Goal: Task Accomplishment & Management: Use online tool/utility

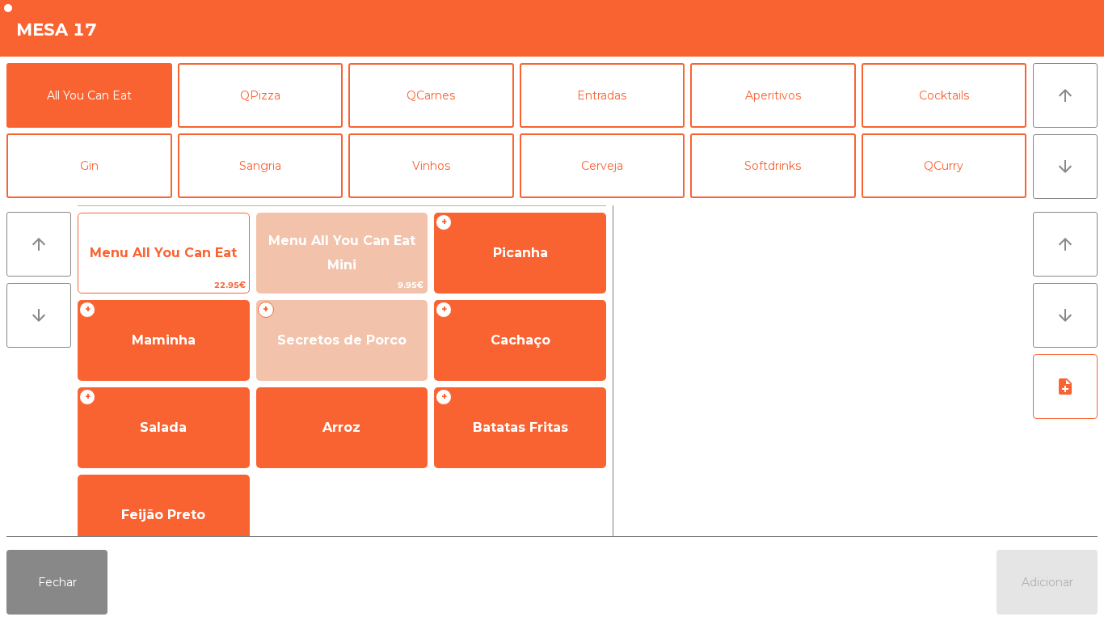
click at [170, 255] on span "Menu All You Can Eat" at bounding box center [163, 252] width 147 height 15
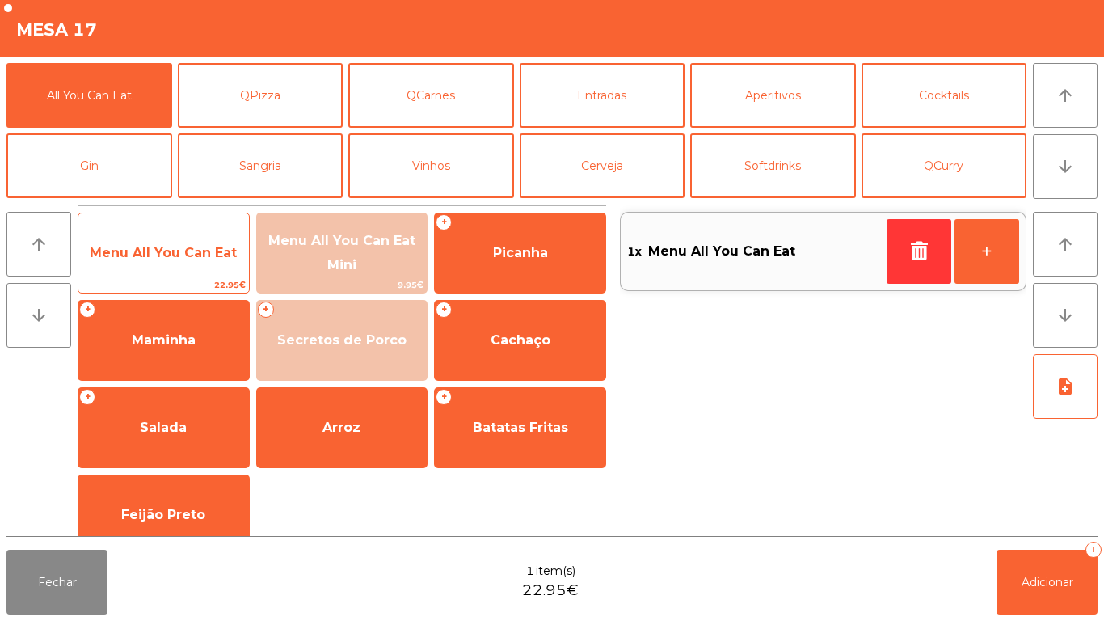
click at [178, 255] on span "Menu All You Can Eat" at bounding box center [163, 252] width 147 height 15
click at [191, 249] on span "Menu All You Can Eat" at bounding box center [163, 252] width 147 height 15
click at [151, 242] on span "Menu All You Can Eat" at bounding box center [163, 253] width 170 height 44
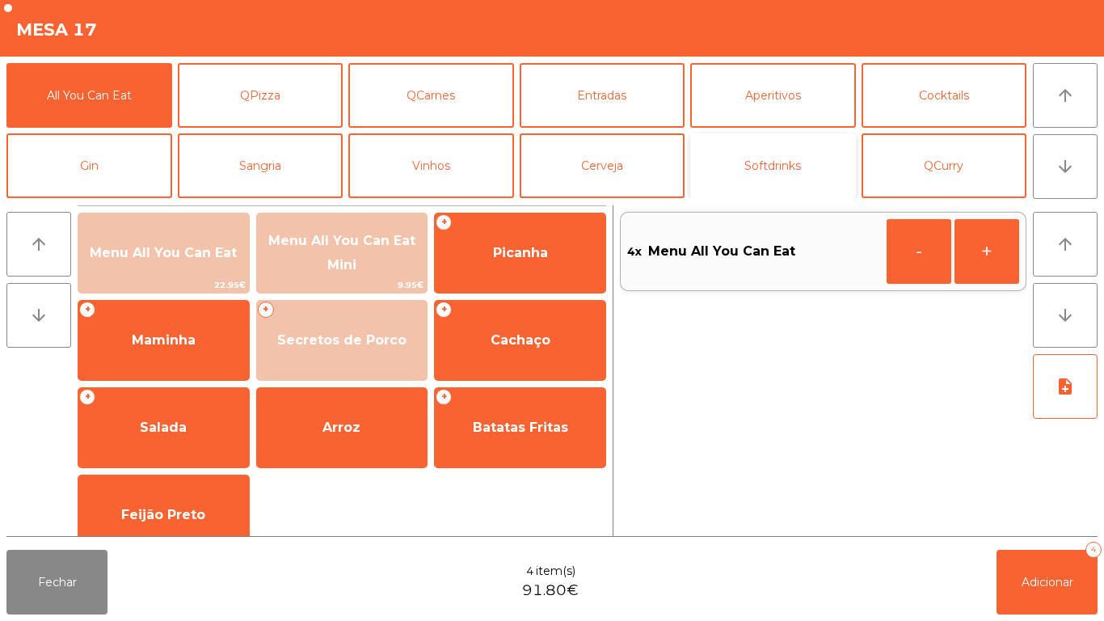
click at [787, 162] on button "Softdrinks" at bounding box center [773, 165] width 166 height 65
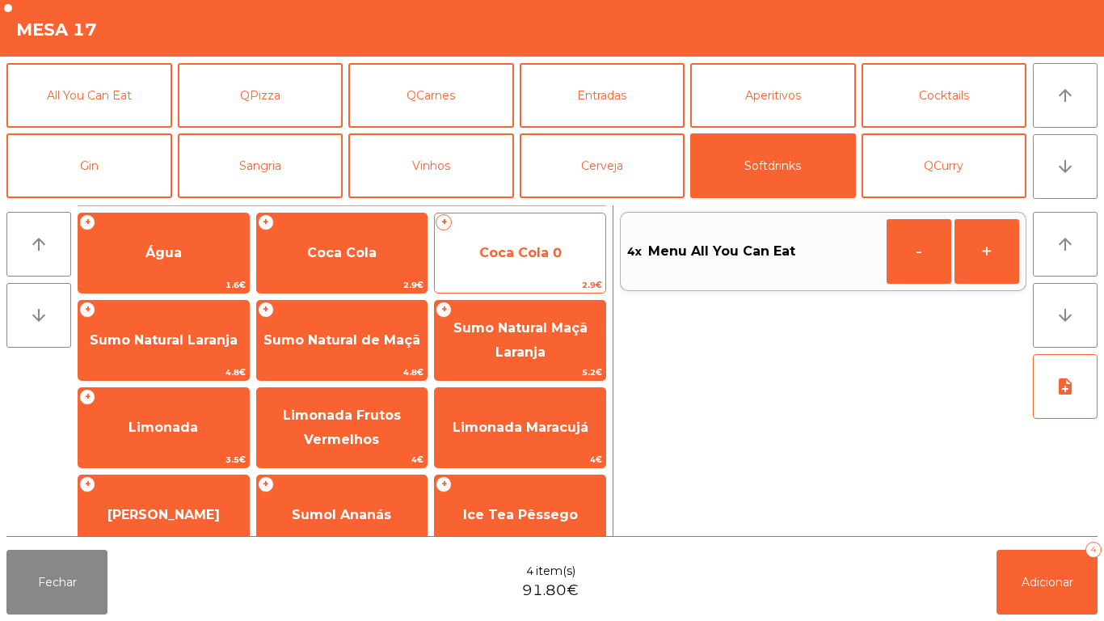
click at [540, 243] on span "Coca Cola 0" at bounding box center [520, 253] width 170 height 44
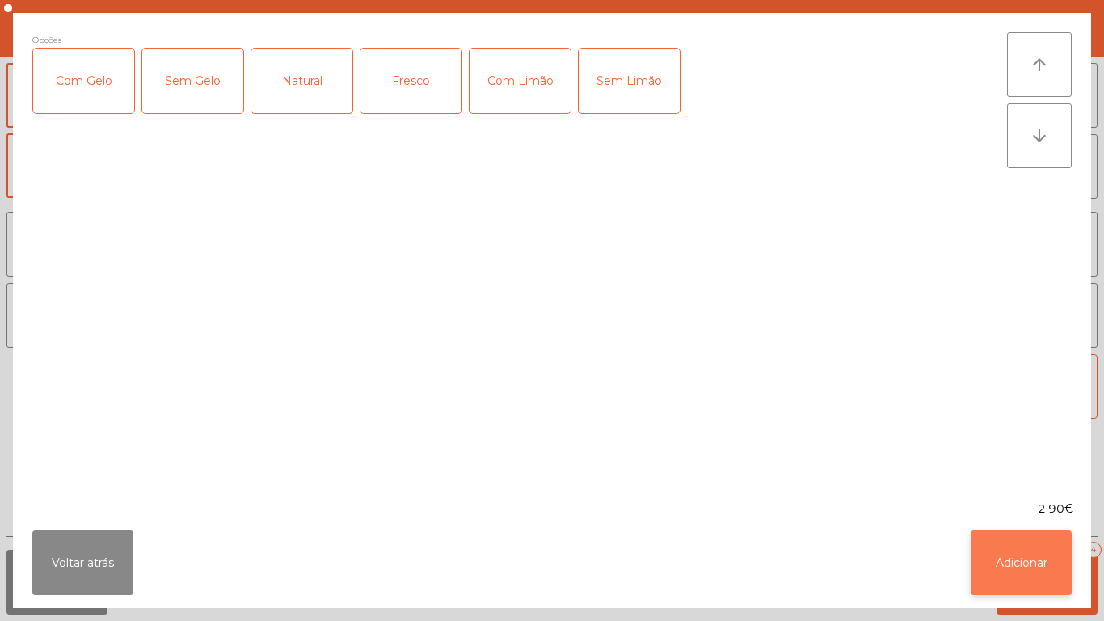
click at [1039, 566] on button "Adicionar" at bounding box center [1020, 562] width 101 height 65
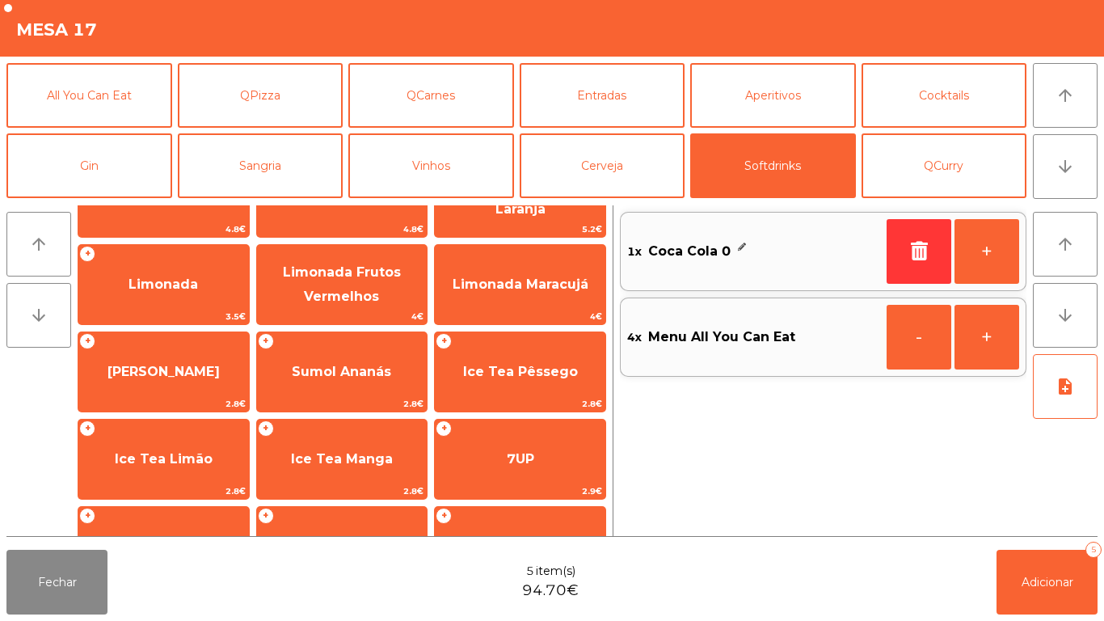
scroll to position [225, 0]
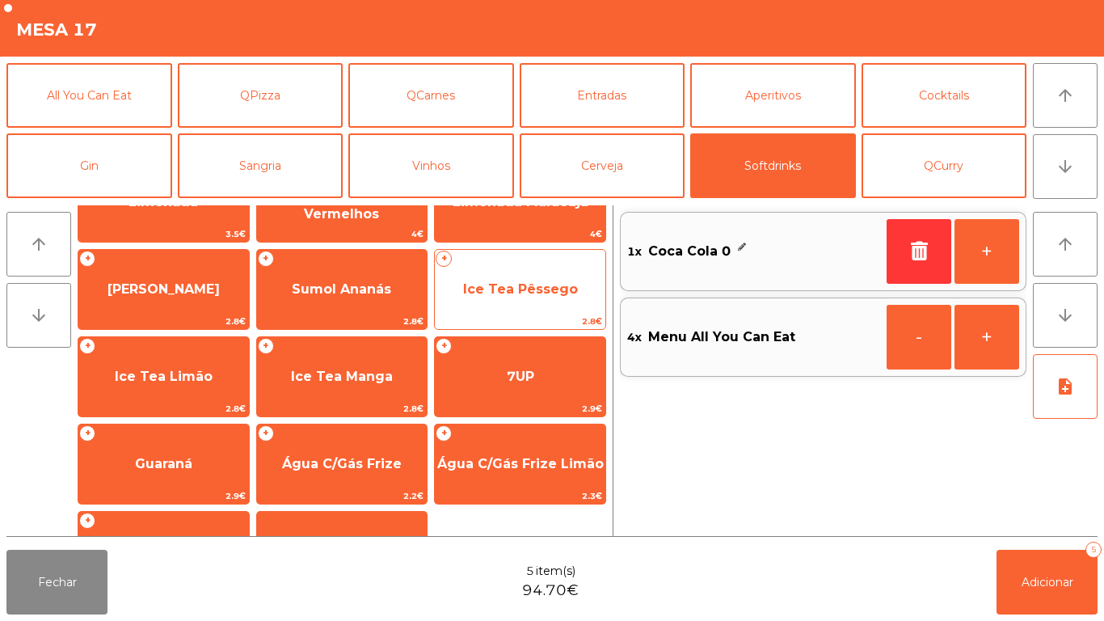
click at [519, 287] on span "Ice Tea Pêssego" at bounding box center [520, 288] width 115 height 15
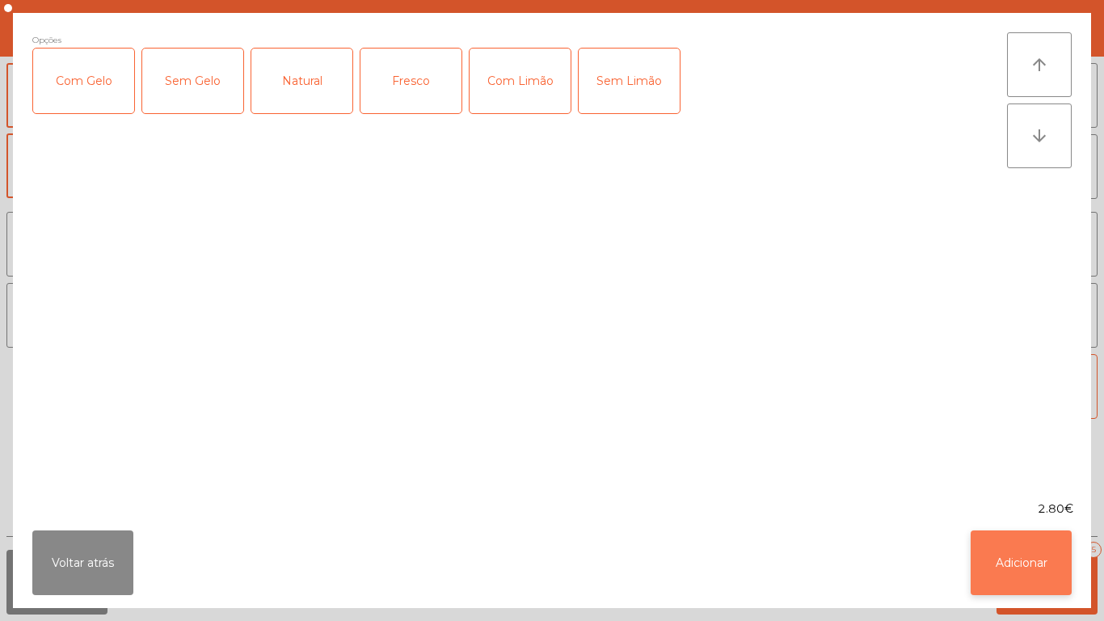
click at [1019, 559] on button "Adicionar" at bounding box center [1020, 562] width 101 height 65
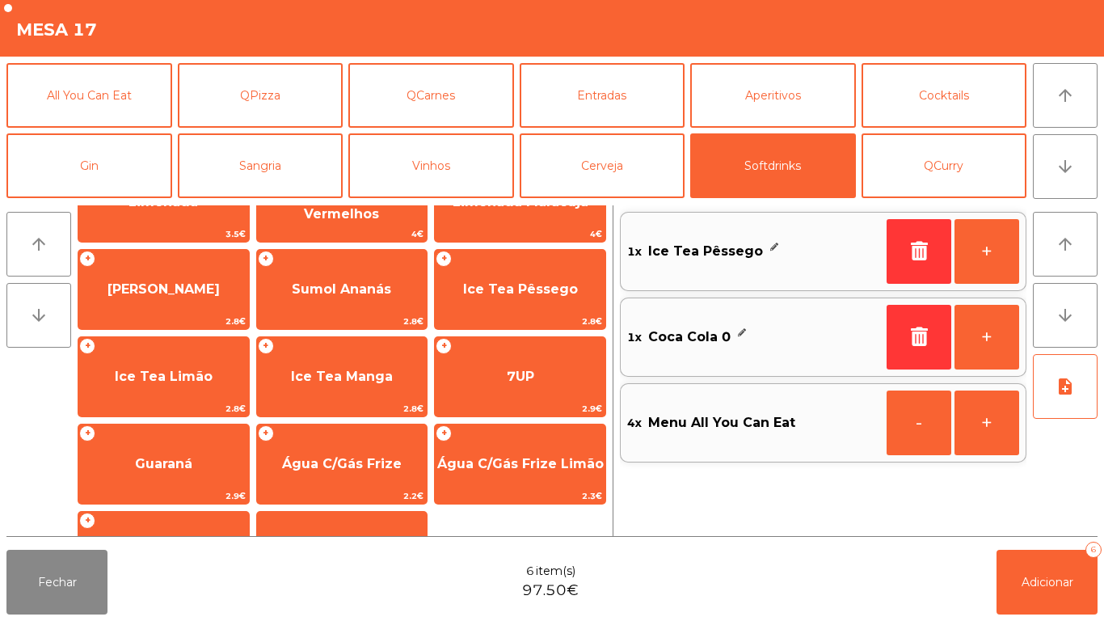
scroll to position [0, 0]
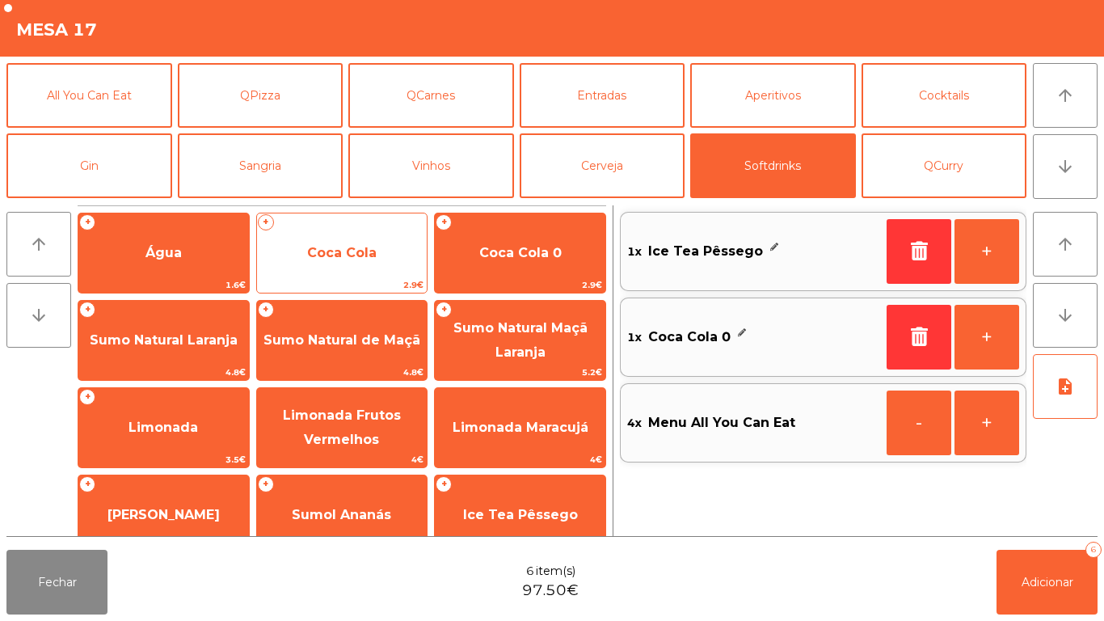
click at [348, 245] on span "Coca Cola" at bounding box center [341, 252] width 69 height 15
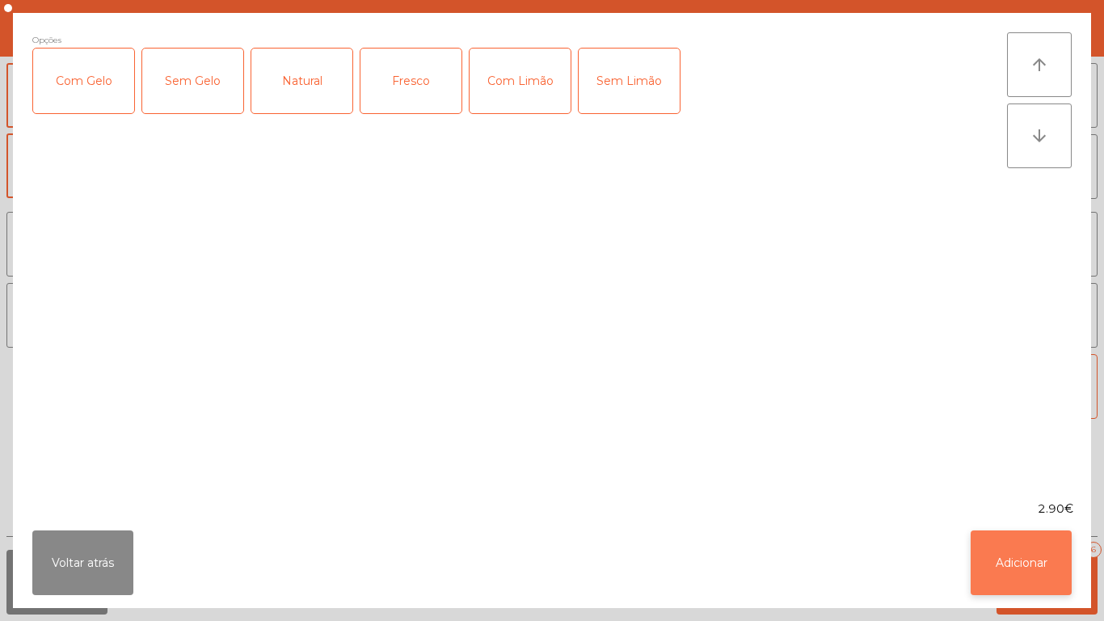
click at [1004, 560] on button "Adicionar" at bounding box center [1020, 562] width 101 height 65
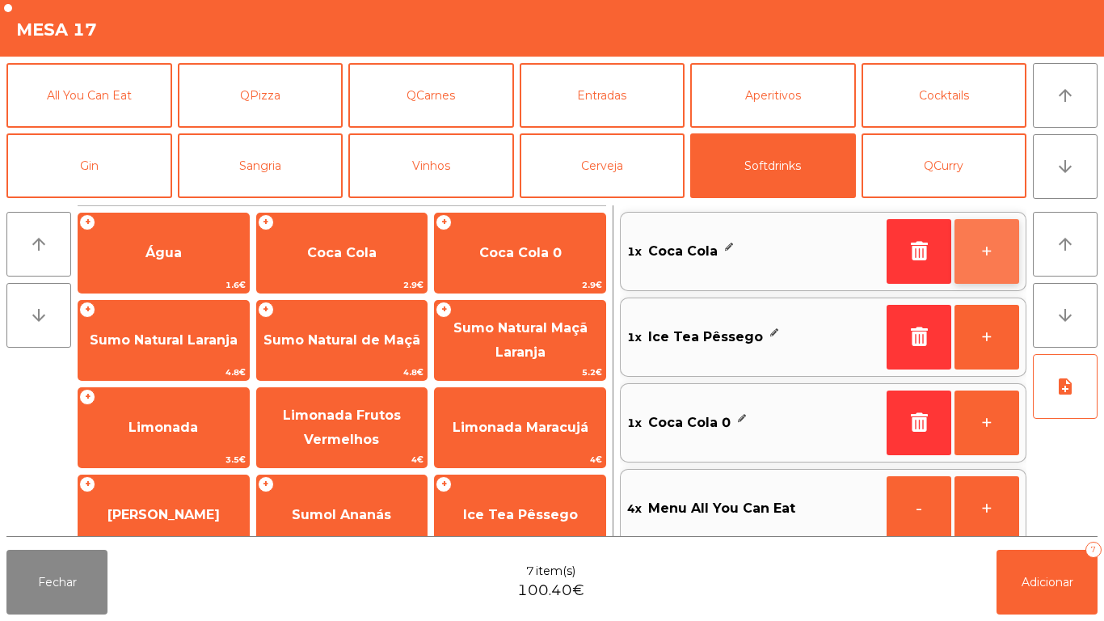
click at [966, 272] on button "+" at bounding box center [986, 251] width 65 height 65
click at [956, 261] on button "+" at bounding box center [986, 251] width 65 height 65
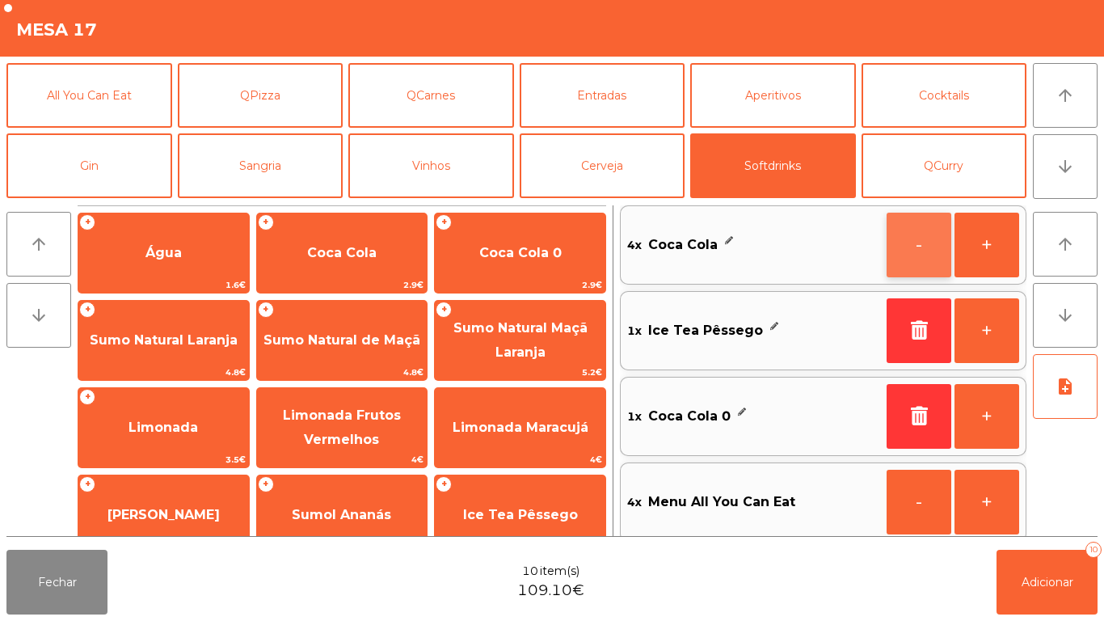
click at [890, 238] on button "-" at bounding box center [918, 244] width 65 height 65
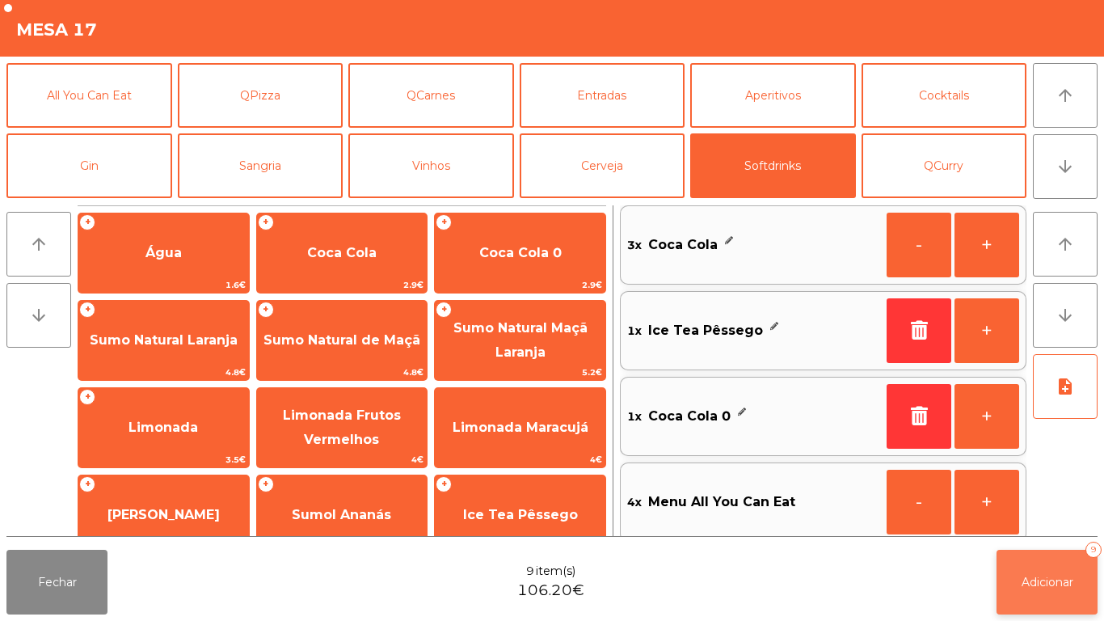
click at [1056, 576] on span "Adicionar" at bounding box center [1047, 581] width 52 height 15
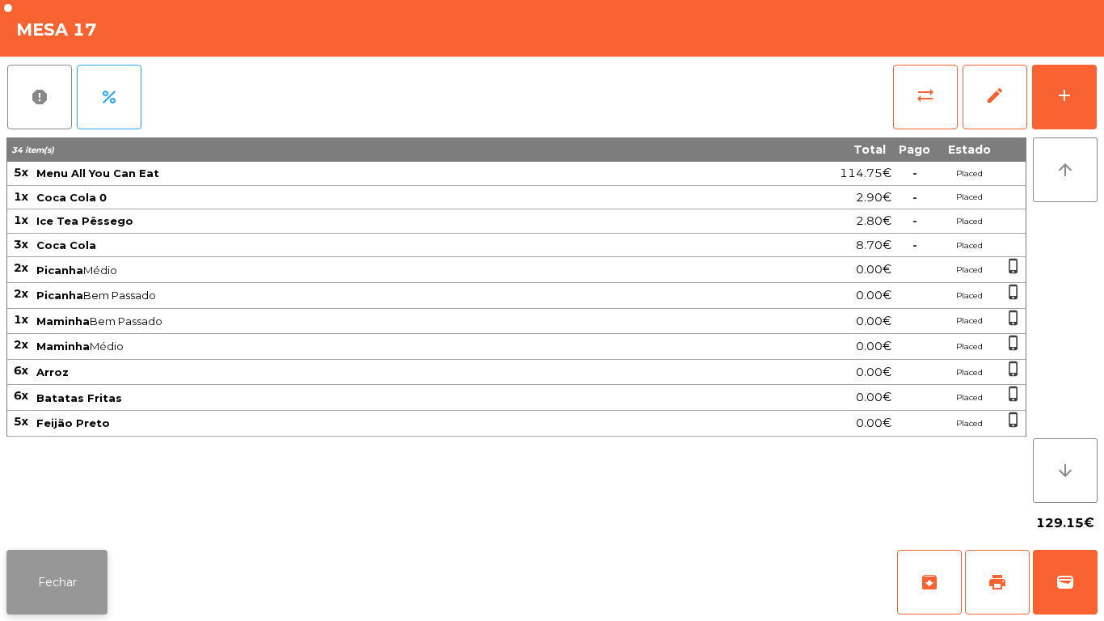
click at [48, 600] on button "Fechar" at bounding box center [56, 581] width 101 height 65
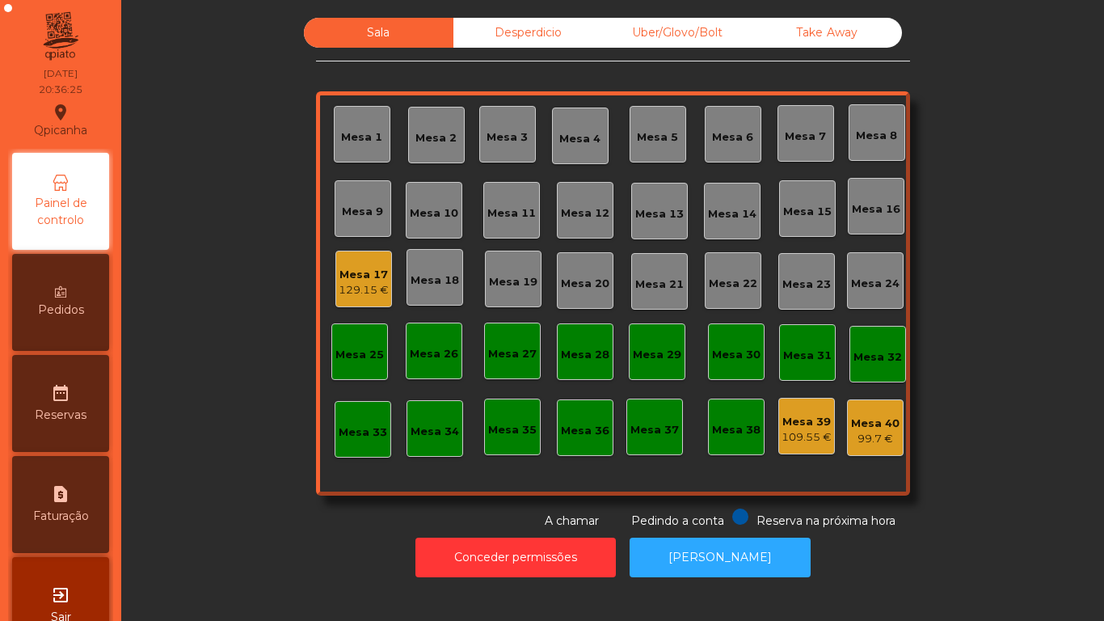
click at [443, 126] on div "Mesa 2" at bounding box center [435, 135] width 41 height 23
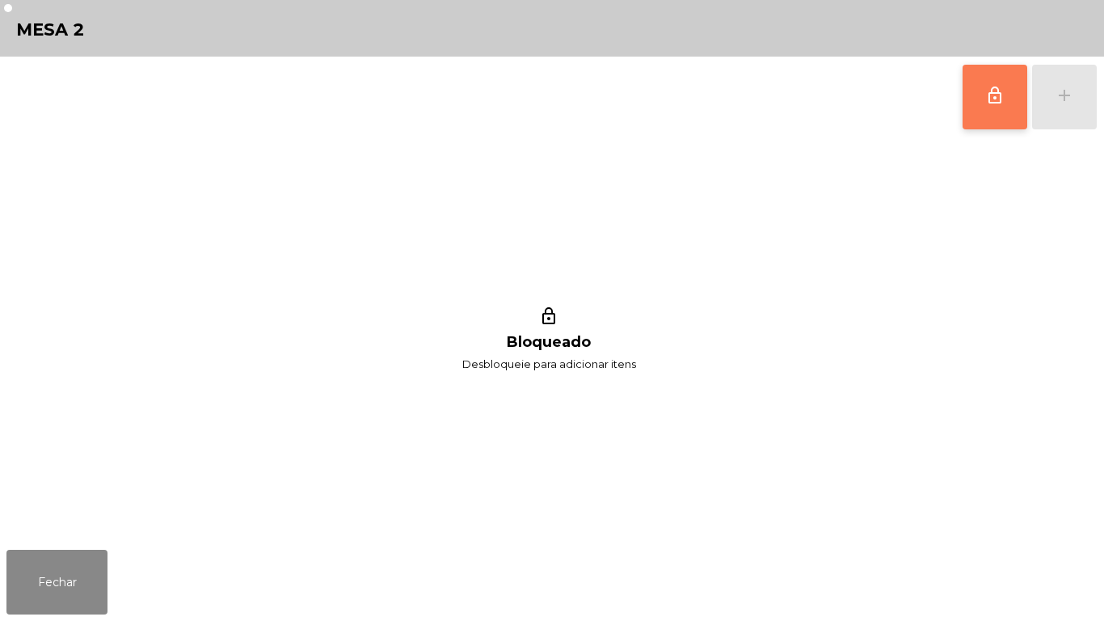
click at [992, 86] on span "lock_outline" at bounding box center [994, 95] width 19 height 19
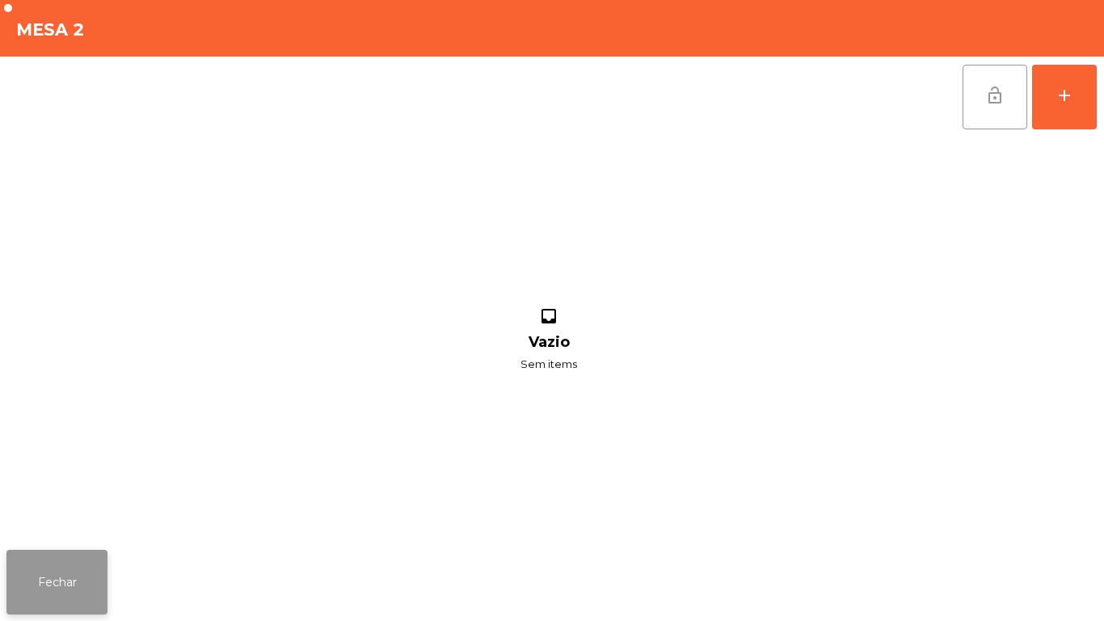
click at [77, 578] on button "Fechar" at bounding box center [56, 581] width 101 height 65
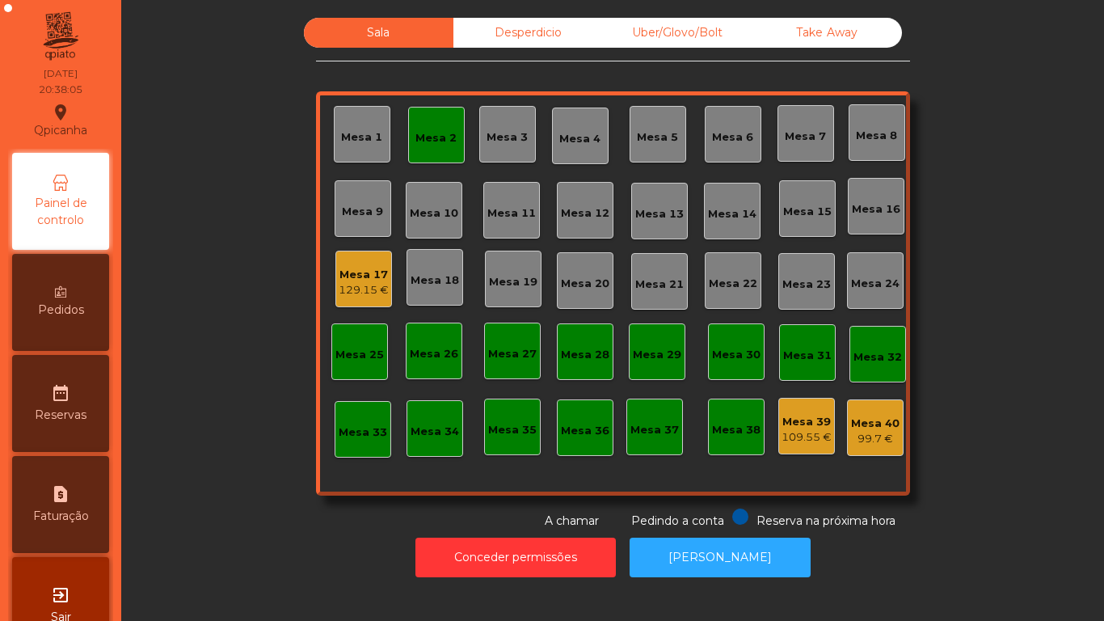
click at [440, 149] on div "Mesa 2" at bounding box center [436, 135] width 57 height 57
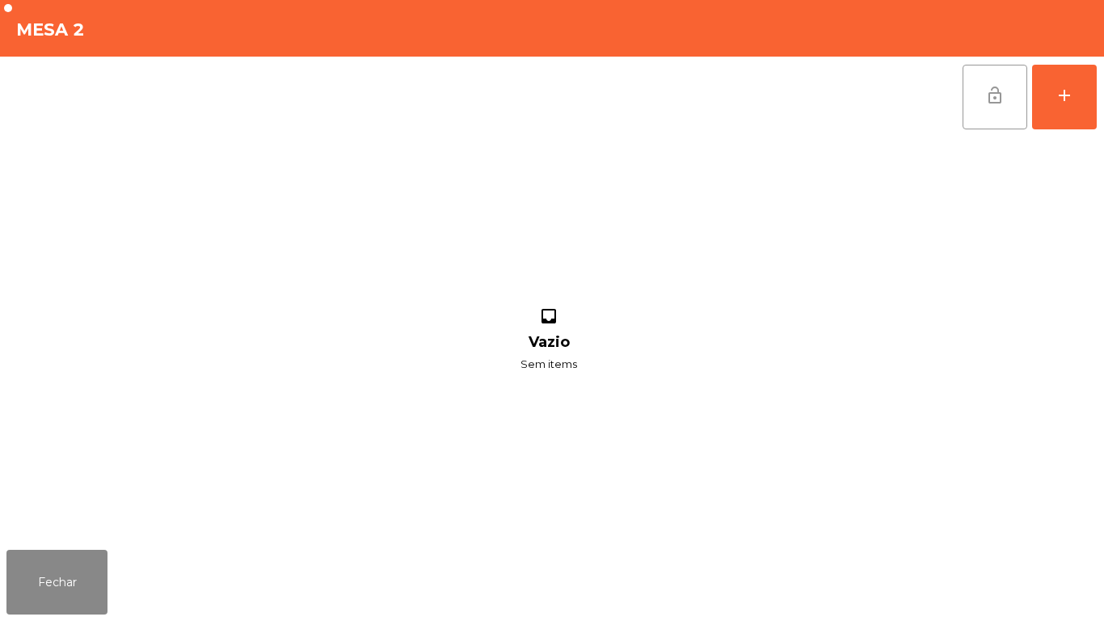
click at [973, 103] on button "lock_open" at bounding box center [994, 97] width 65 height 65
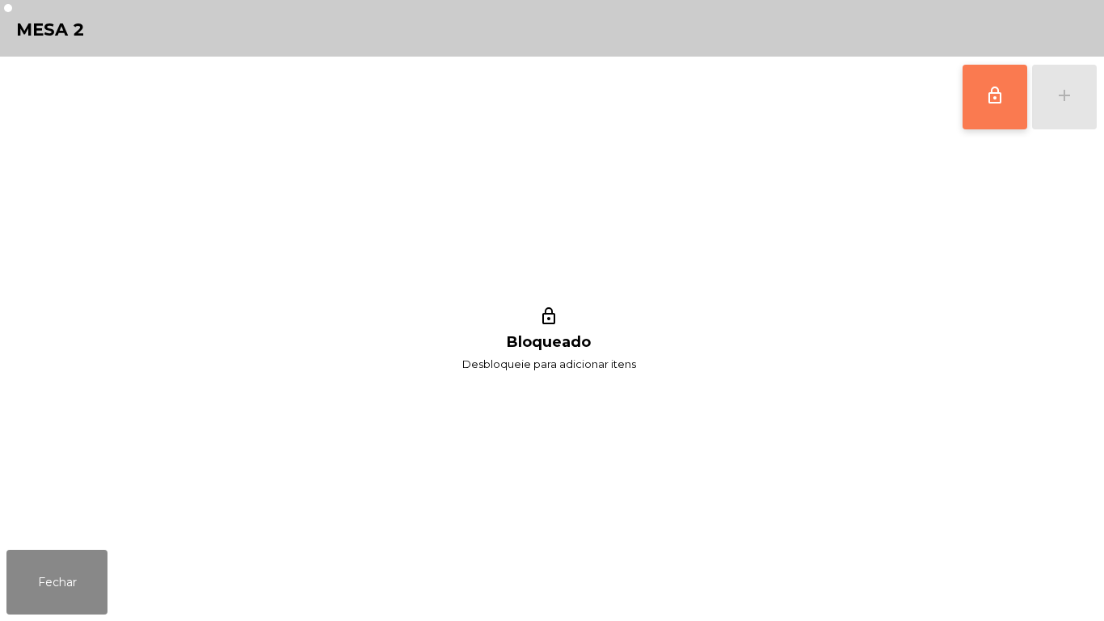
click at [1002, 118] on button "lock_outline" at bounding box center [994, 97] width 65 height 65
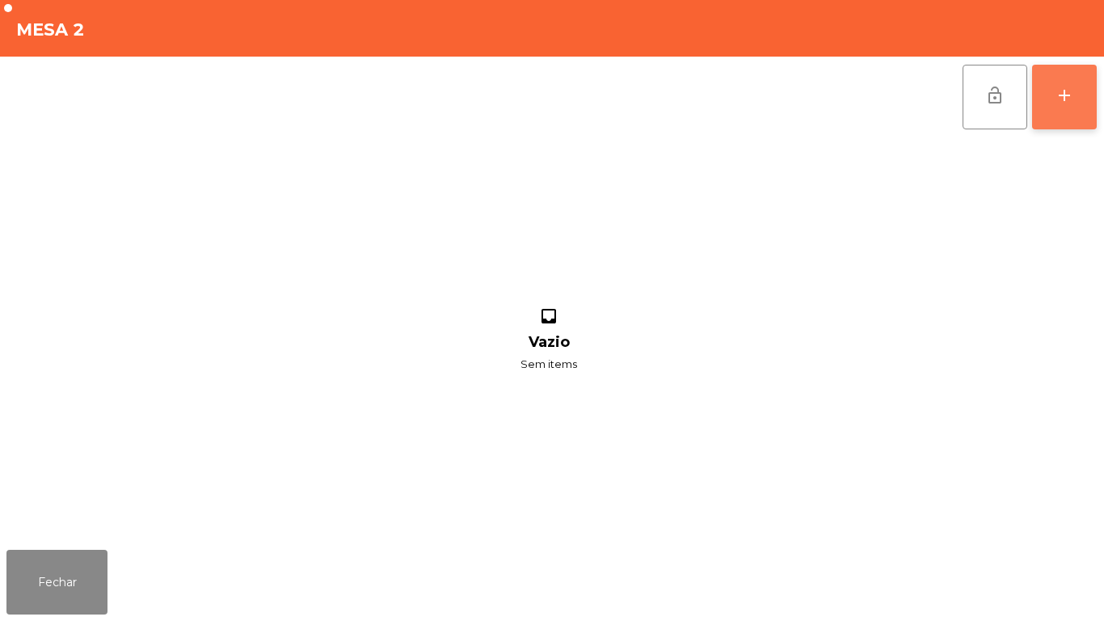
click at [1064, 110] on button "add" at bounding box center [1064, 97] width 65 height 65
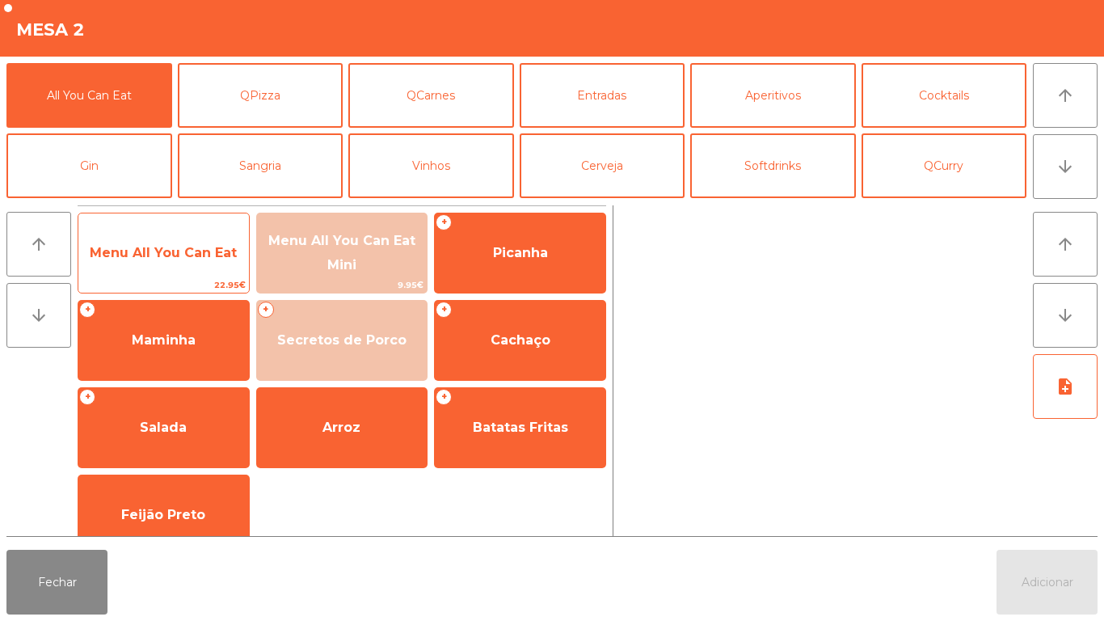
click at [191, 251] on span "Menu All You Can Eat" at bounding box center [163, 252] width 147 height 15
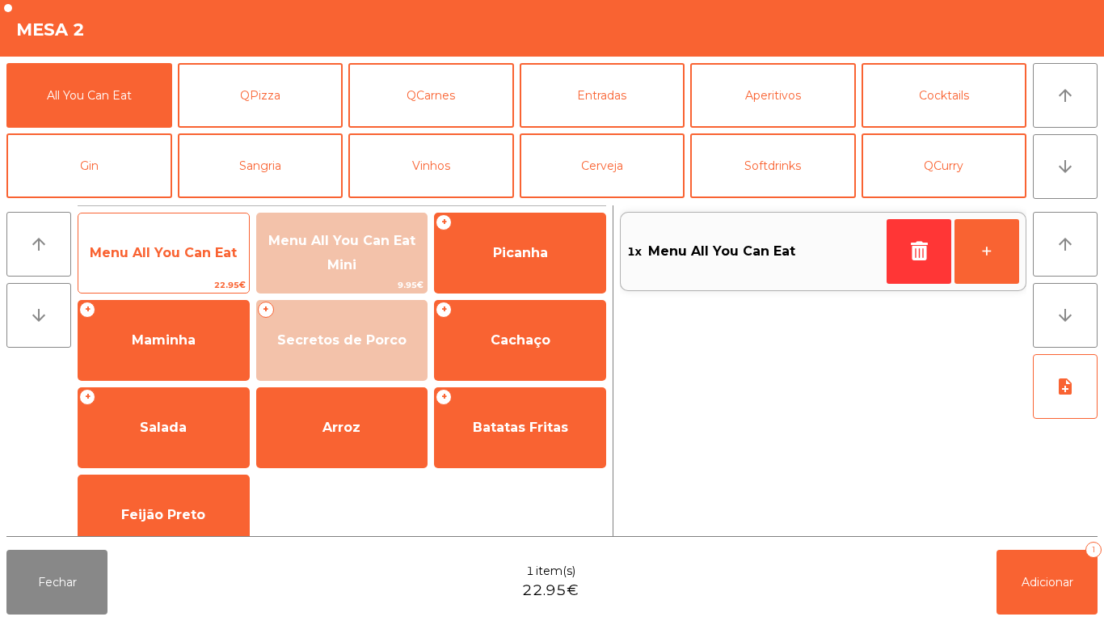
click at [192, 234] on span "Menu All You Can Eat" at bounding box center [163, 253] width 170 height 44
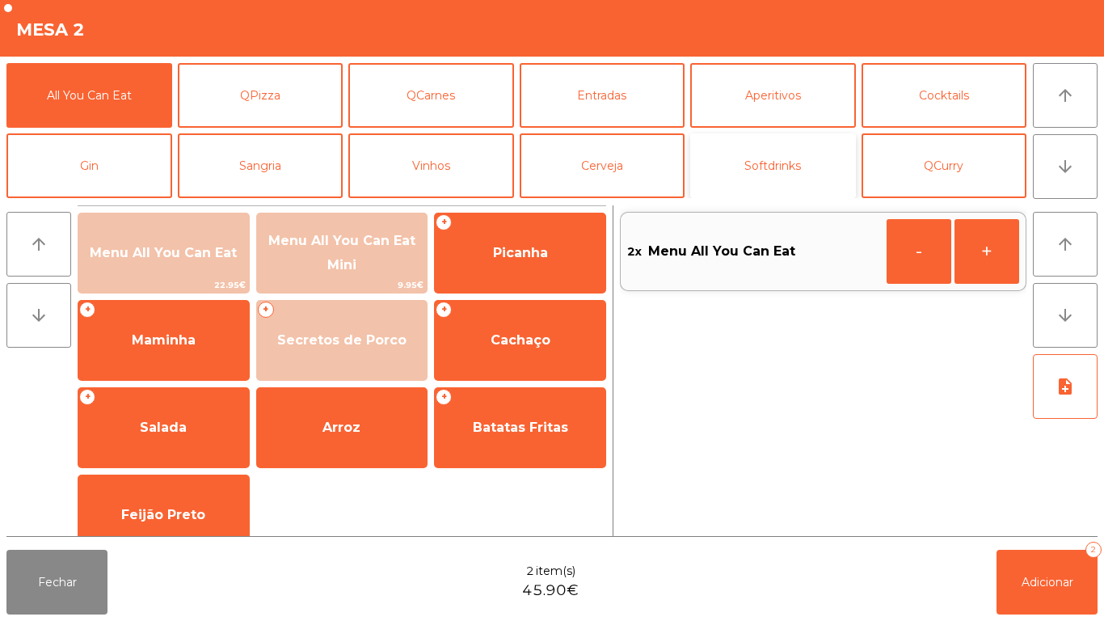
click at [773, 162] on button "Softdrinks" at bounding box center [773, 165] width 166 height 65
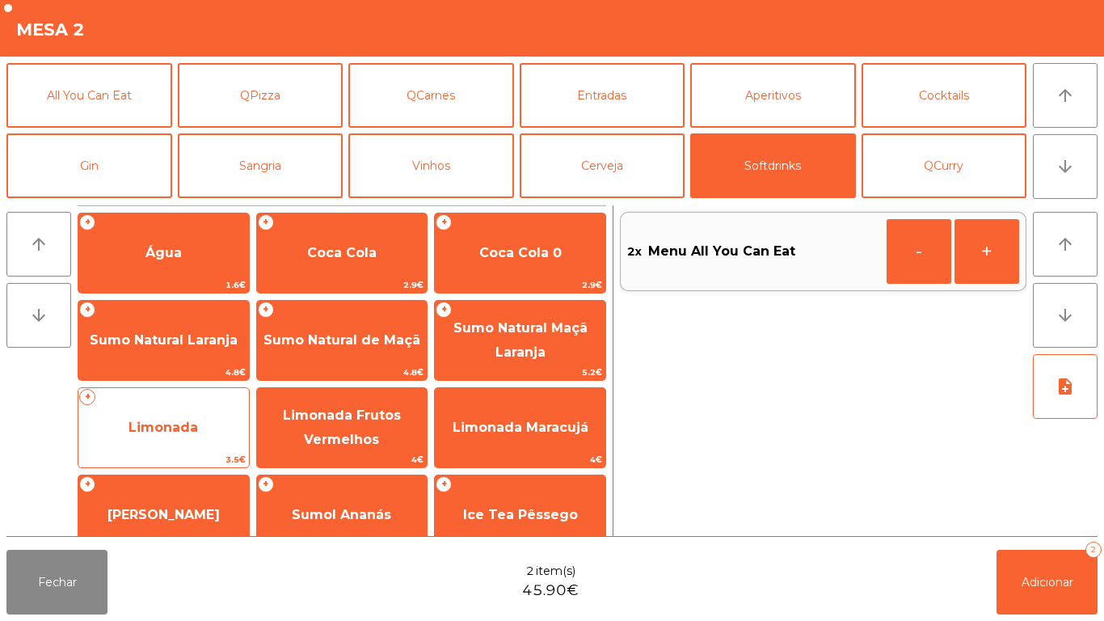
click at [200, 438] on span "Limonada" at bounding box center [163, 428] width 170 height 44
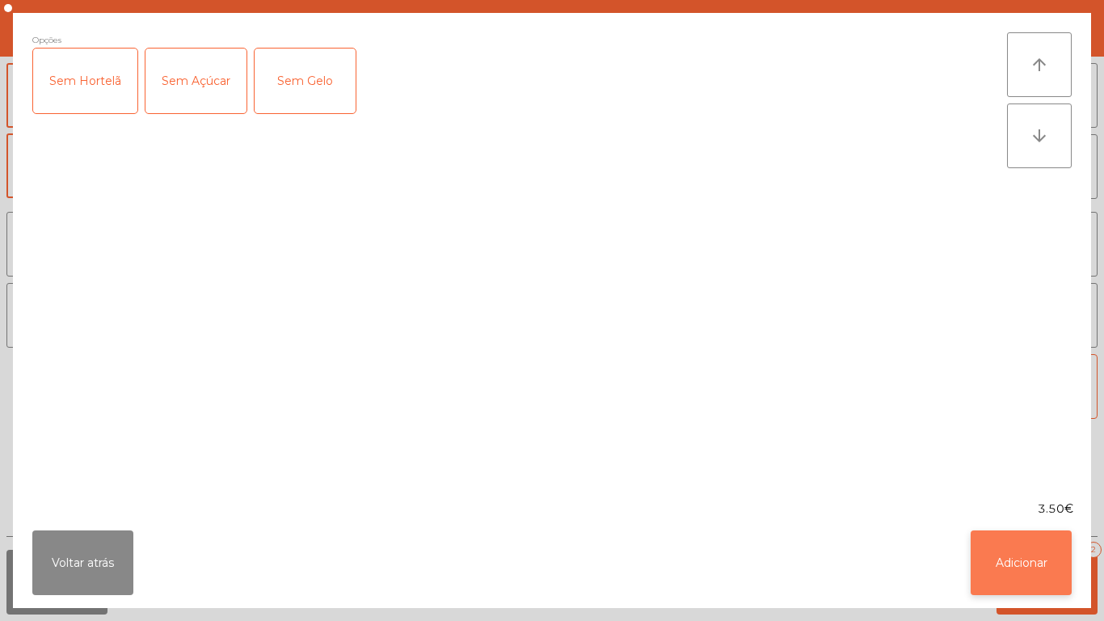
click at [987, 560] on button "Adicionar" at bounding box center [1020, 562] width 101 height 65
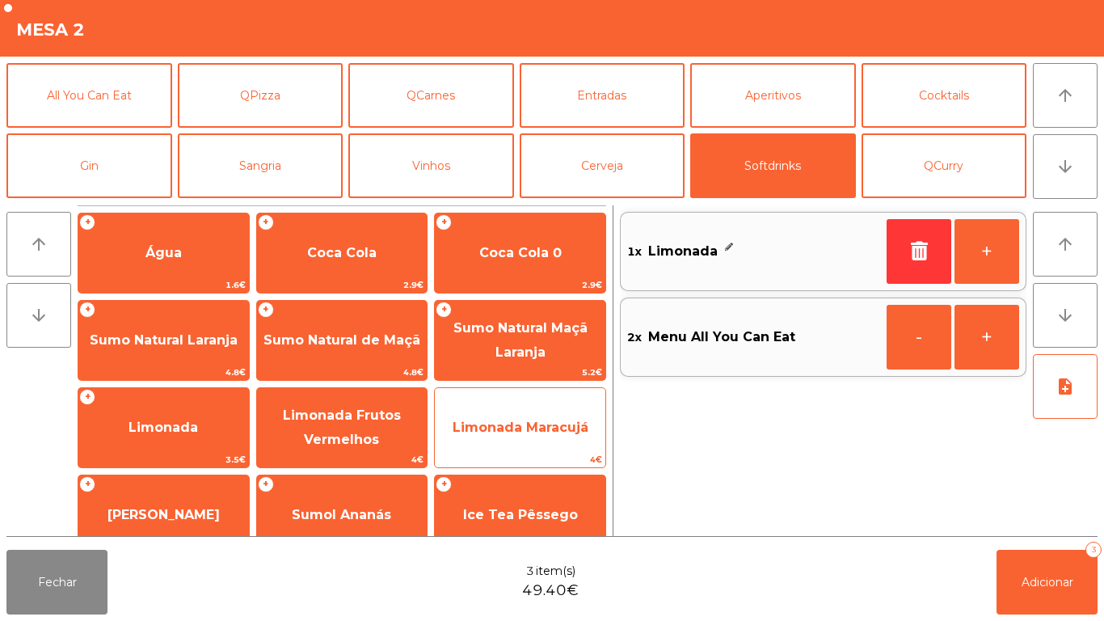
click at [551, 410] on span "Limonada Maracujá" at bounding box center [520, 428] width 170 height 44
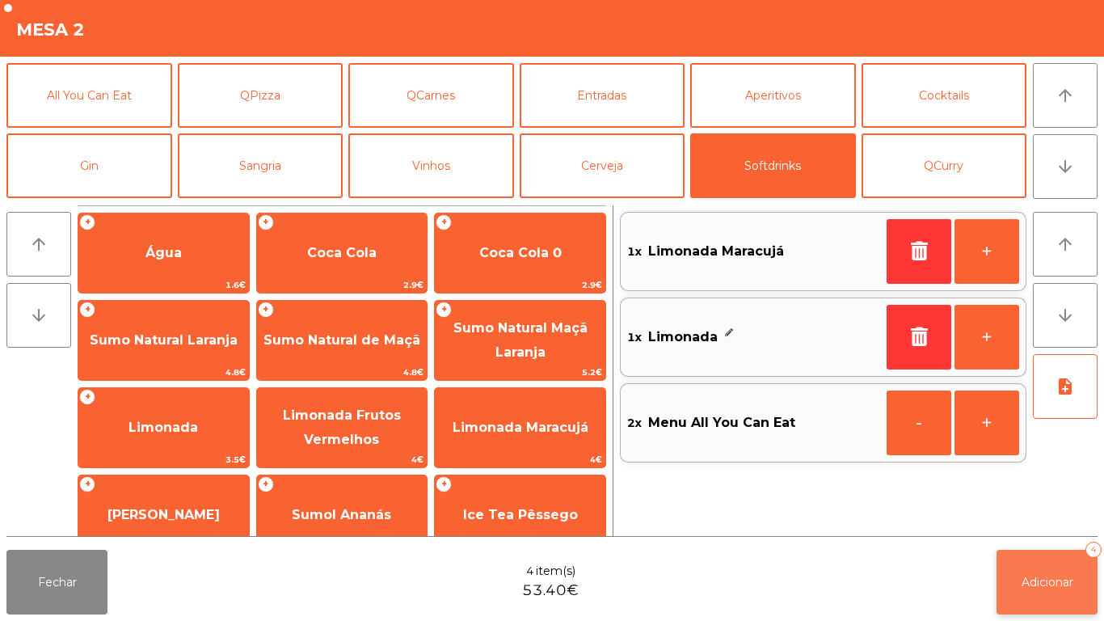
click at [1048, 580] on span "Adicionar" at bounding box center [1047, 581] width 52 height 15
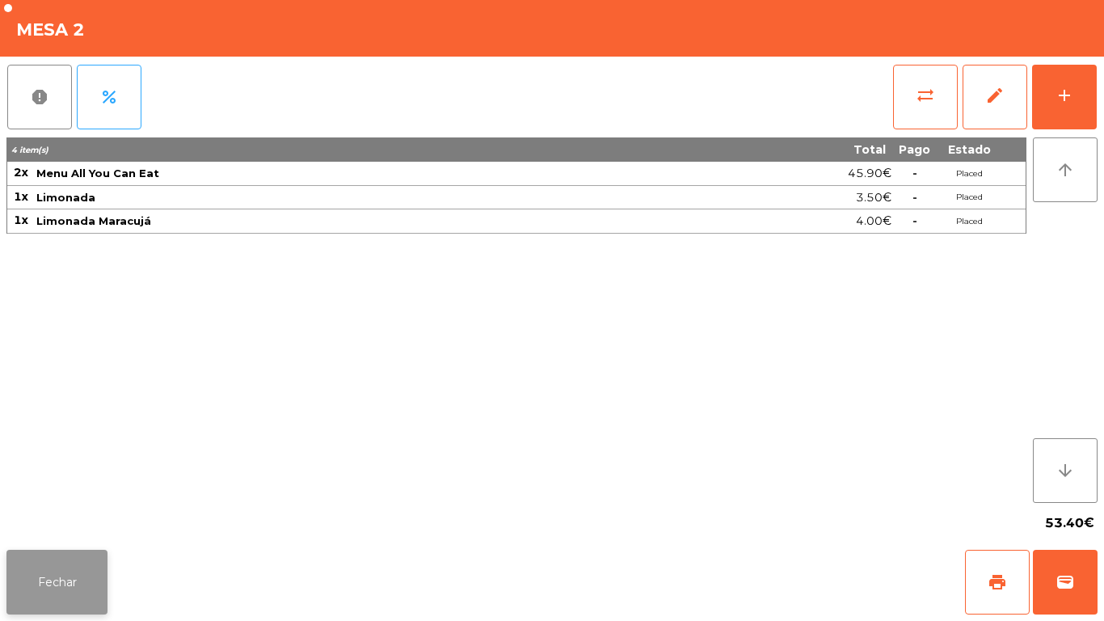
click at [53, 574] on button "Fechar" at bounding box center [56, 581] width 101 height 65
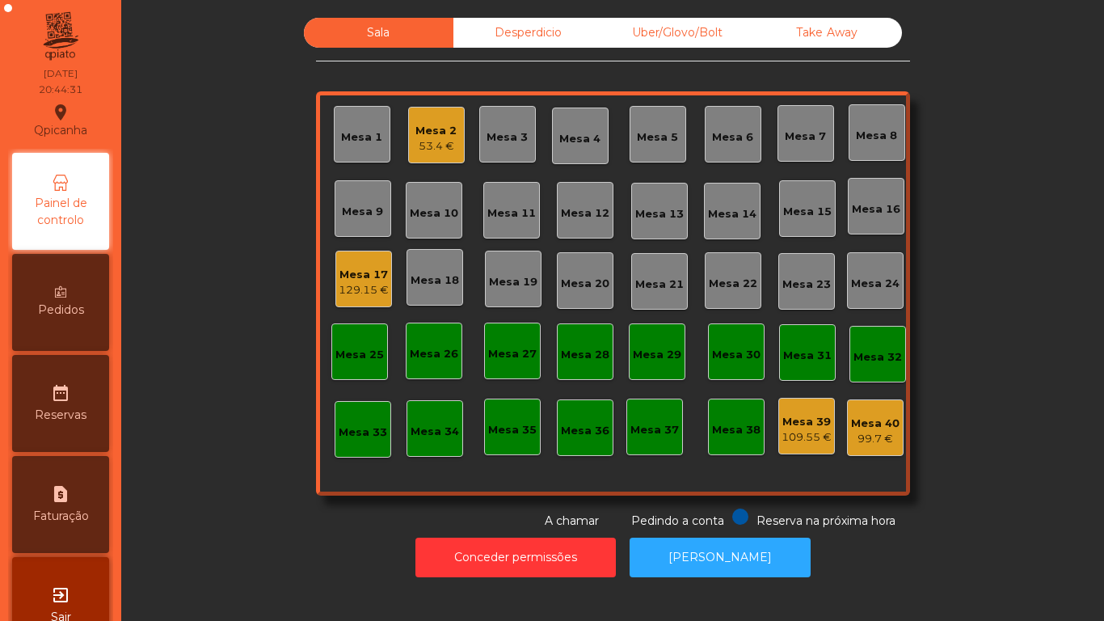
click at [441, 135] on div "Mesa 2" at bounding box center [435, 131] width 41 height 16
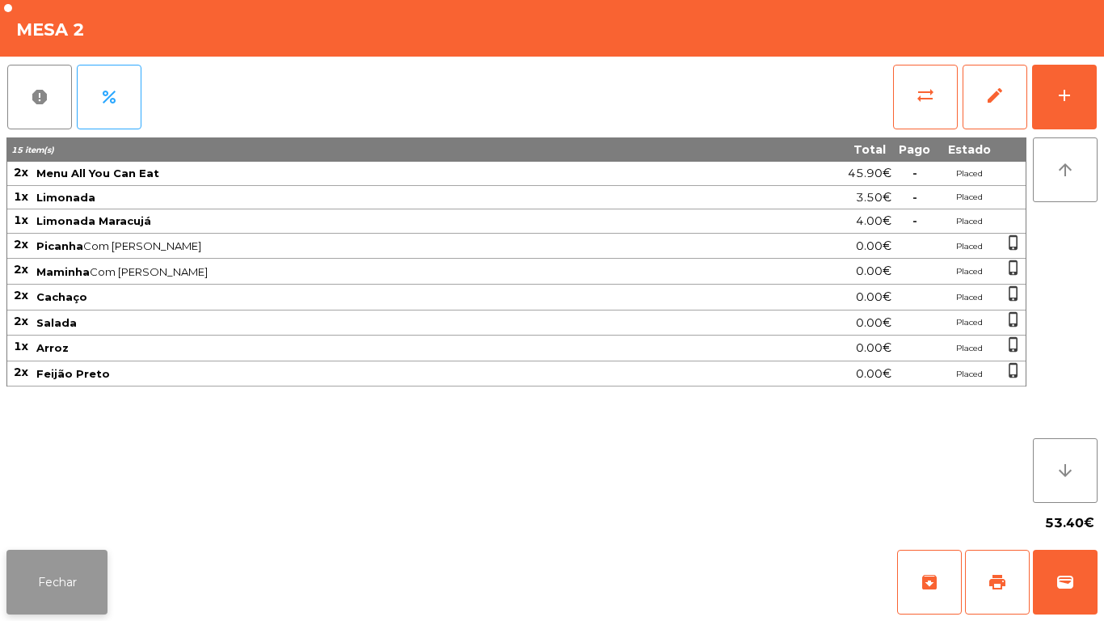
click at [69, 566] on button "Fechar" at bounding box center [56, 581] width 101 height 65
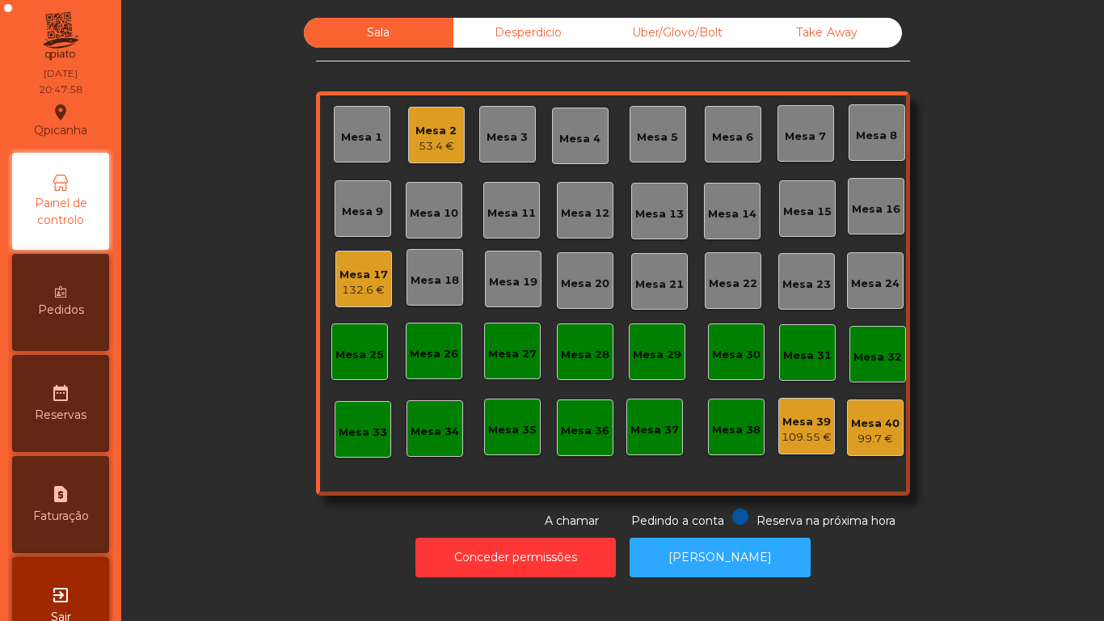
click at [437, 141] on div "53.4 €" at bounding box center [435, 146] width 41 height 16
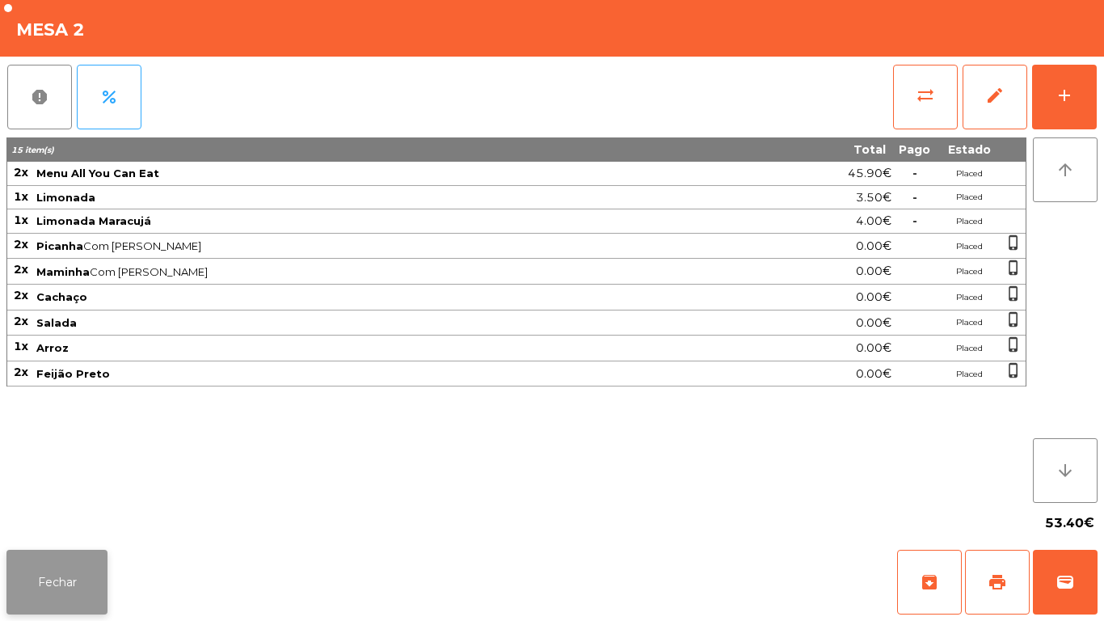
click at [61, 552] on button "Fechar" at bounding box center [56, 581] width 101 height 65
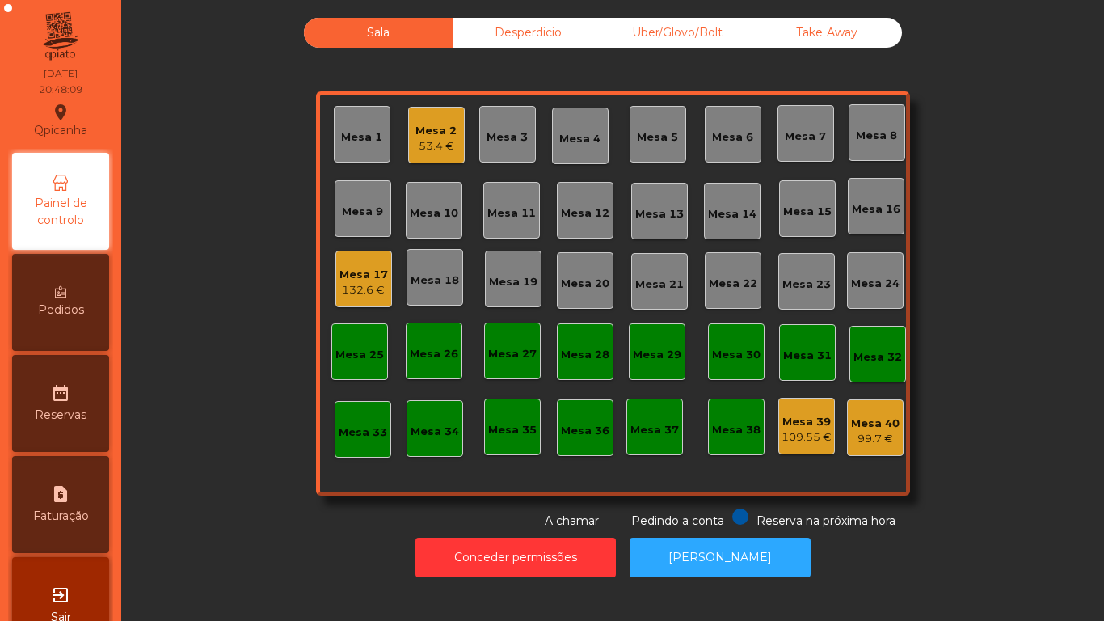
click at [361, 301] on div "Mesa 17 132.6 €" at bounding box center [363, 278] width 57 height 57
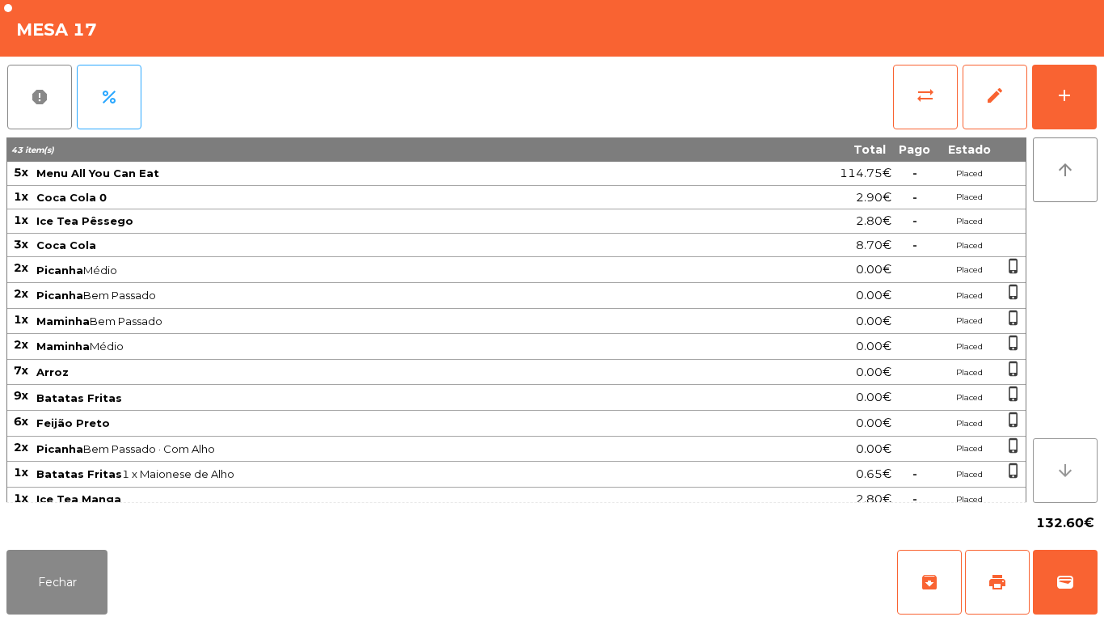
click at [1054, 462] on button "arrow_downward" at bounding box center [1065, 470] width 65 height 65
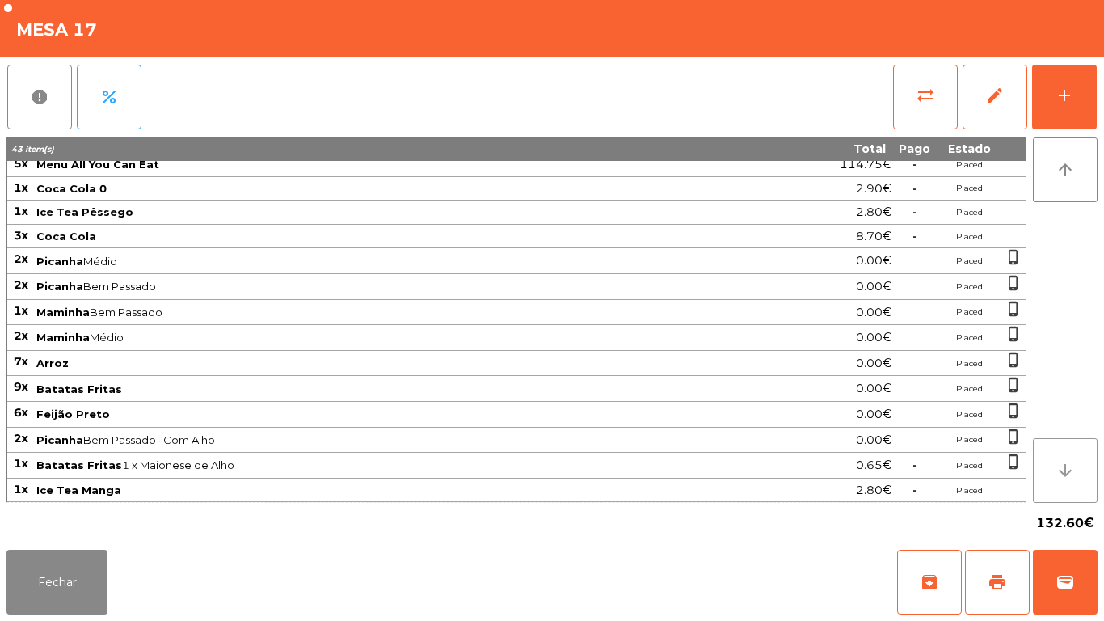
click at [1050, 461] on button "arrow_downward" at bounding box center [1065, 470] width 65 height 65
click at [1049, 449] on button "arrow_downward" at bounding box center [1065, 470] width 65 height 65
click at [1053, 454] on button "arrow_downward" at bounding box center [1065, 470] width 65 height 65
click at [53, 562] on button "Fechar" at bounding box center [56, 581] width 101 height 65
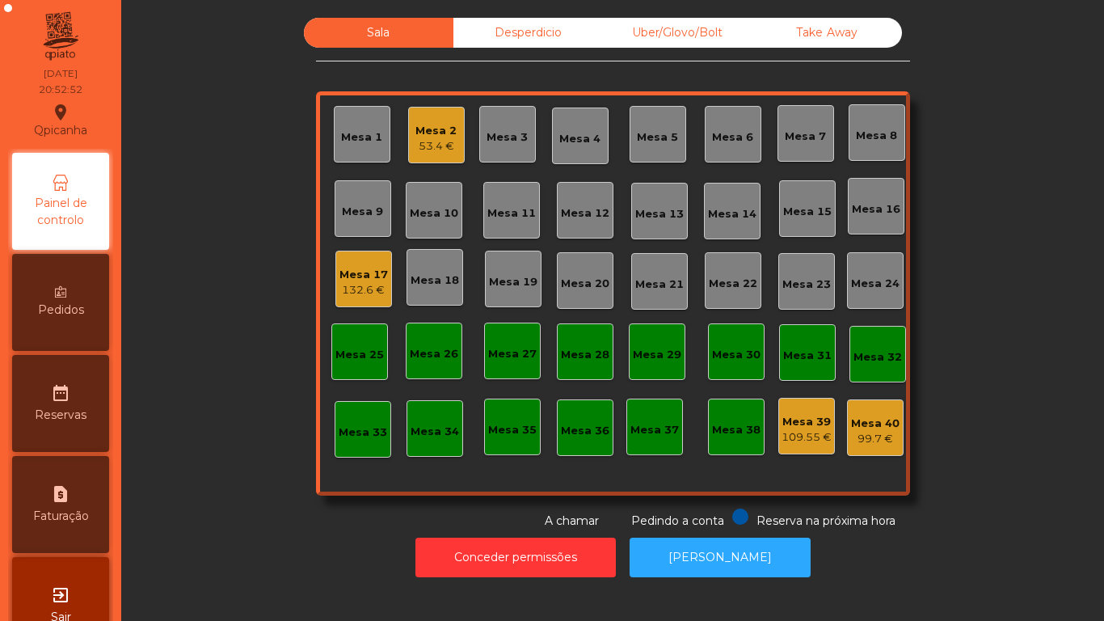
click at [443, 124] on div "Mesa 2" at bounding box center [435, 131] width 41 height 16
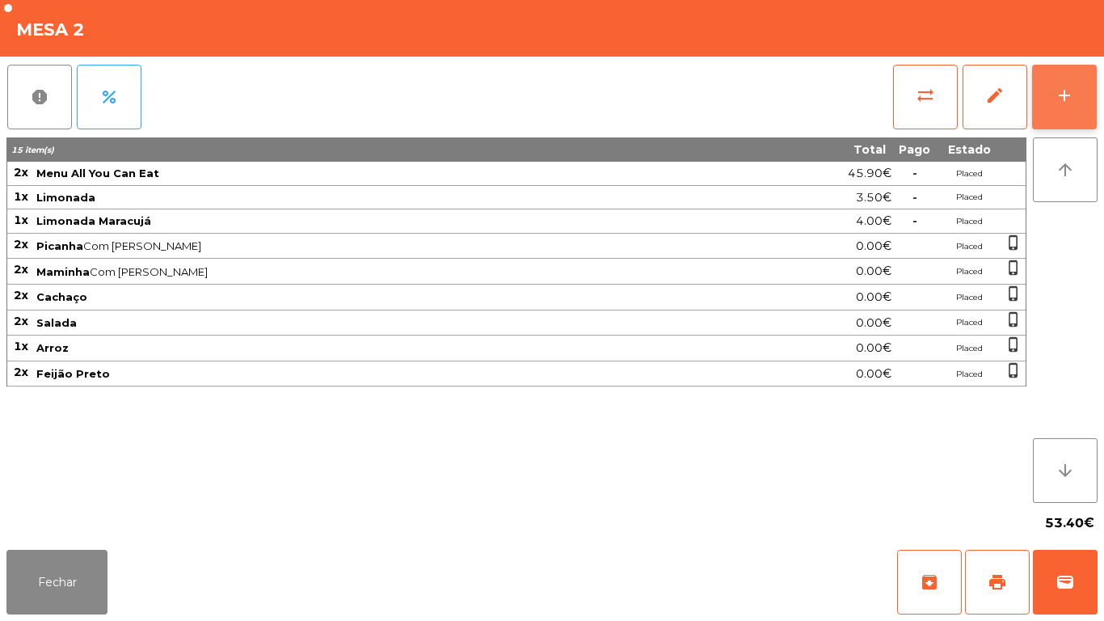
click at [1061, 95] on div "add" at bounding box center [1063, 95] width 19 height 19
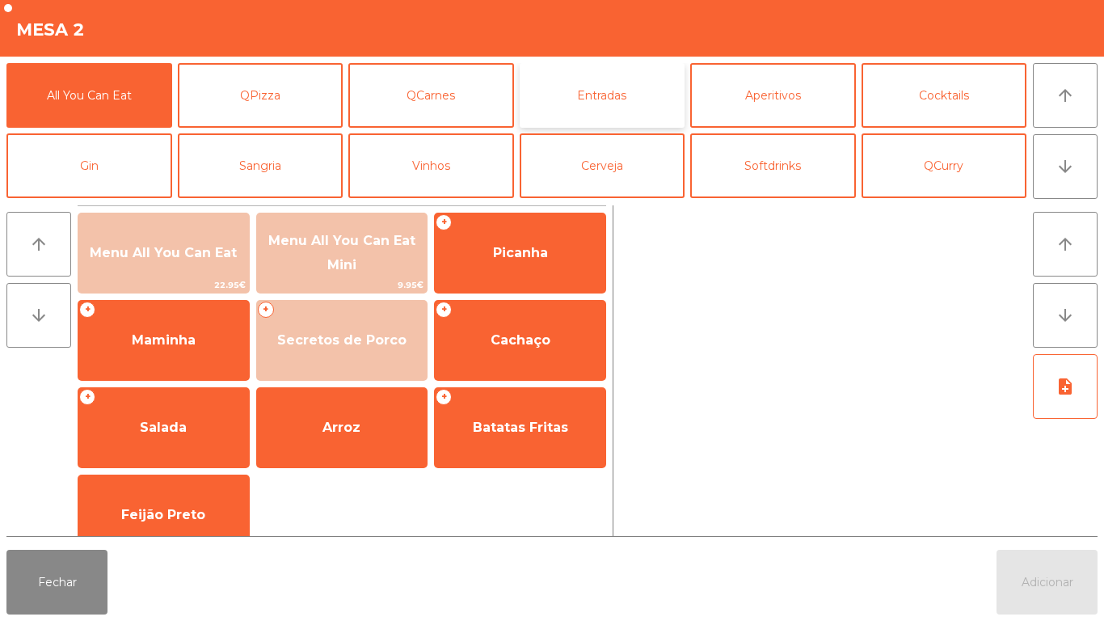
click at [608, 99] on button "Entradas" at bounding box center [603, 95] width 166 height 65
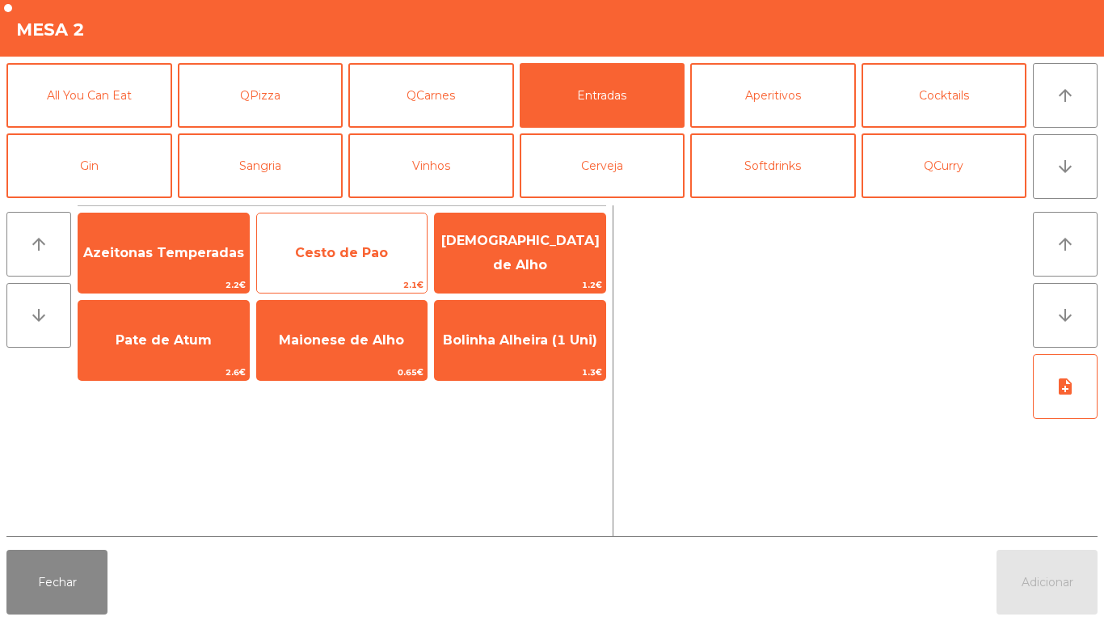
click at [346, 242] on span "Cesto de Pao" at bounding box center [342, 253] width 170 height 44
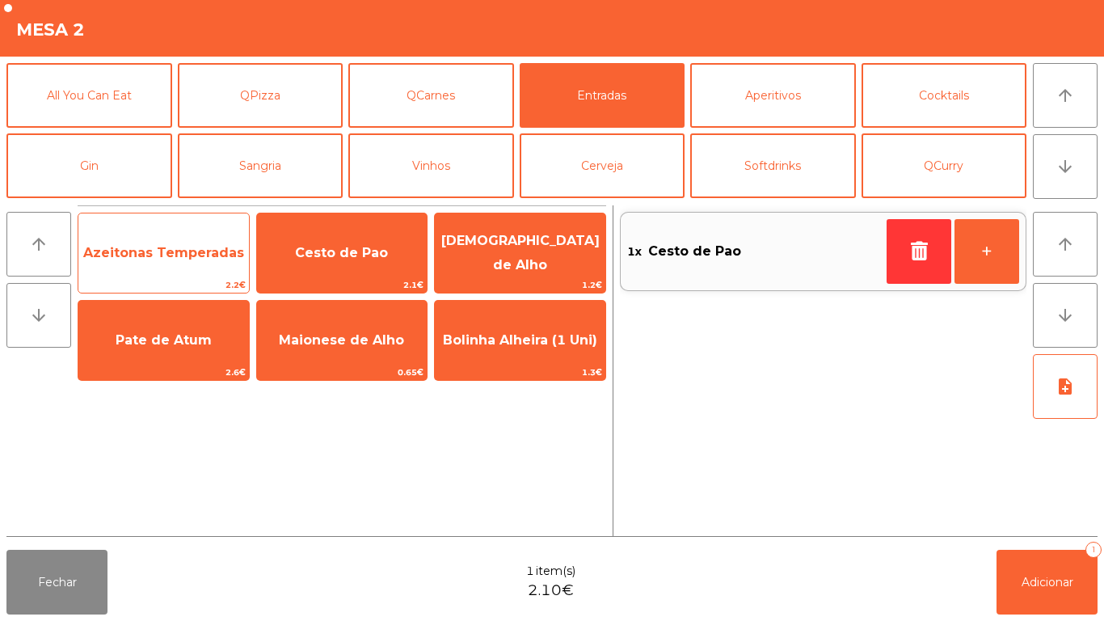
click at [159, 259] on span "Azeitonas Temperadas" at bounding box center [163, 252] width 161 height 15
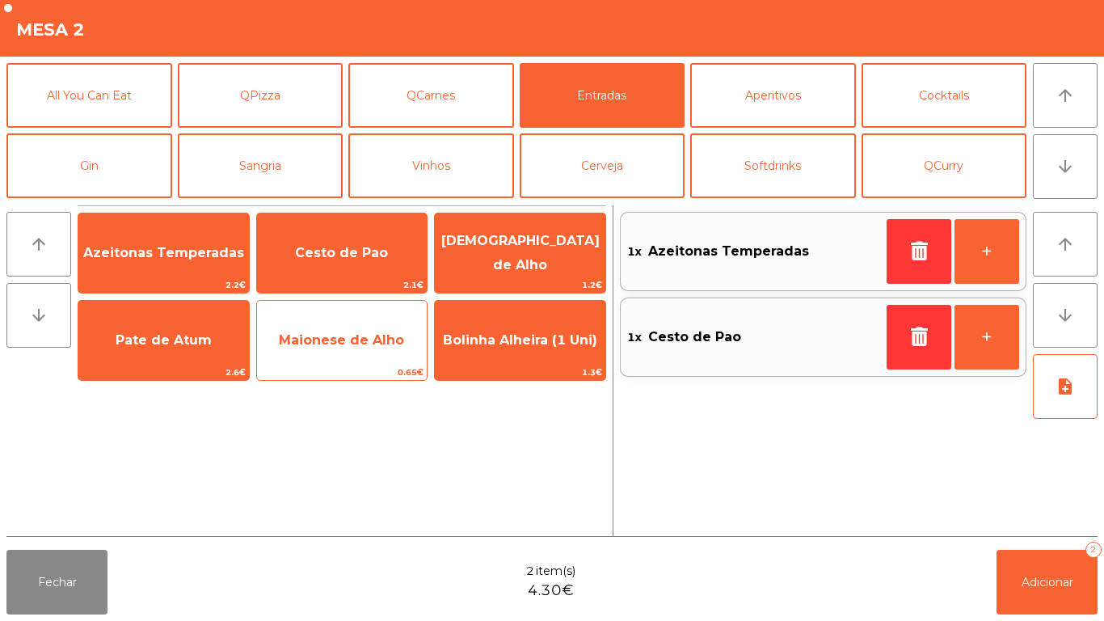
click at [334, 349] on span "Maionese de Alho" at bounding box center [342, 340] width 170 height 44
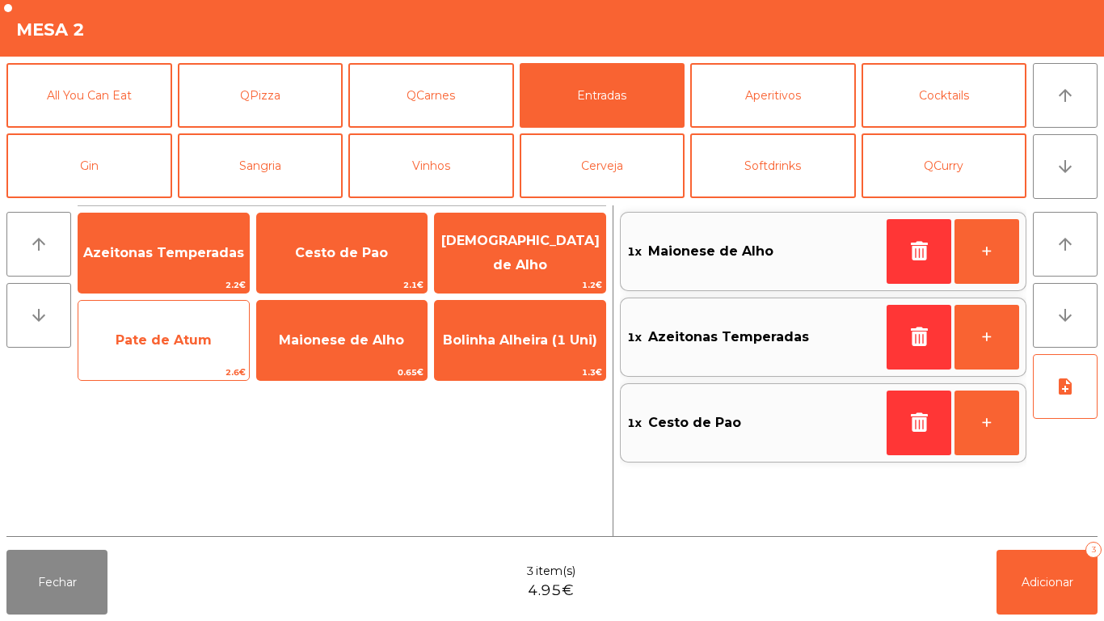
click at [154, 351] on span "Pate de Atum" at bounding box center [163, 340] width 170 height 44
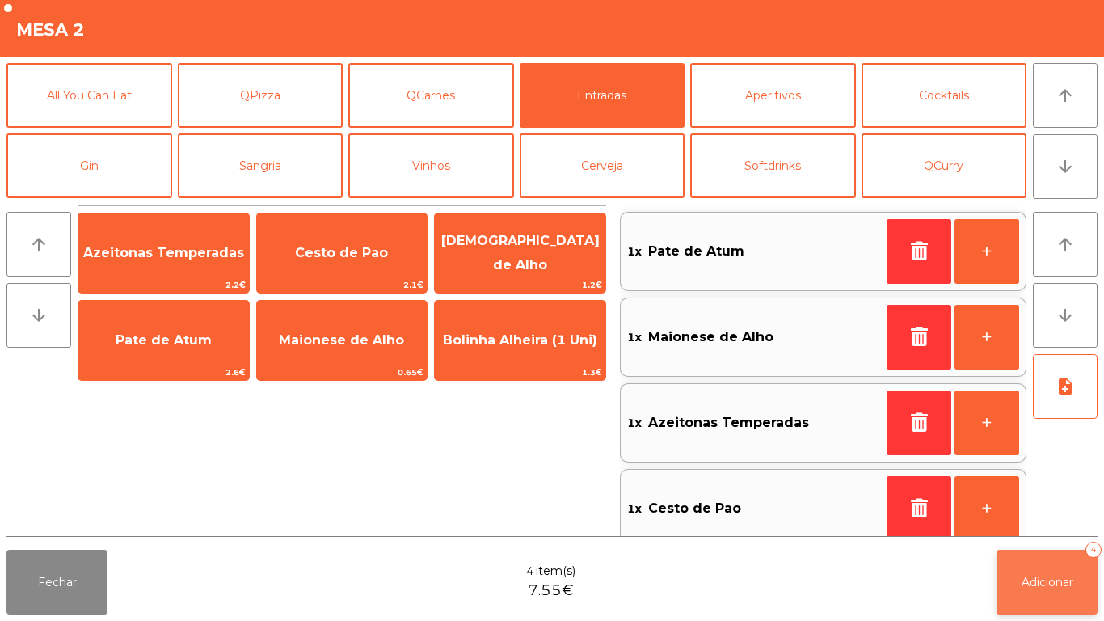
click at [1037, 579] on span "Adicionar" at bounding box center [1047, 581] width 52 height 15
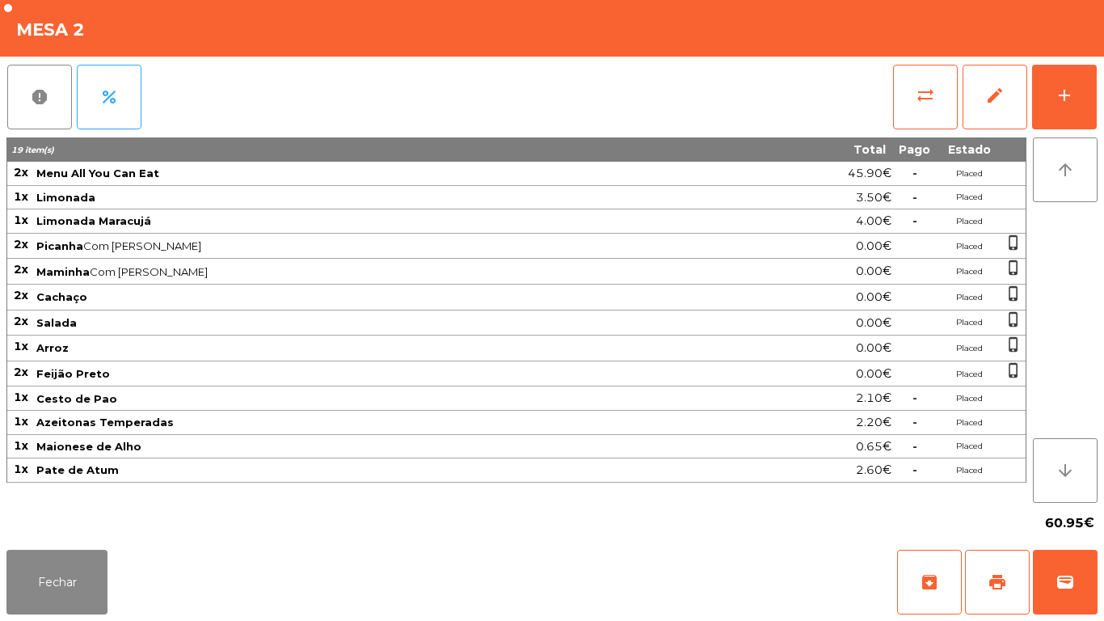
click at [113, 620] on div "Fechar archive print wallet" at bounding box center [552, 582] width 1104 height 78
click at [78, 558] on button "Fechar" at bounding box center [56, 581] width 101 height 65
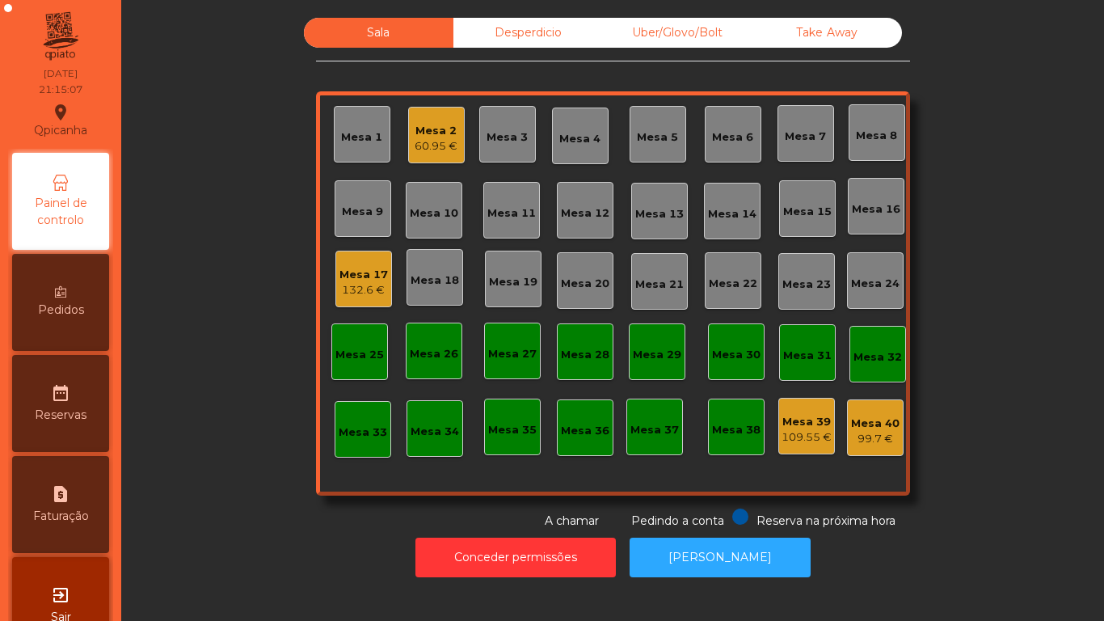
click at [372, 262] on div "Mesa 17 132.6 €" at bounding box center [363, 279] width 48 height 38
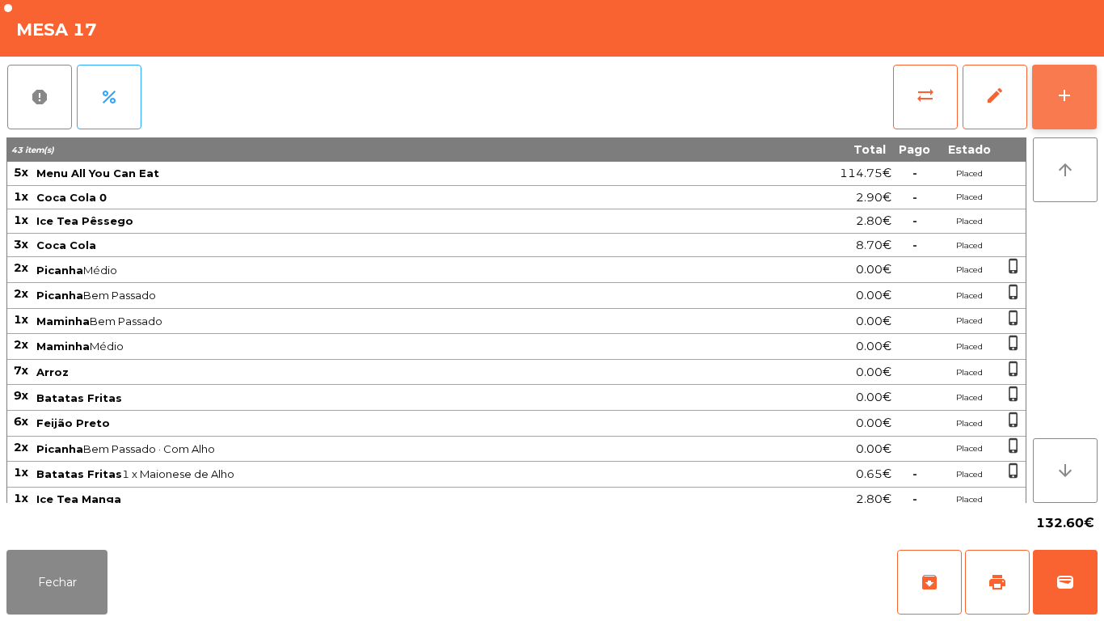
click at [1067, 116] on button "add" at bounding box center [1064, 97] width 65 height 65
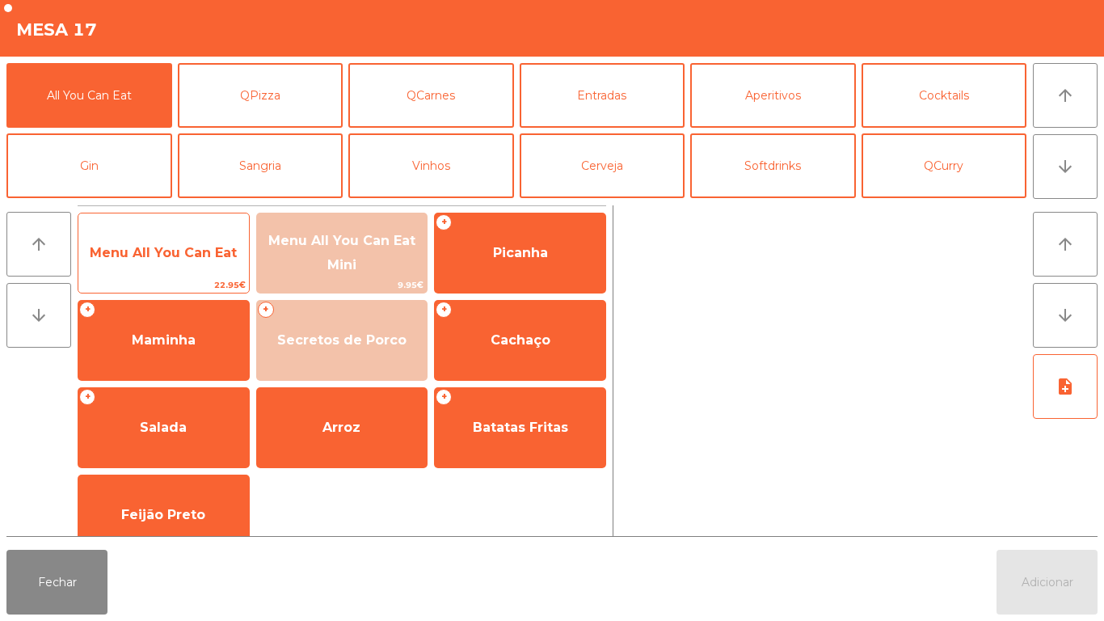
click at [192, 256] on span "Menu All You Can Eat" at bounding box center [163, 252] width 147 height 15
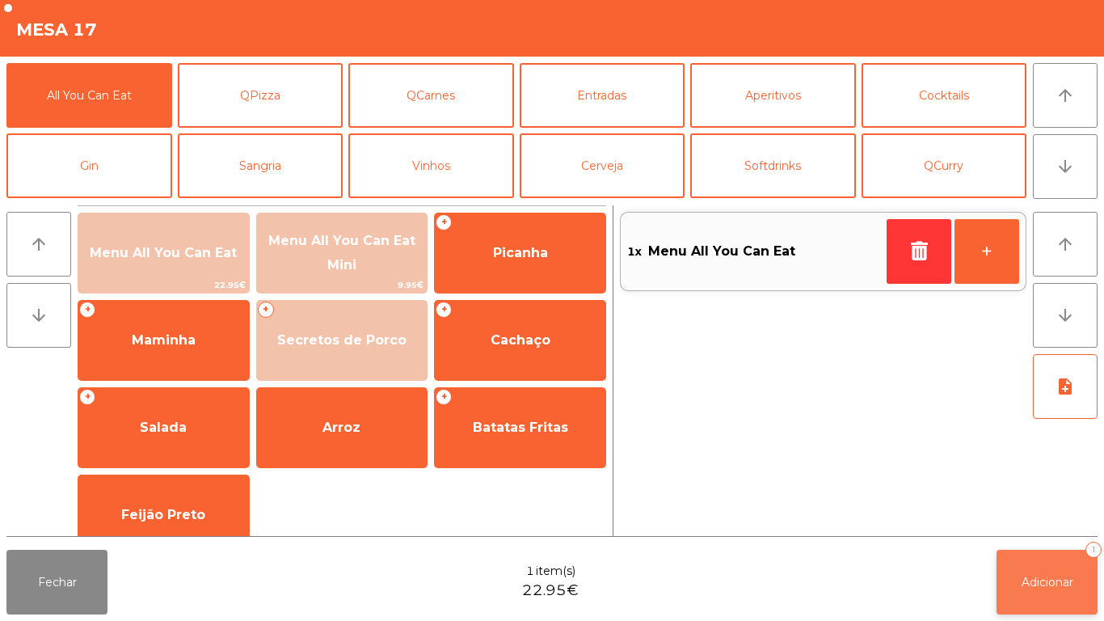
click at [1048, 580] on span "Adicionar" at bounding box center [1047, 581] width 52 height 15
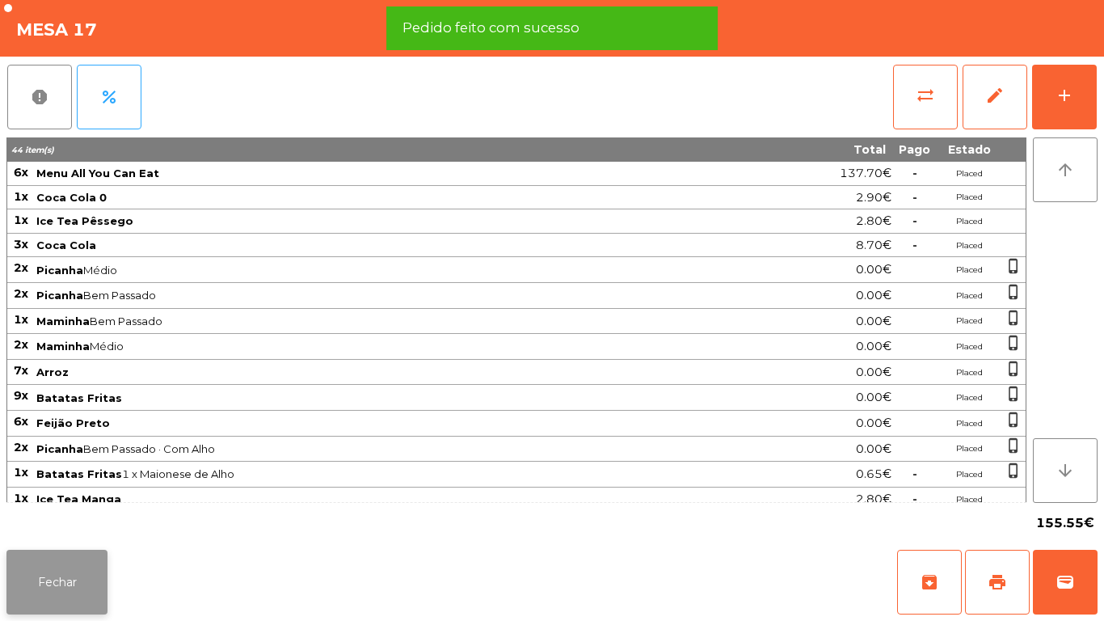
click at [69, 573] on button "Fechar" at bounding box center [56, 581] width 101 height 65
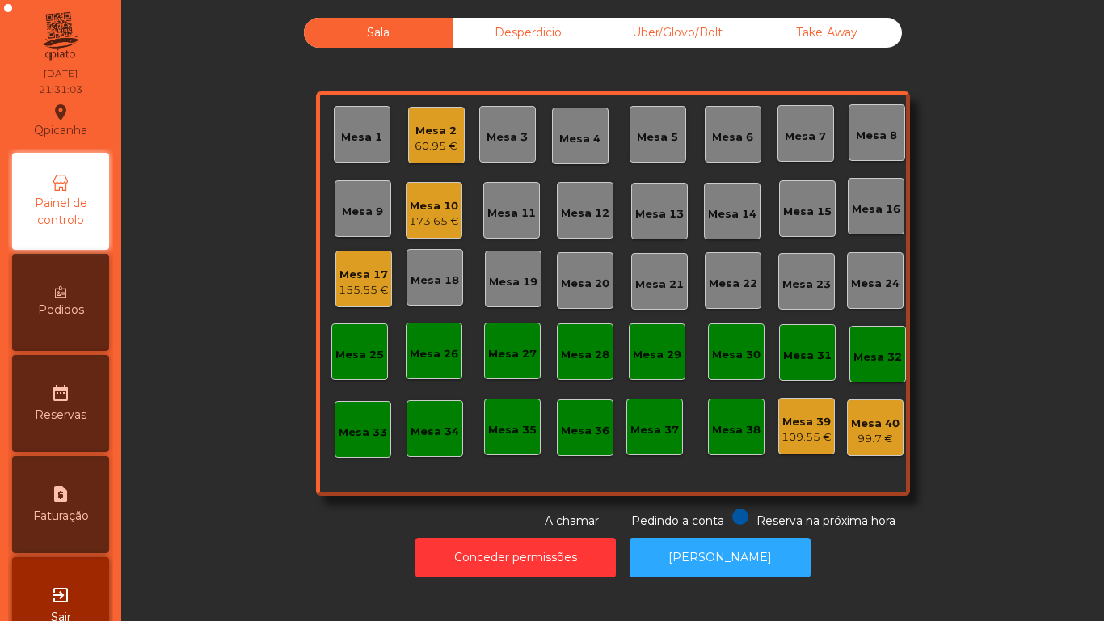
click at [366, 273] on div "Mesa 17" at bounding box center [364, 275] width 50 height 16
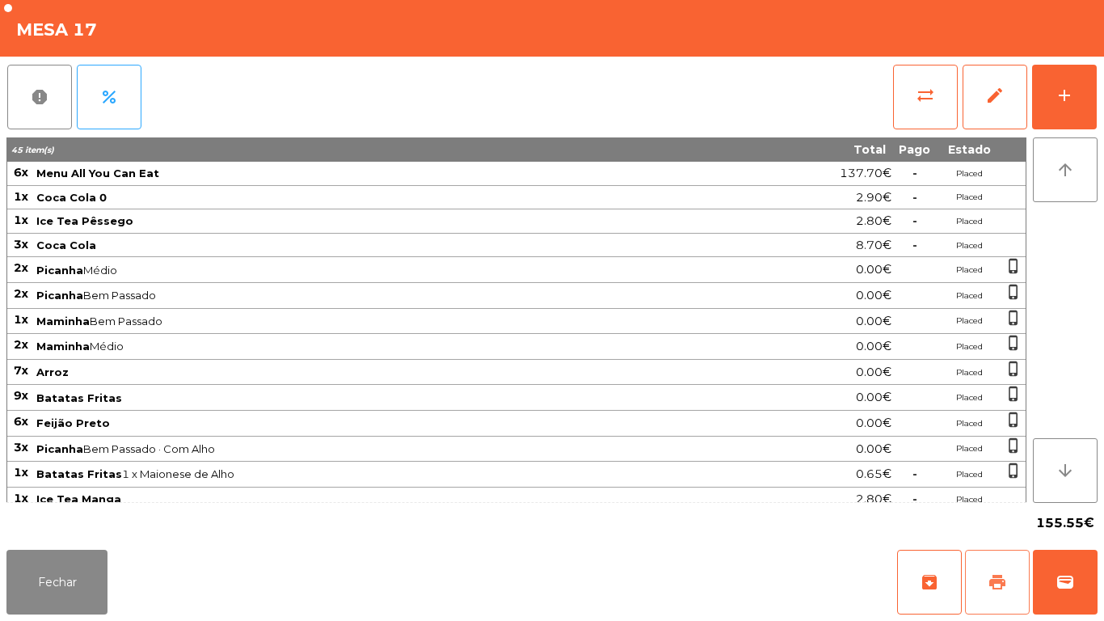
click at [994, 581] on span "print" at bounding box center [996, 581] width 19 height 19
click at [55, 588] on button "Fechar" at bounding box center [56, 581] width 101 height 65
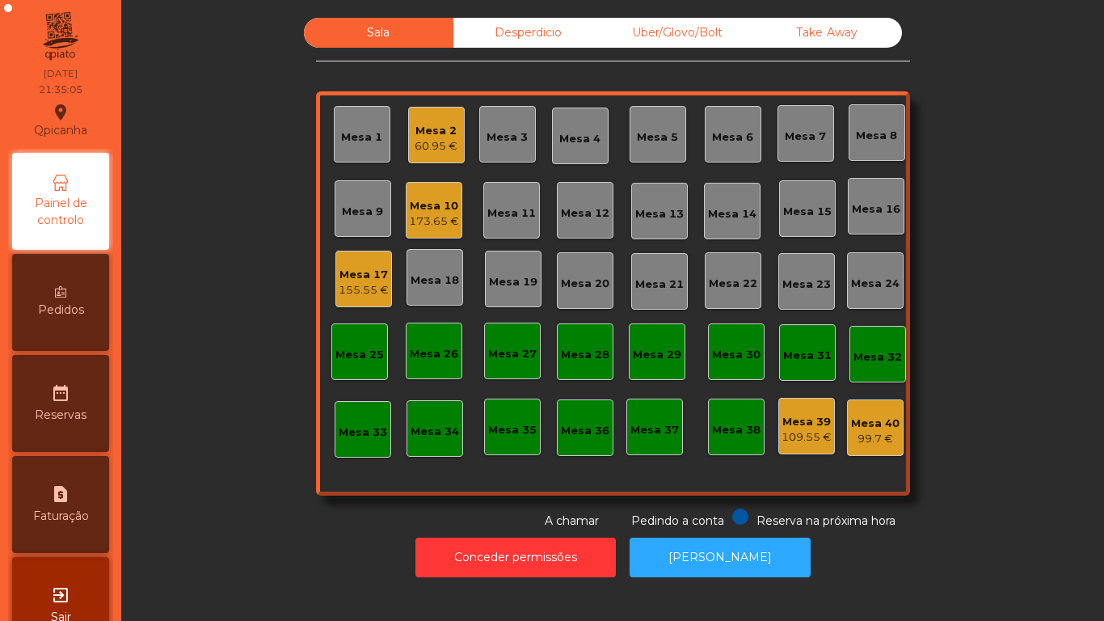
click at [435, 149] on div "60.95 €" at bounding box center [435, 146] width 43 height 16
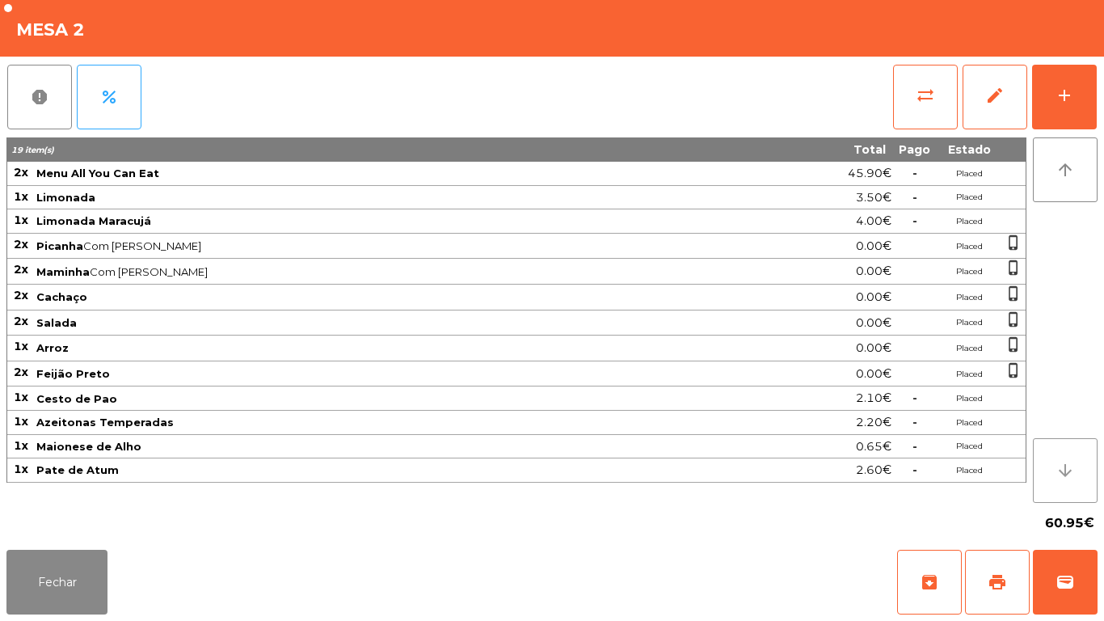
click at [1049, 480] on button "arrow_downward" at bounding box center [1065, 470] width 65 height 65
click at [1053, 474] on button "arrow_downward" at bounding box center [1065, 470] width 65 height 65
click at [1055, 473] on icon "arrow_downward" at bounding box center [1064, 470] width 19 height 19
click at [1072, 112] on button "add" at bounding box center [1064, 97] width 65 height 65
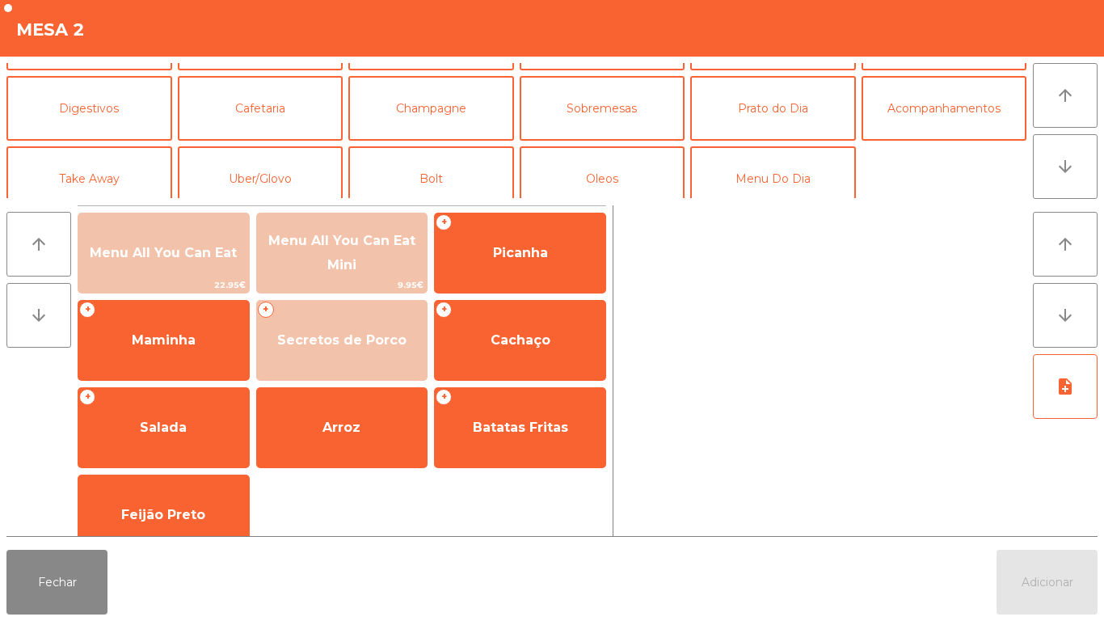
scroll to position [141, 0]
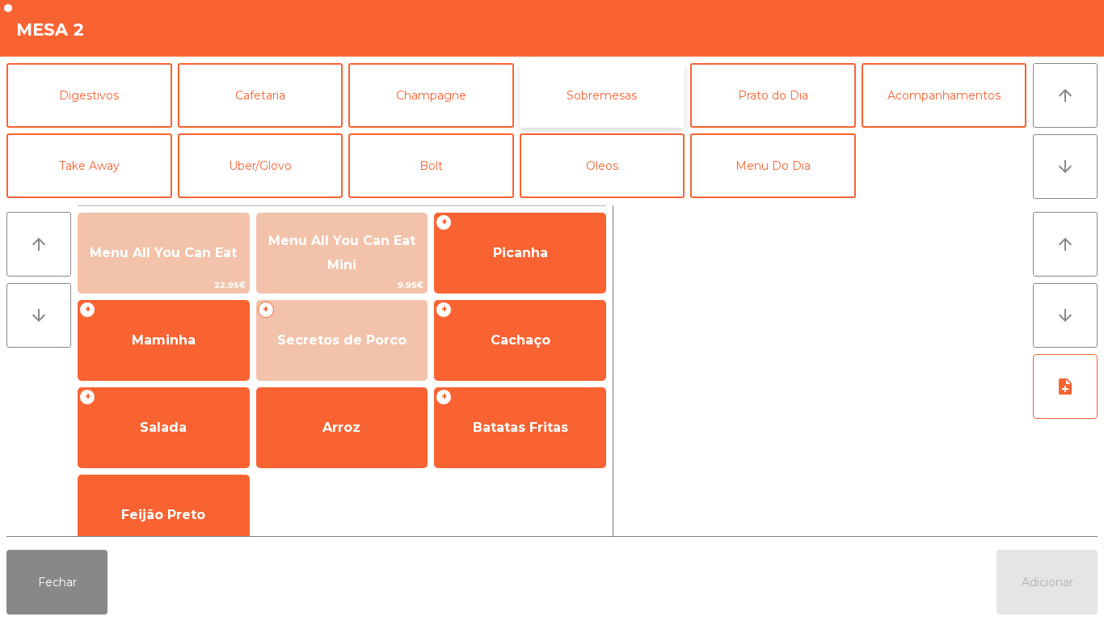
click at [607, 103] on button "Sobremesas" at bounding box center [603, 95] width 166 height 65
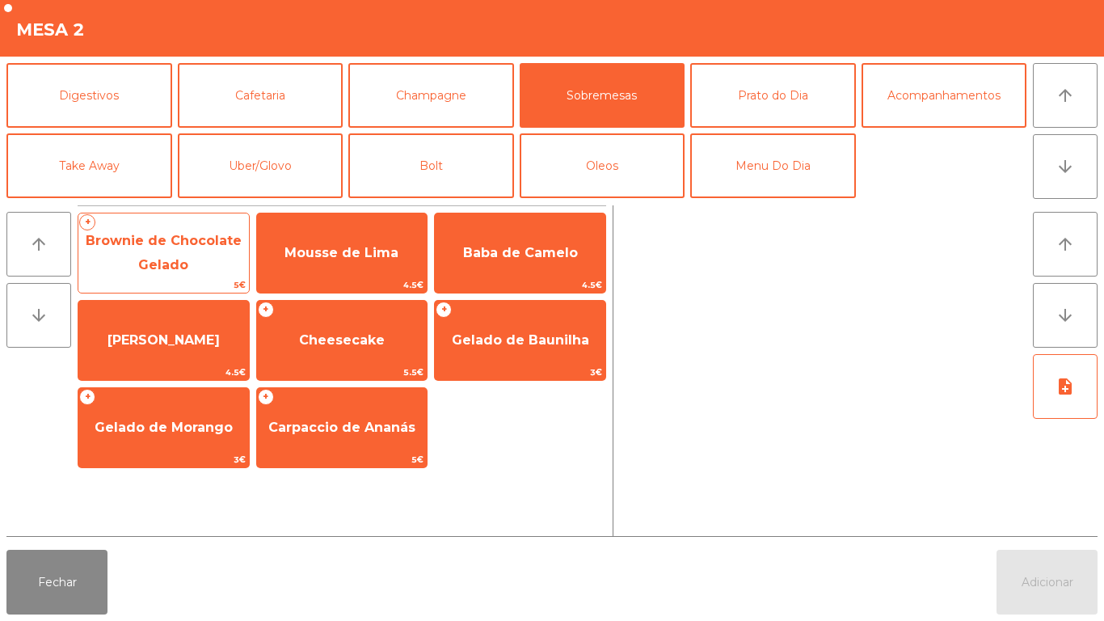
click at [170, 265] on span "Brownie de Chocolate Gelado" at bounding box center [164, 253] width 156 height 40
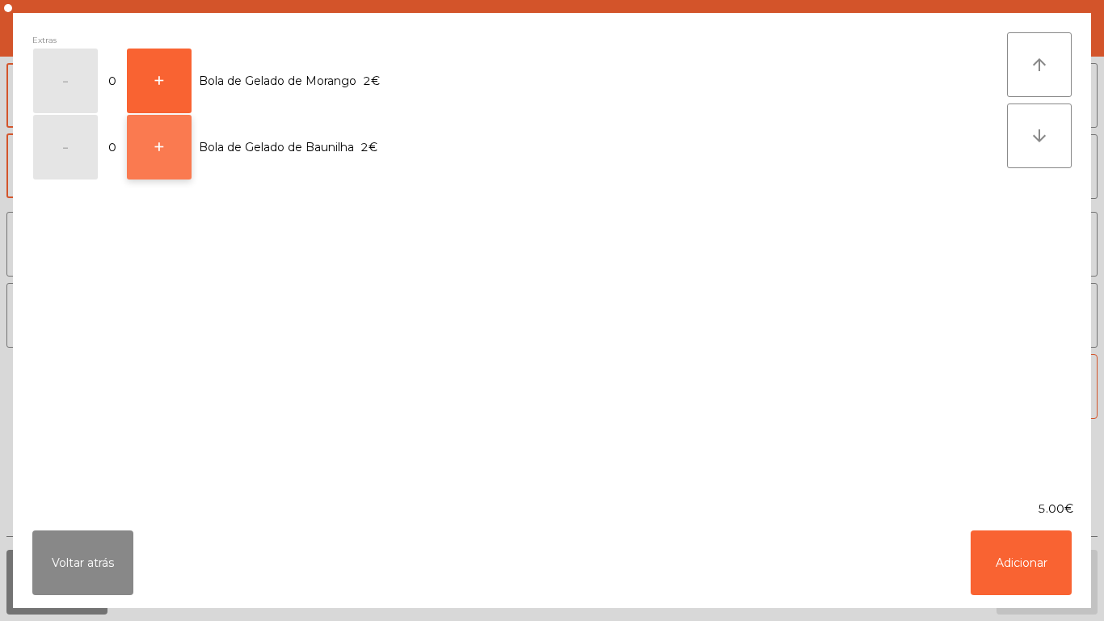
click at [171, 159] on button "+" at bounding box center [159, 147] width 65 height 65
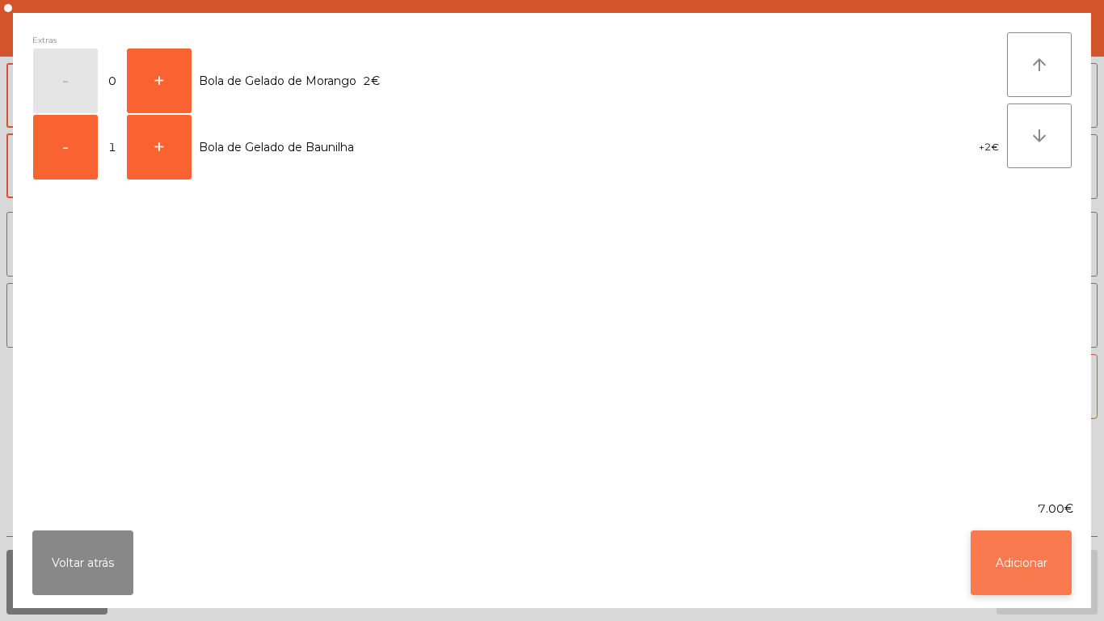
click at [1016, 554] on button "Adicionar" at bounding box center [1020, 562] width 101 height 65
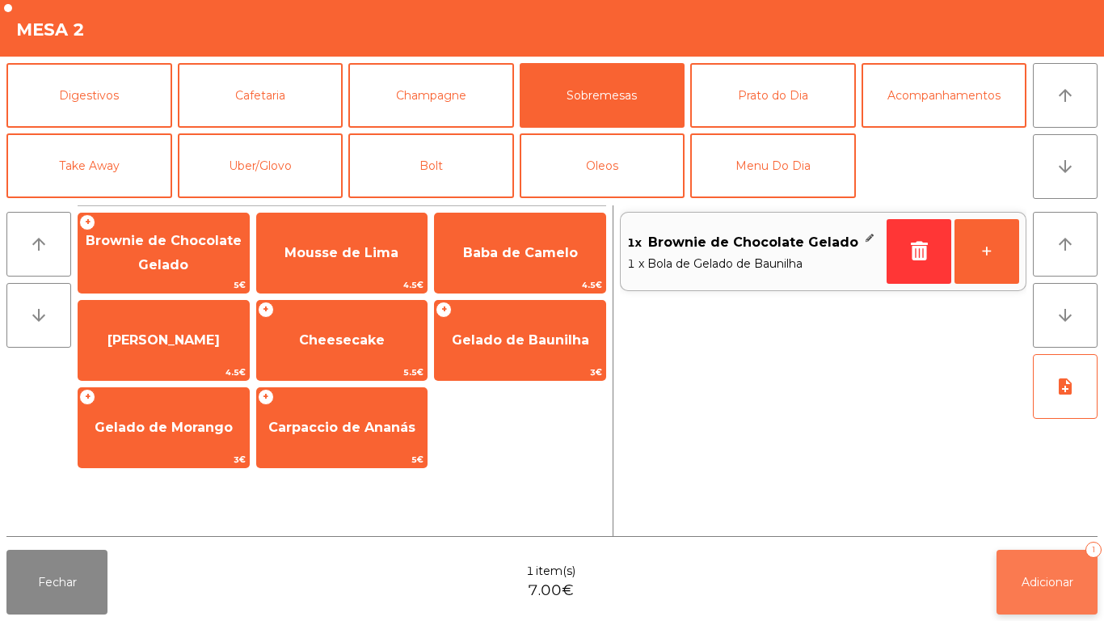
click at [1015, 589] on button "Adicionar 1" at bounding box center [1046, 581] width 101 height 65
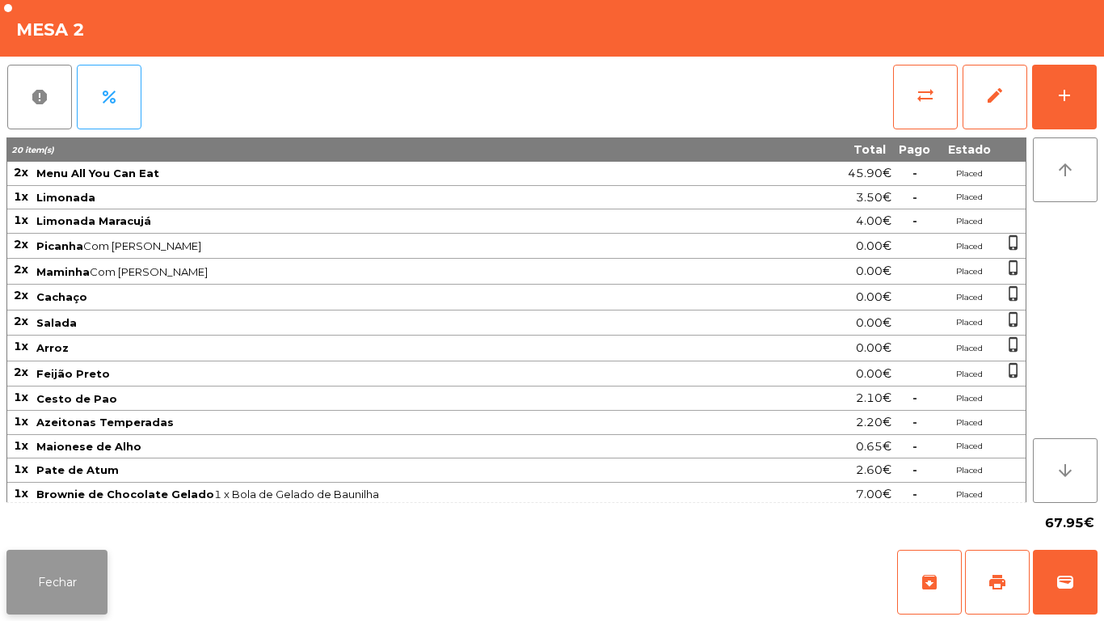
click at [79, 600] on button "Fechar" at bounding box center [56, 581] width 101 height 65
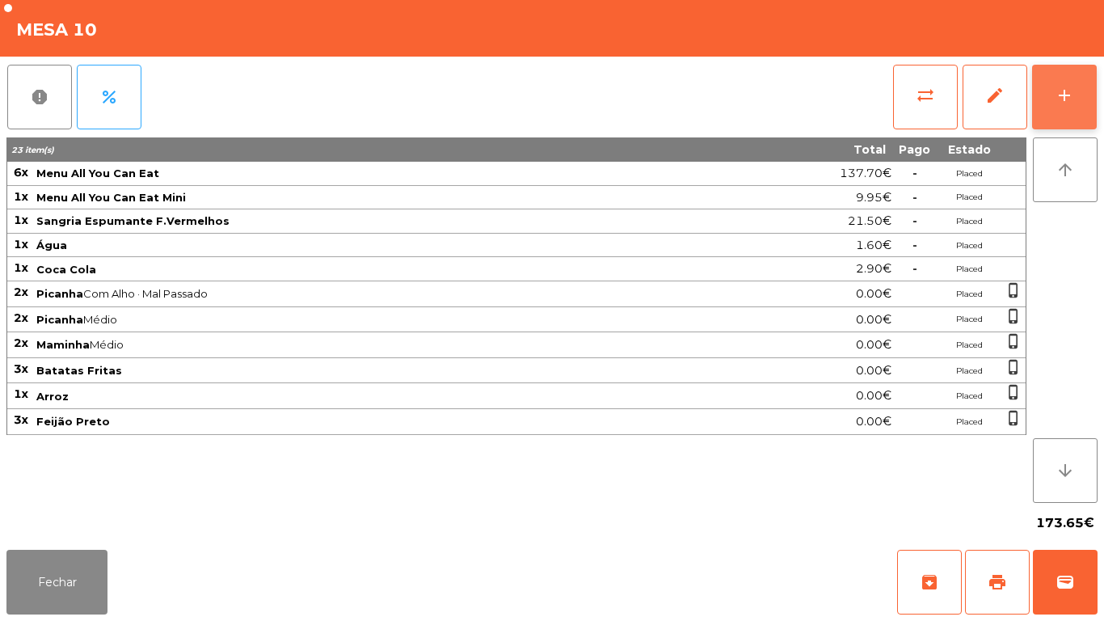
click at [1056, 107] on button "add" at bounding box center [1064, 97] width 65 height 65
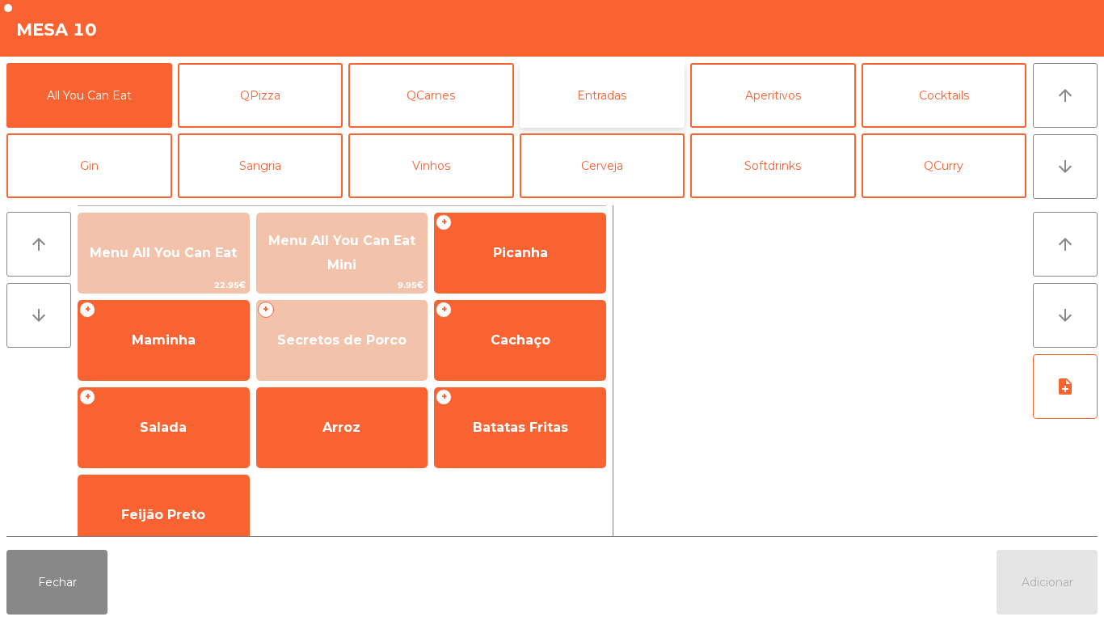
click at [587, 96] on button "Entradas" at bounding box center [603, 95] width 166 height 65
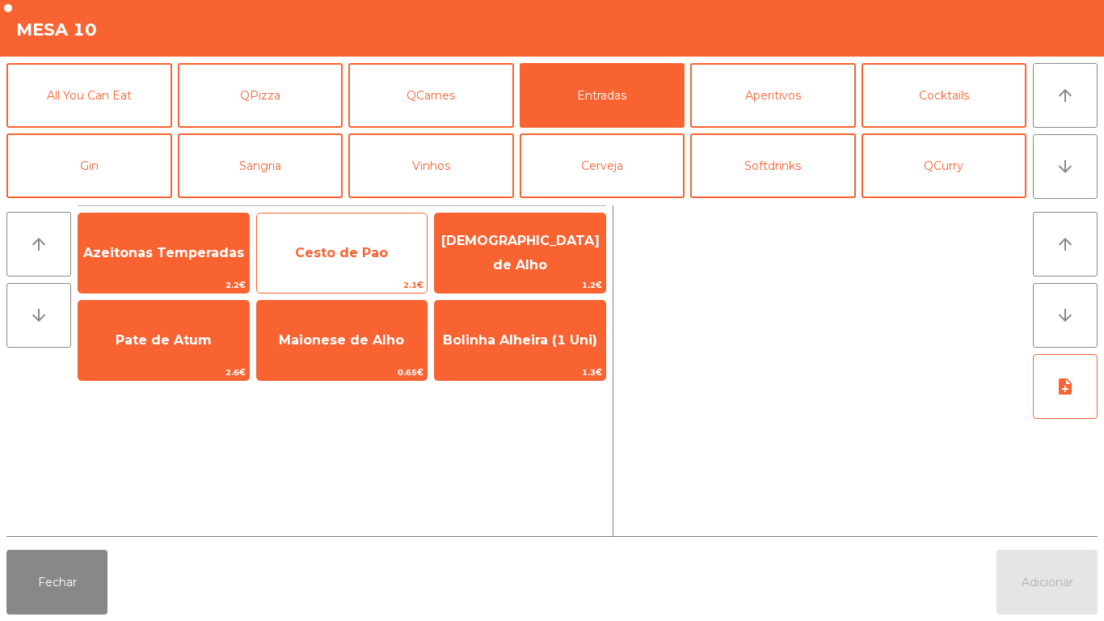
click at [339, 256] on span "Cesto de Pao" at bounding box center [341, 252] width 93 height 15
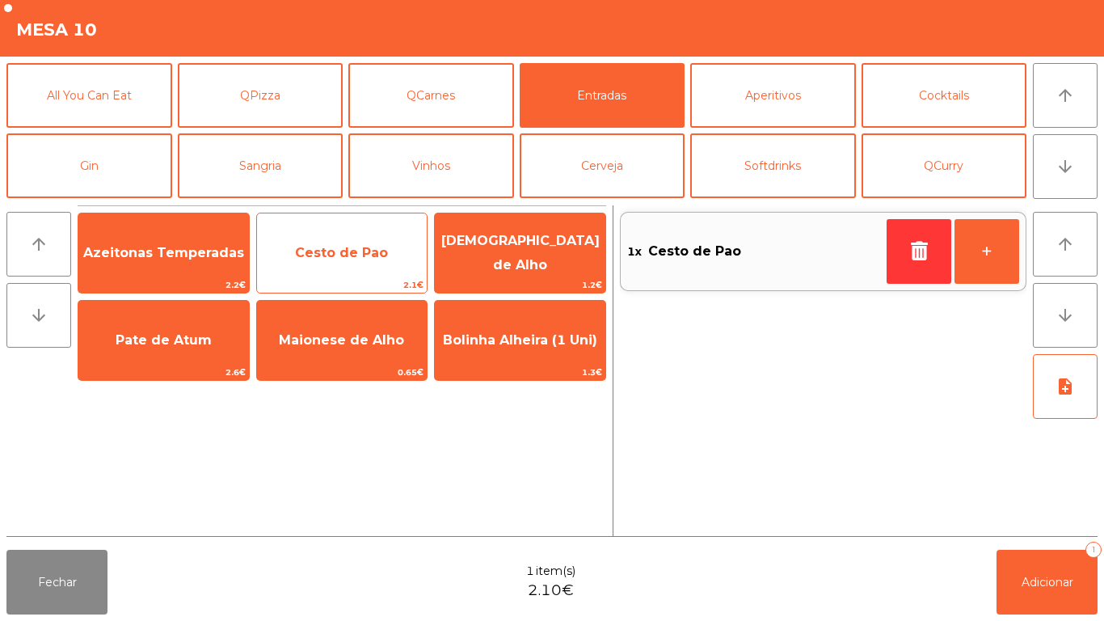
click at [342, 263] on span "Cesto de Pao" at bounding box center [342, 253] width 170 height 44
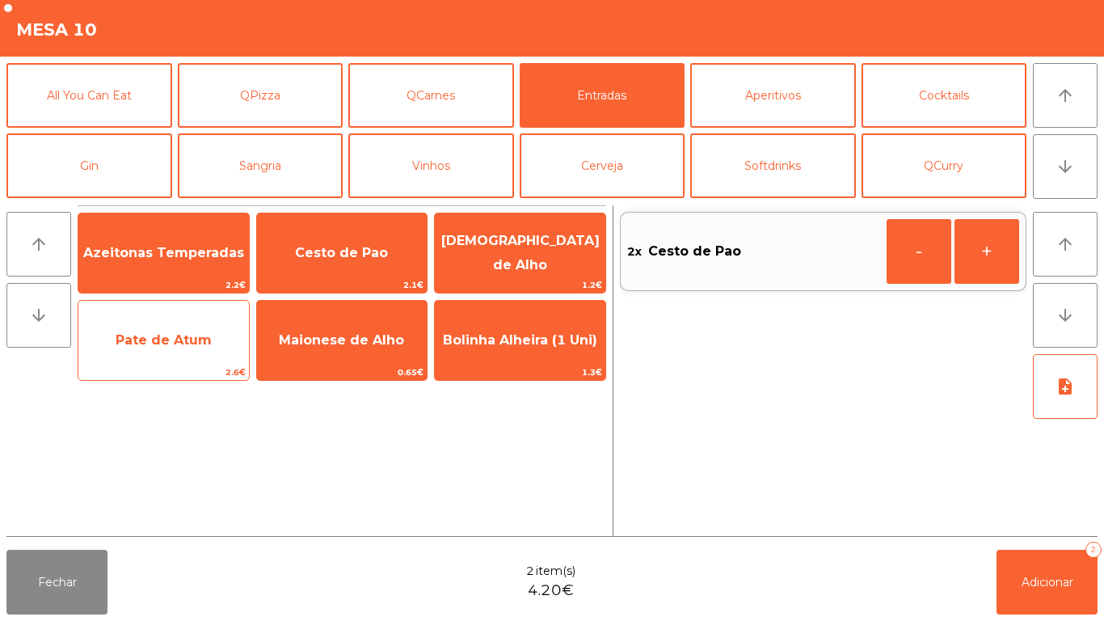
click at [169, 343] on span "Pate de Atum" at bounding box center [164, 339] width 96 height 15
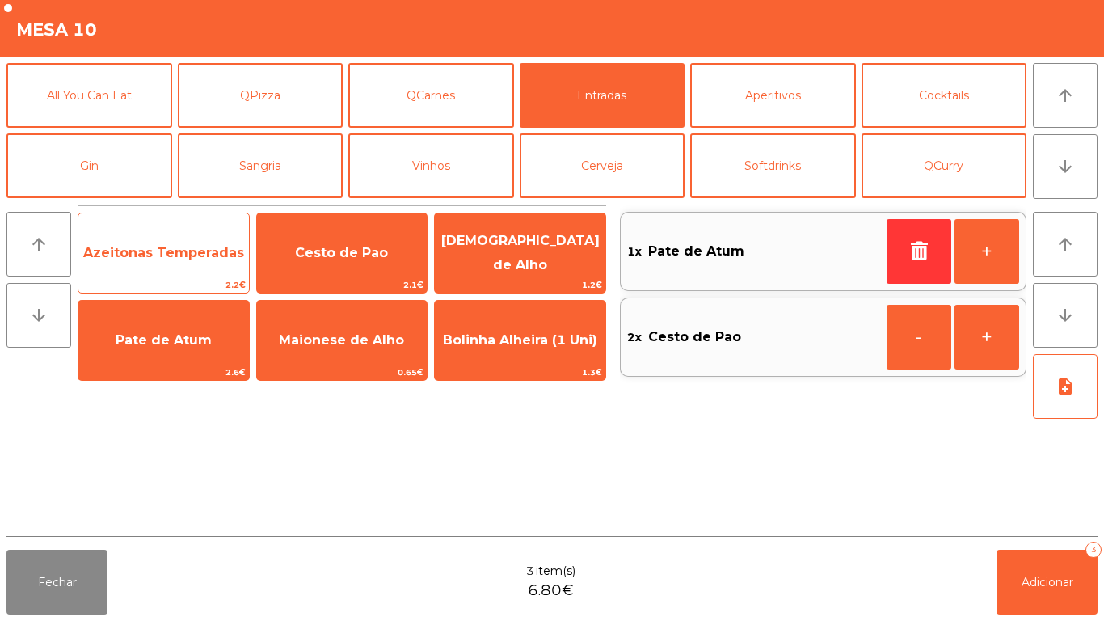
click at [158, 249] on span "Azeitonas Temperadas" at bounding box center [163, 252] width 161 height 15
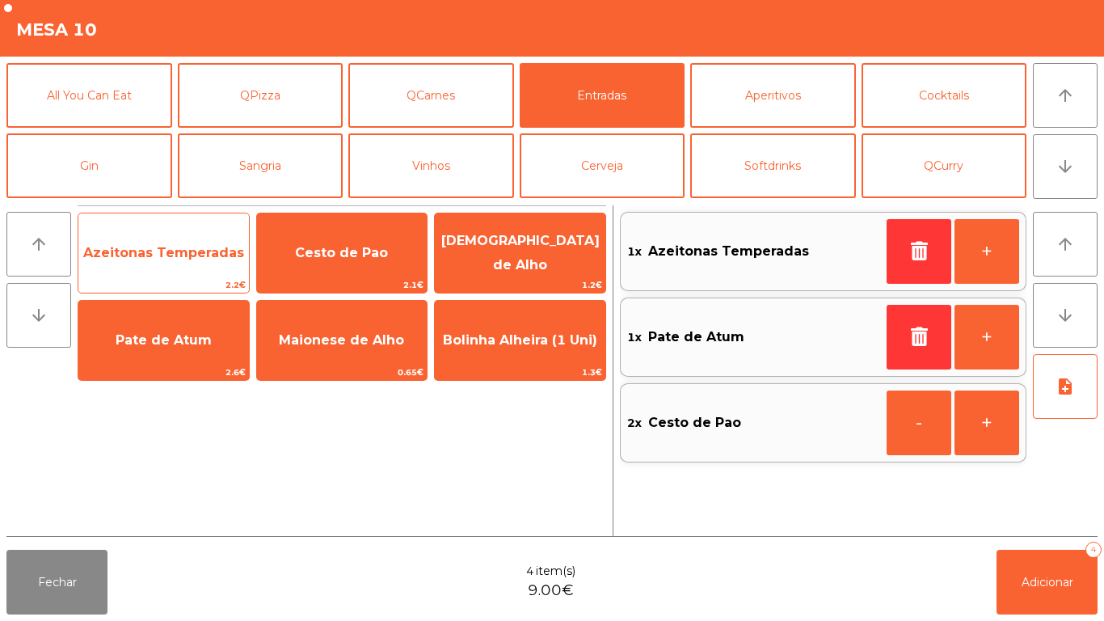
click at [166, 250] on span "Azeitonas Temperadas" at bounding box center [163, 252] width 161 height 15
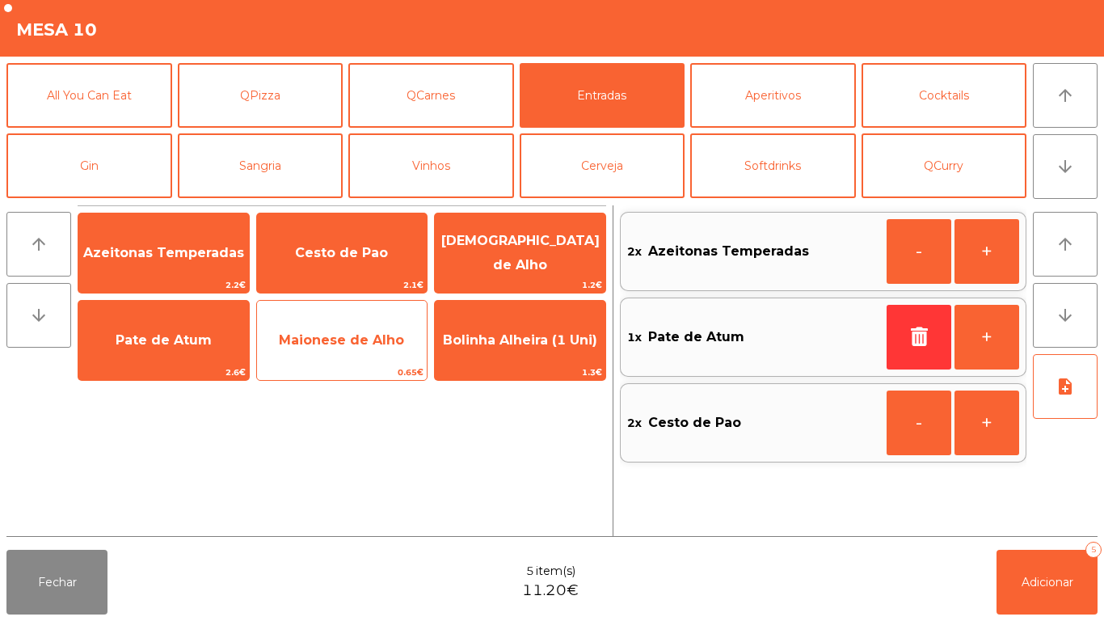
click at [347, 342] on span "Maionese de Alho" at bounding box center [341, 339] width 125 height 15
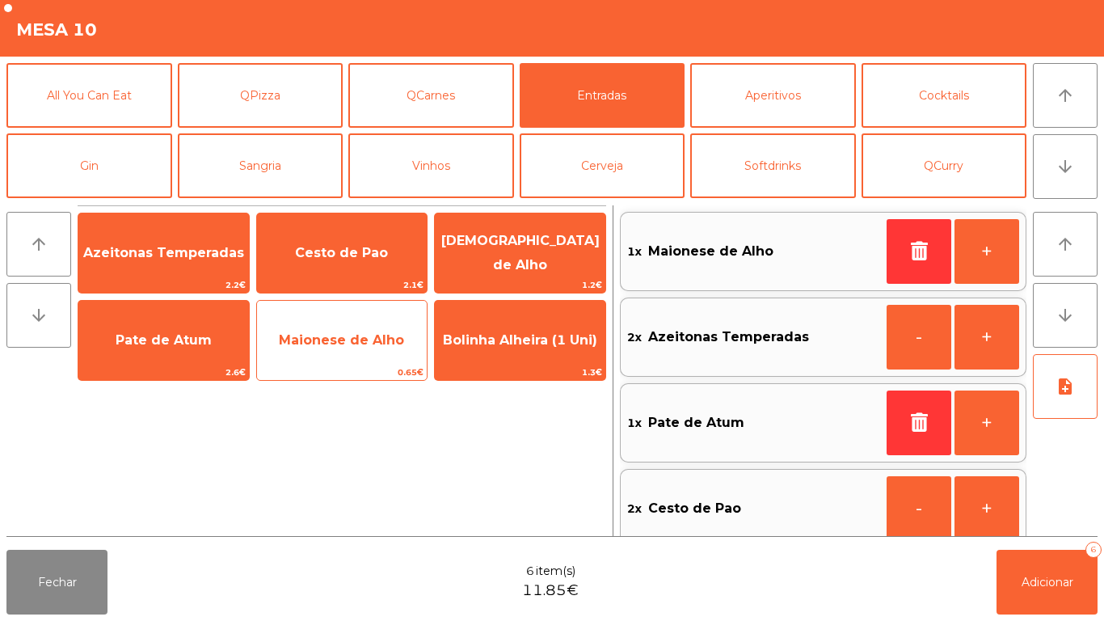
click at [340, 343] on span "Maionese de Alho" at bounding box center [341, 339] width 125 height 15
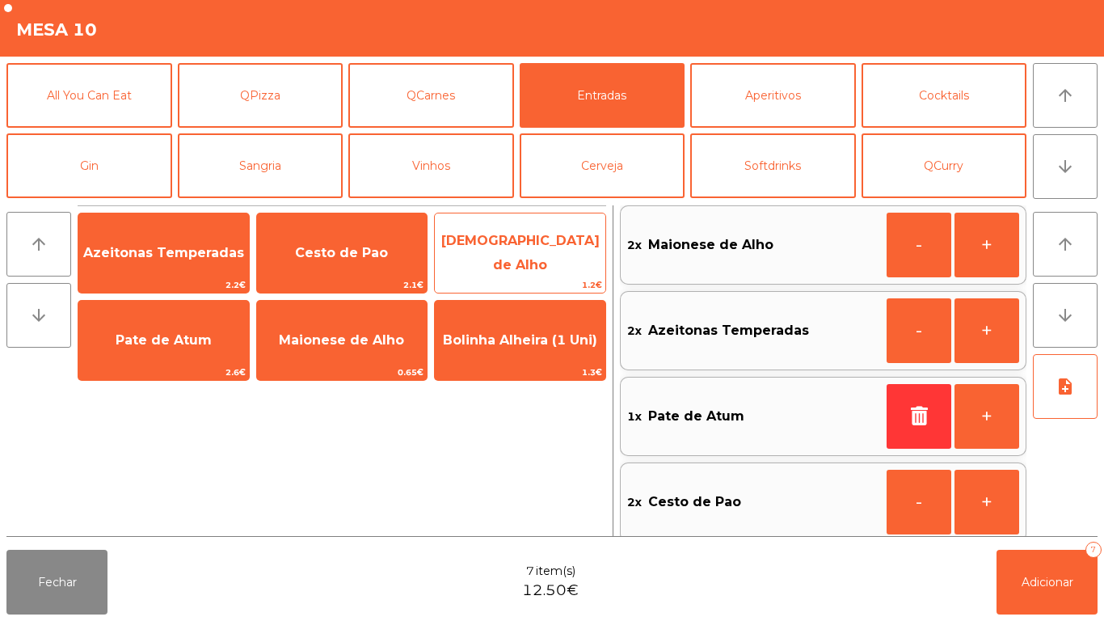
click at [508, 254] on span "[DEMOGRAPHIC_DATA] de Alho" at bounding box center [520, 253] width 158 height 40
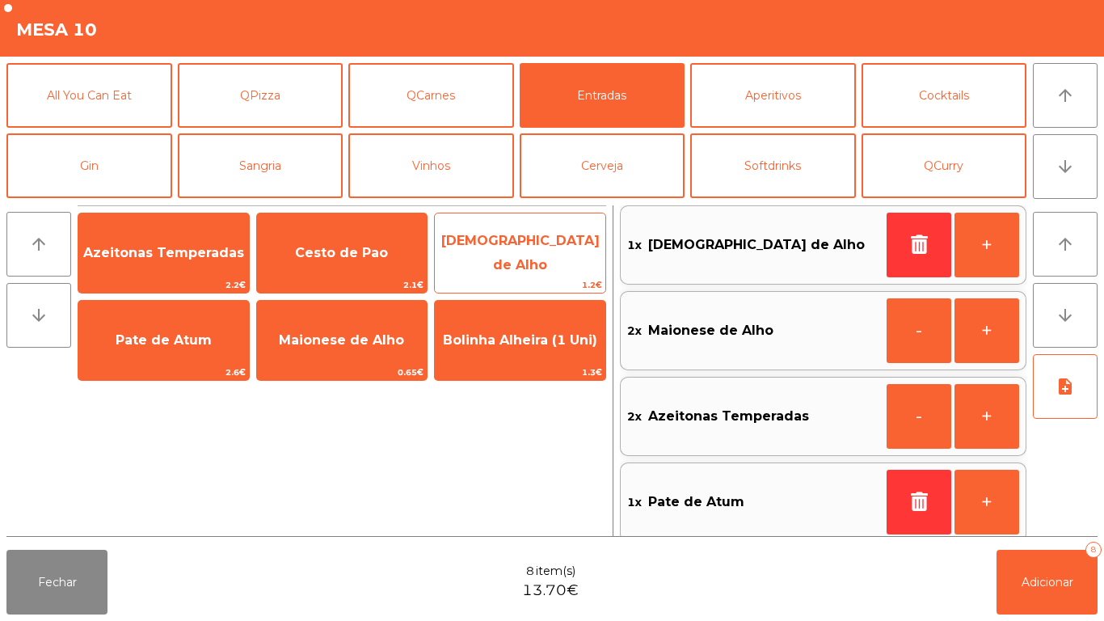
click at [513, 250] on span "[DEMOGRAPHIC_DATA] de Alho" at bounding box center [520, 253] width 158 height 40
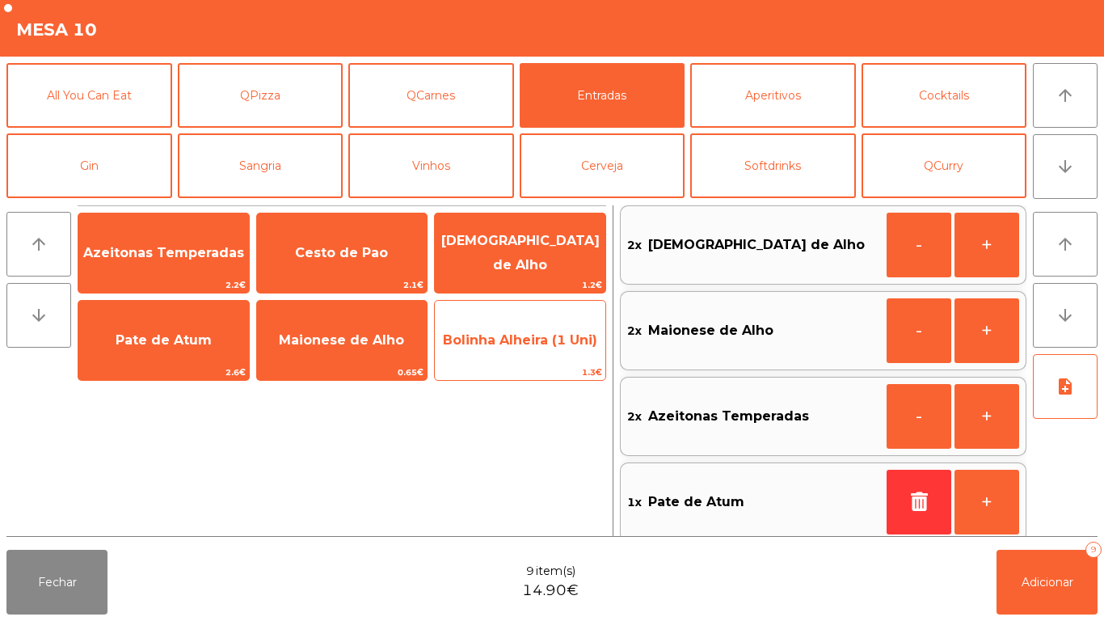
click at [524, 341] on span "Bolinha Alheira (1 Uni)" at bounding box center [520, 339] width 154 height 15
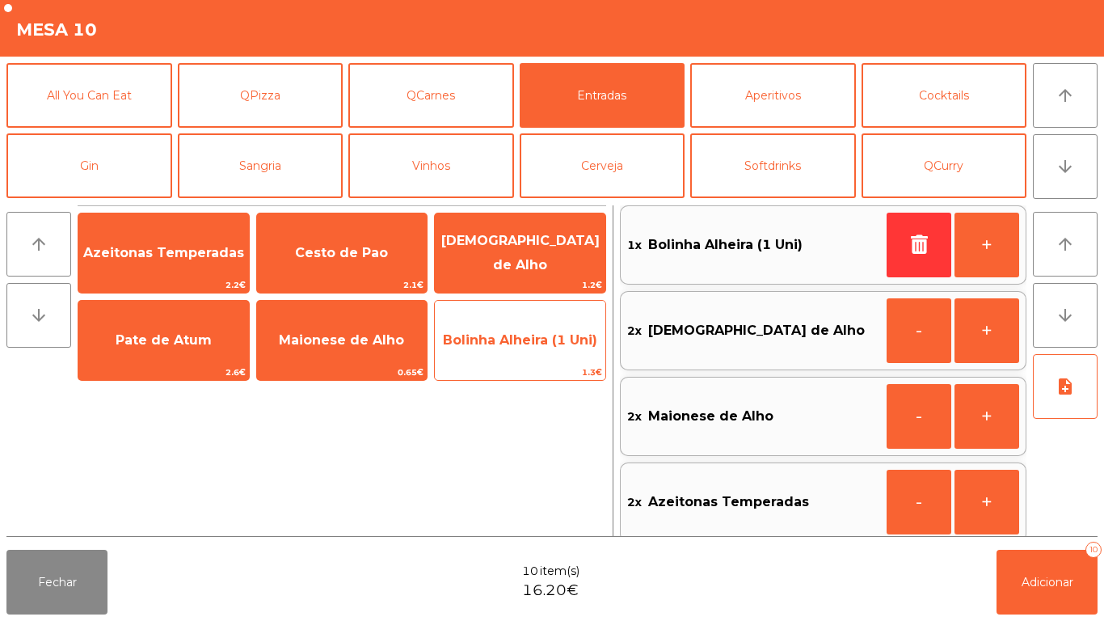
click at [516, 343] on span "Bolinha Alheira (1 Uni)" at bounding box center [520, 339] width 154 height 15
click at [515, 338] on span "Bolinha Alheira (1 Uni)" at bounding box center [520, 339] width 154 height 15
click at [517, 336] on span "Bolinha Alheira (1 Uni)" at bounding box center [520, 339] width 154 height 15
click at [512, 334] on span "Bolinha Alheira (1 Uni)" at bounding box center [520, 339] width 154 height 15
click at [514, 330] on span "Bolinha Alheira (1 Uni)" at bounding box center [520, 340] width 170 height 44
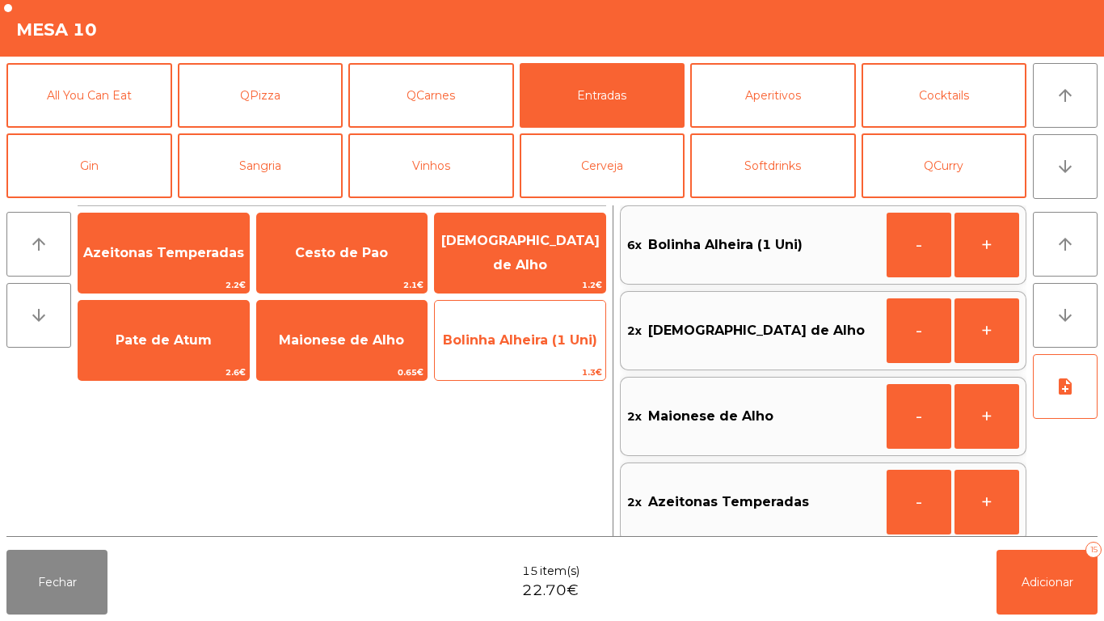
click at [513, 329] on span "Bolinha Alheira (1 Uni)" at bounding box center [520, 340] width 170 height 44
click at [513, 335] on span "Bolinha Alheira (1 Uni)" at bounding box center [520, 339] width 154 height 15
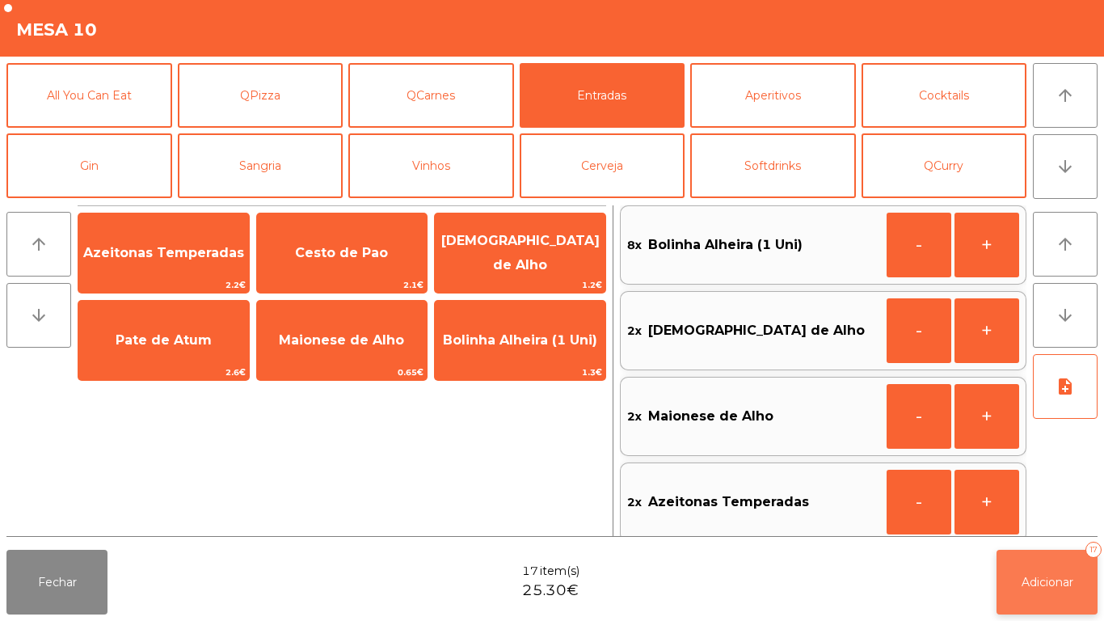
click at [1028, 579] on span "Adicionar" at bounding box center [1047, 581] width 52 height 15
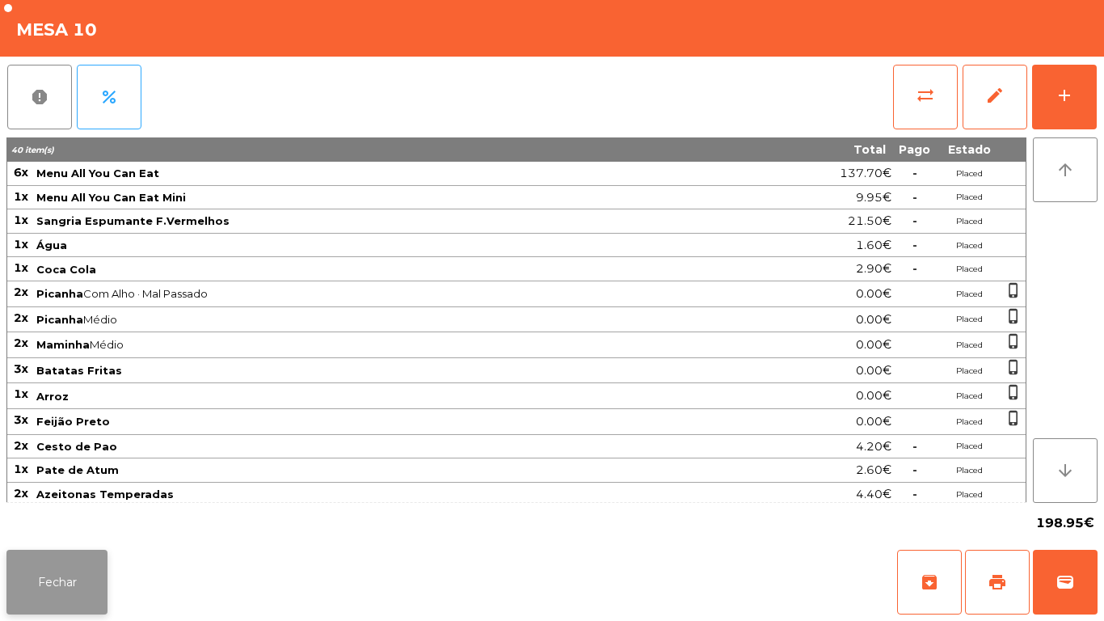
click at [70, 587] on button "Fechar" at bounding box center [56, 581] width 101 height 65
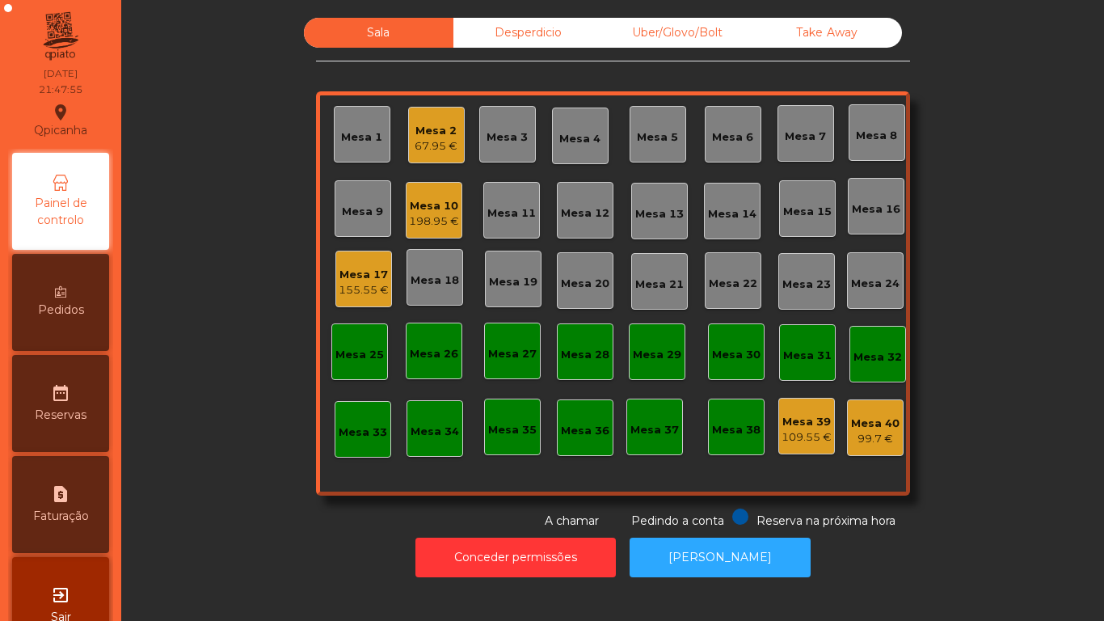
click at [437, 149] on div "67.95 €" at bounding box center [435, 146] width 43 height 16
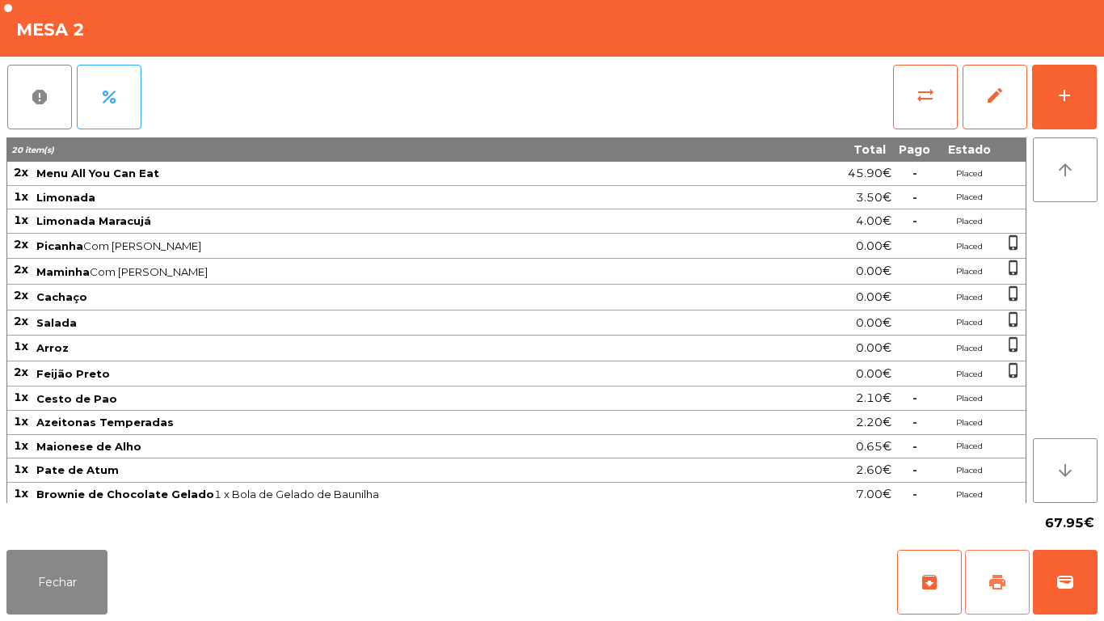
click at [995, 579] on span "print" at bounding box center [996, 581] width 19 height 19
click at [48, 568] on button "Fechar" at bounding box center [56, 581] width 101 height 65
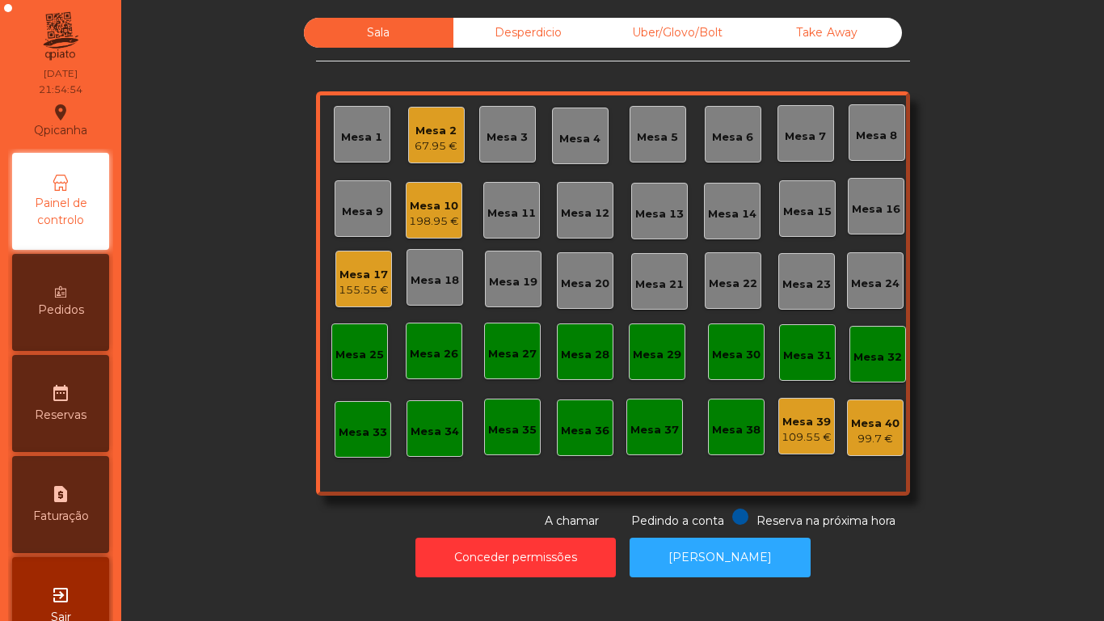
click at [430, 128] on div "Mesa 2" at bounding box center [435, 131] width 43 height 16
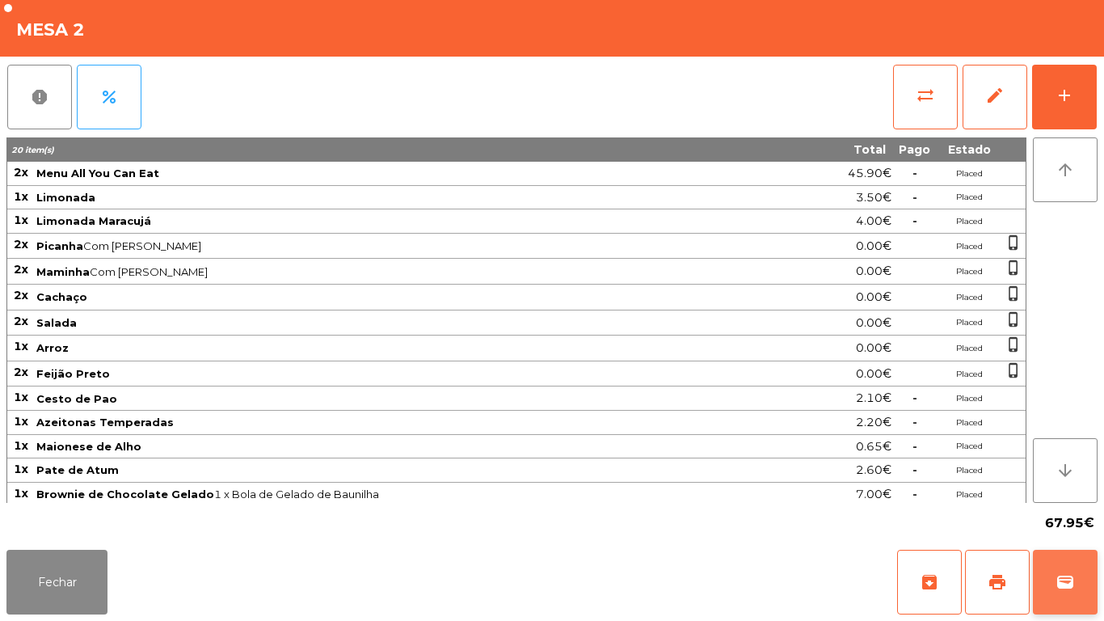
click at [1079, 583] on button "wallet" at bounding box center [1065, 581] width 65 height 65
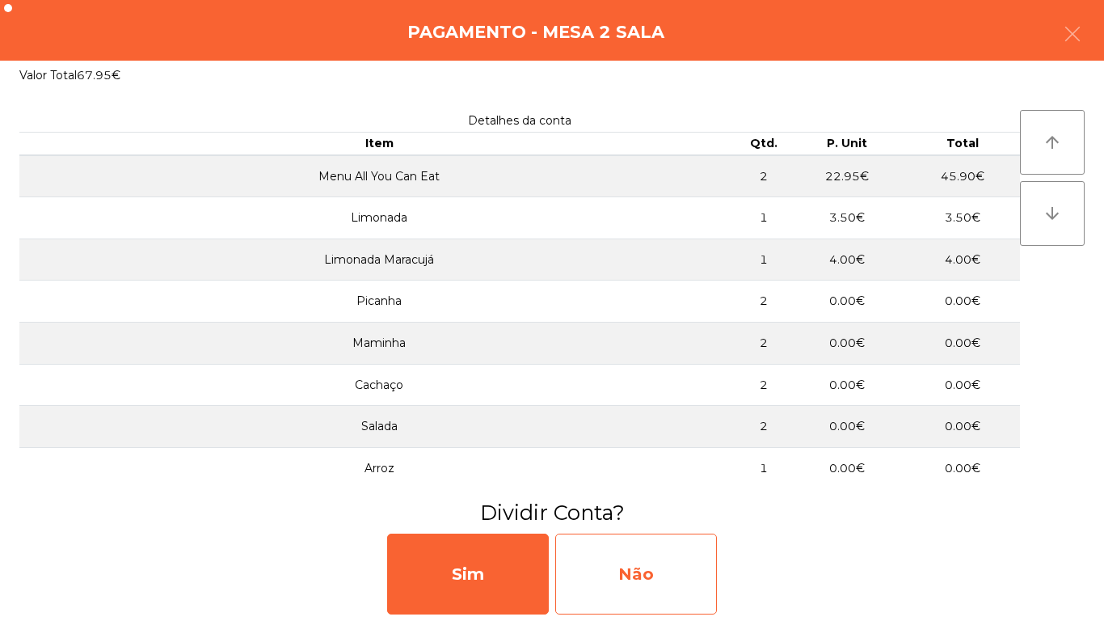
click at [664, 555] on div "Não" at bounding box center [636, 573] width 162 height 81
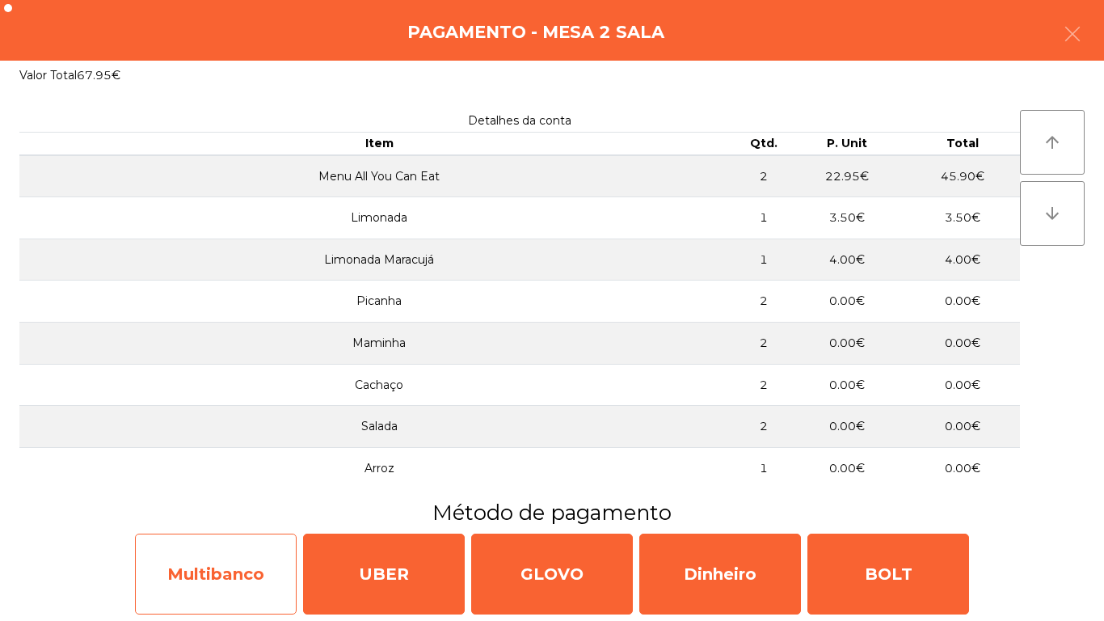
click at [230, 562] on div "Multibanco" at bounding box center [216, 573] width 162 height 81
select select "**"
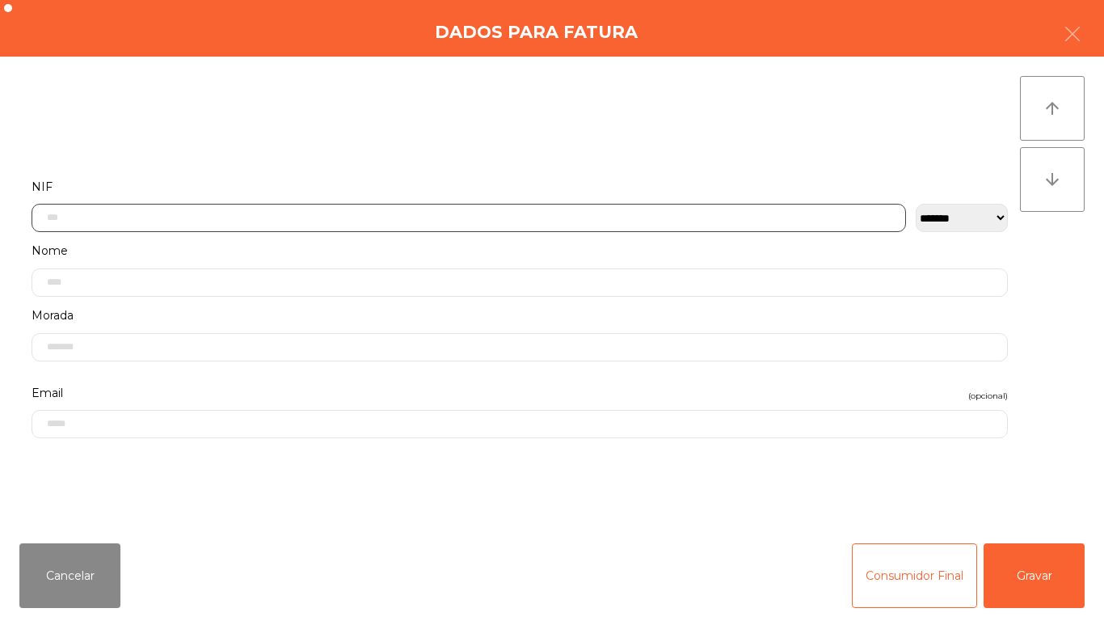
click at [488, 212] on input "text" at bounding box center [469, 218] width 874 height 28
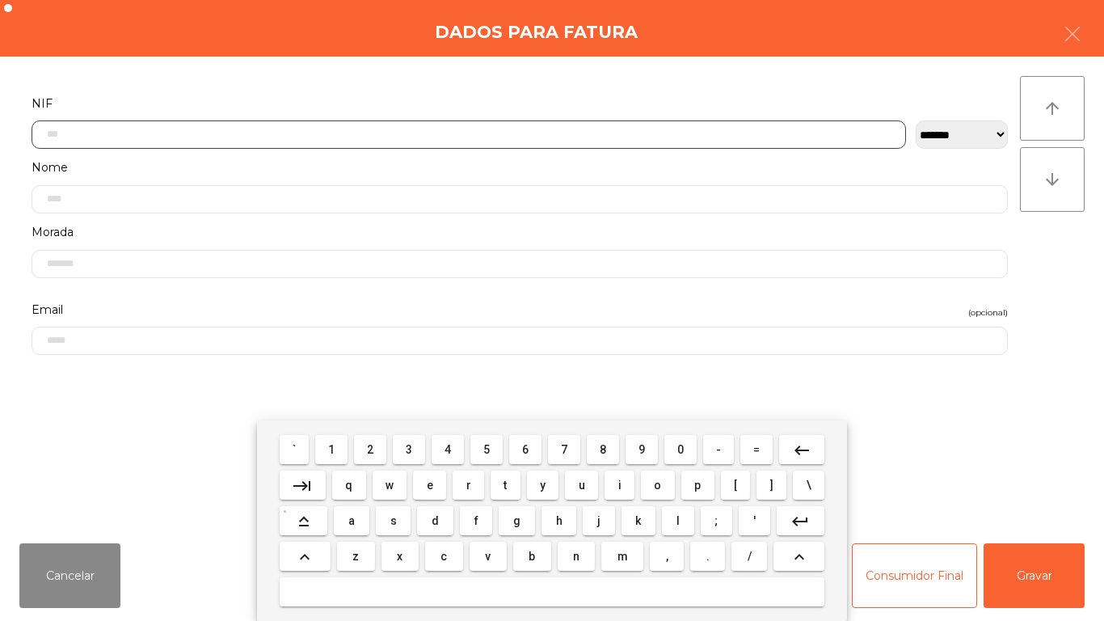
scroll to position [99, 0]
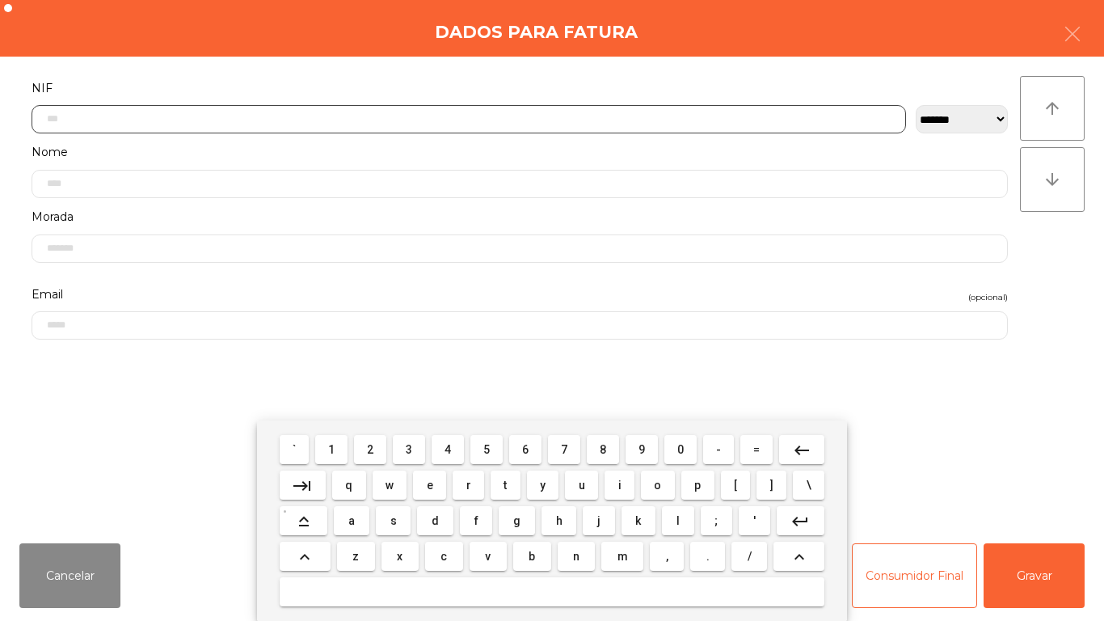
click at [371, 448] on span "2" at bounding box center [370, 449] width 6 height 13
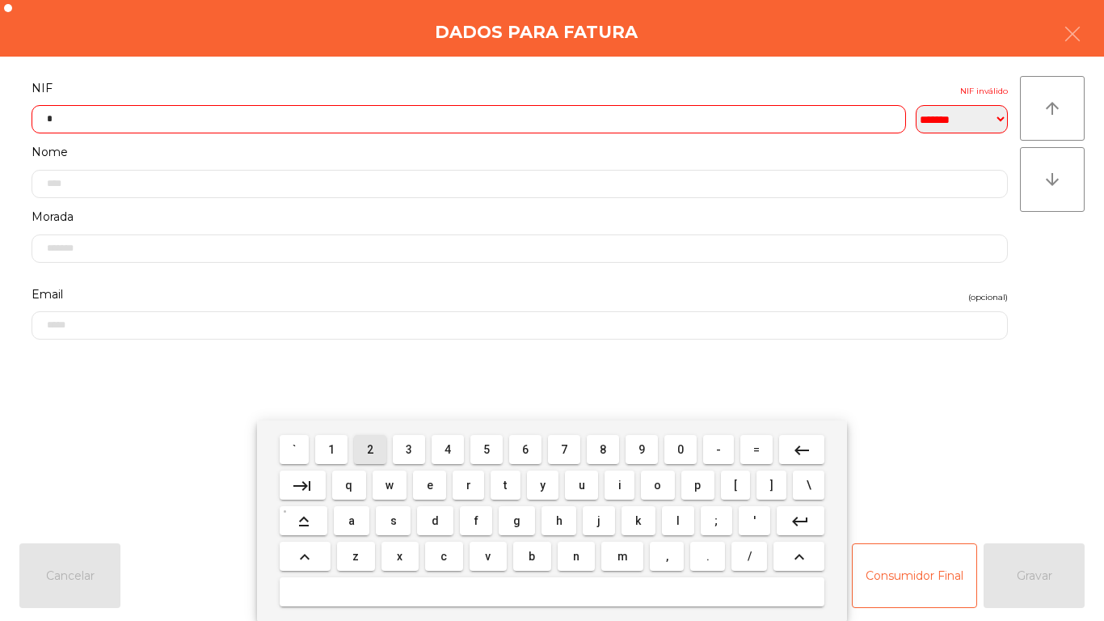
click at [371, 448] on span "2" at bounding box center [370, 449] width 6 height 13
click at [378, 435] on button "2" at bounding box center [370, 449] width 32 height 29
click at [421, 446] on button "3" at bounding box center [409, 449] width 32 height 29
click at [509, 444] on button "6" at bounding box center [525, 449] width 32 height 29
click at [448, 448] on span "4" at bounding box center [447, 449] width 6 height 13
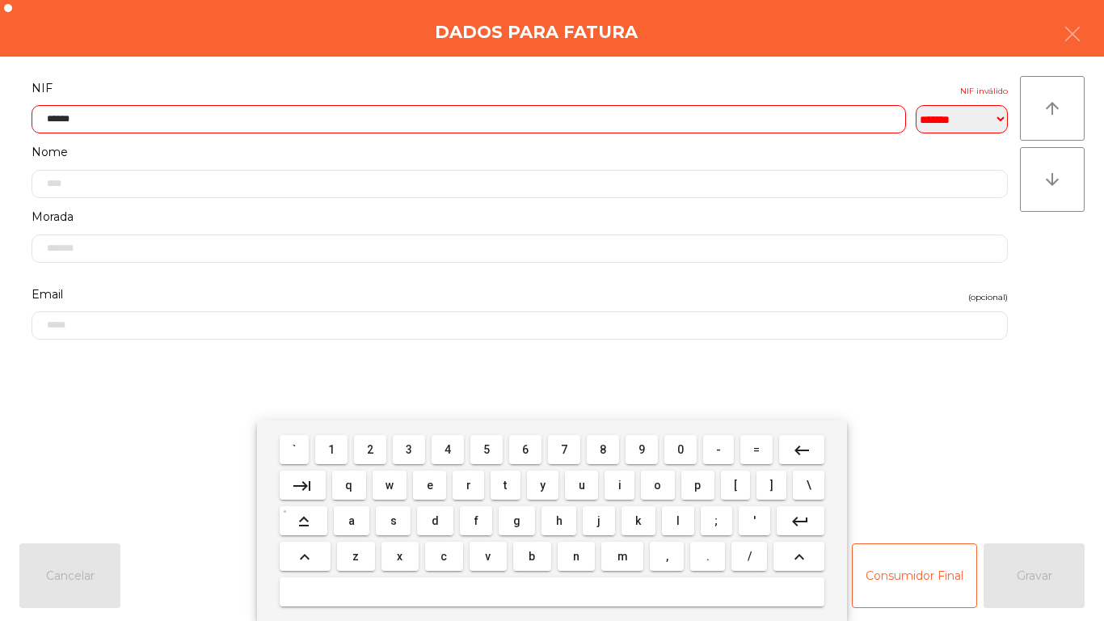
click at [801, 447] on mat-icon "keyboard_backspace" at bounding box center [801, 449] width 19 height 19
click at [796, 450] on mat-icon "keyboard_backspace" at bounding box center [801, 449] width 19 height 19
click at [486, 448] on span "5" at bounding box center [486, 449] width 6 height 13
click at [461, 431] on mat-keyboard-key "4" at bounding box center [447, 449] width 39 height 36
click at [447, 451] on span "4" at bounding box center [447, 449] width 6 height 13
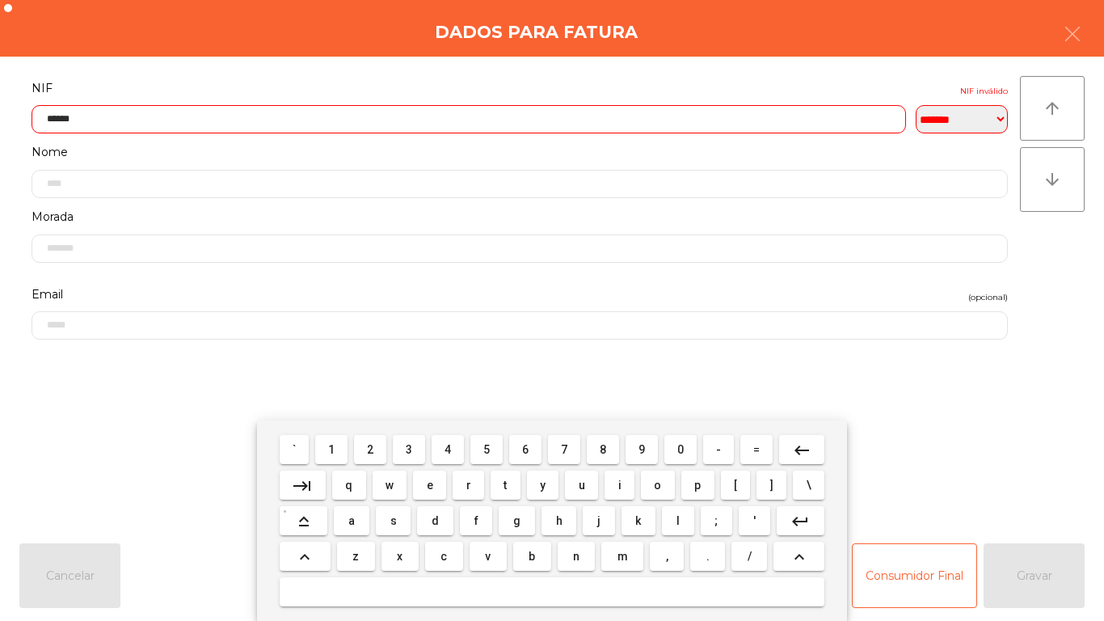
click at [448, 447] on span "4" at bounding box center [447, 449] width 6 height 13
click at [525, 448] on span "6" at bounding box center [525, 449] width 6 height 13
click at [341, 435] on button "1" at bounding box center [331, 449] width 32 height 29
type input "*********"
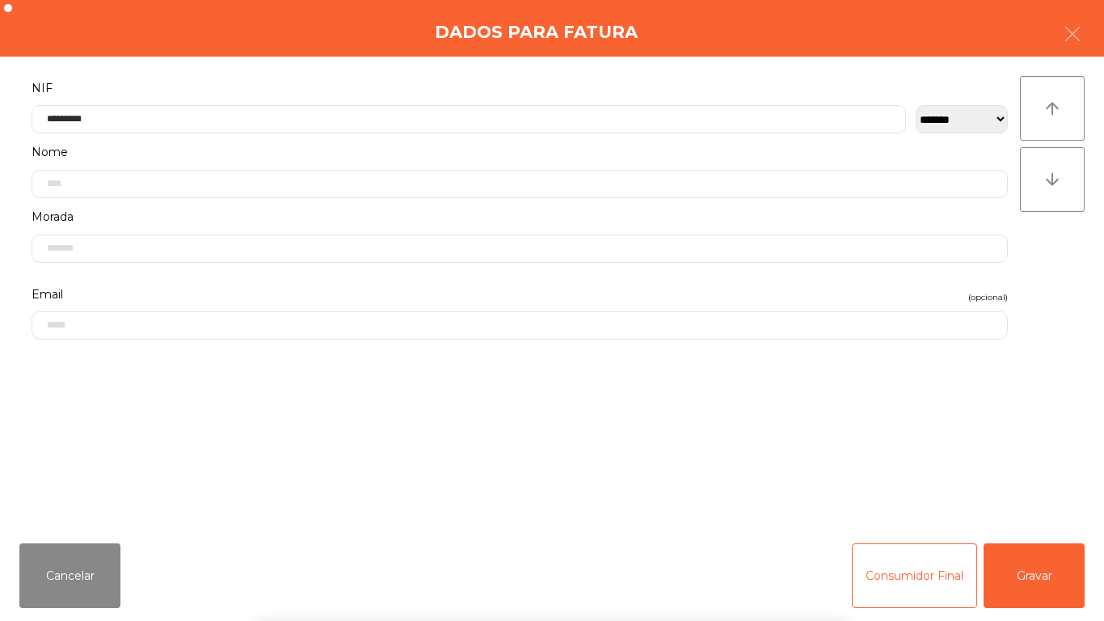
click at [1040, 579] on div "` 1 2 3 4 5 6 7 8 9 0 - = keyboard_backspace keyboard_tab q w e r t y u i o p […" at bounding box center [552, 520] width 1104 height 200
click at [1062, 579] on button "Gravar" at bounding box center [1033, 575] width 101 height 65
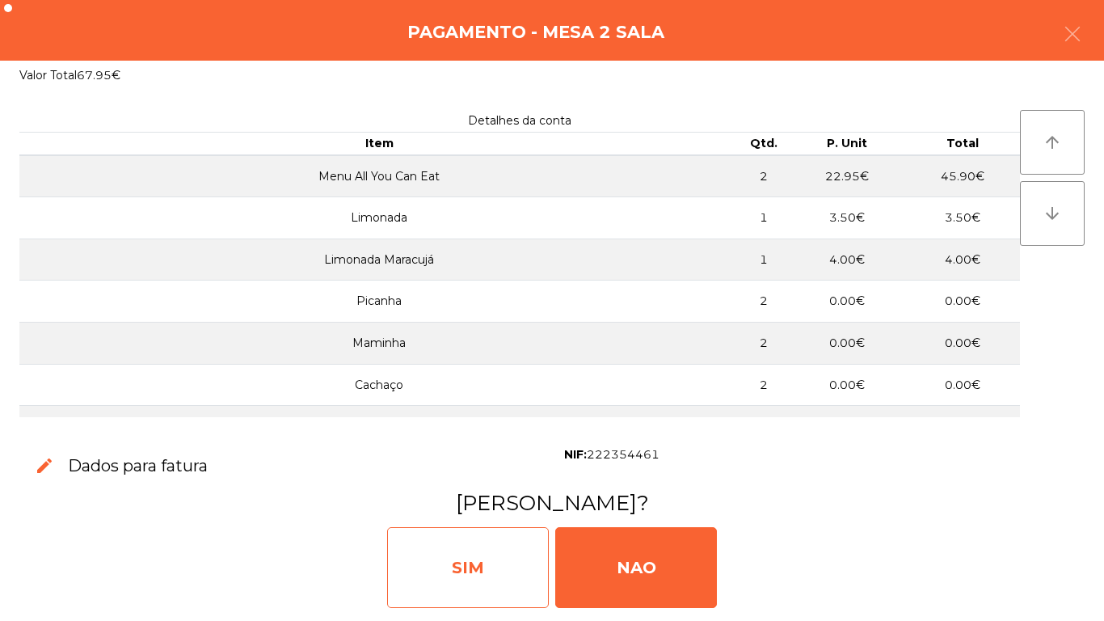
click at [469, 550] on div "SIM" at bounding box center [468, 567] width 162 height 81
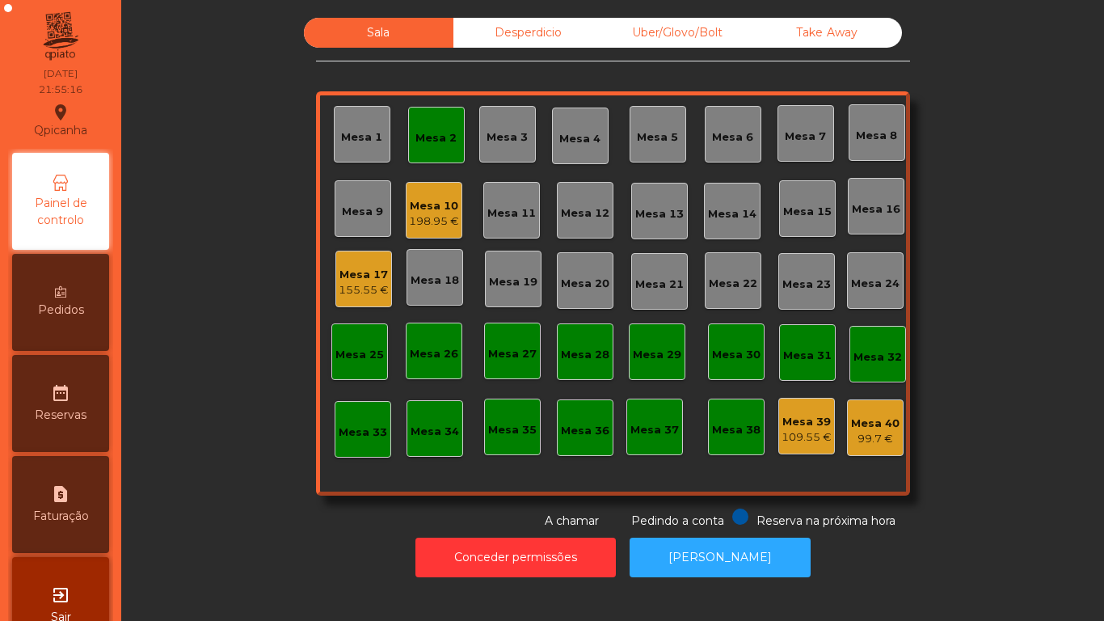
click at [442, 143] on div "Mesa 2" at bounding box center [435, 138] width 41 height 16
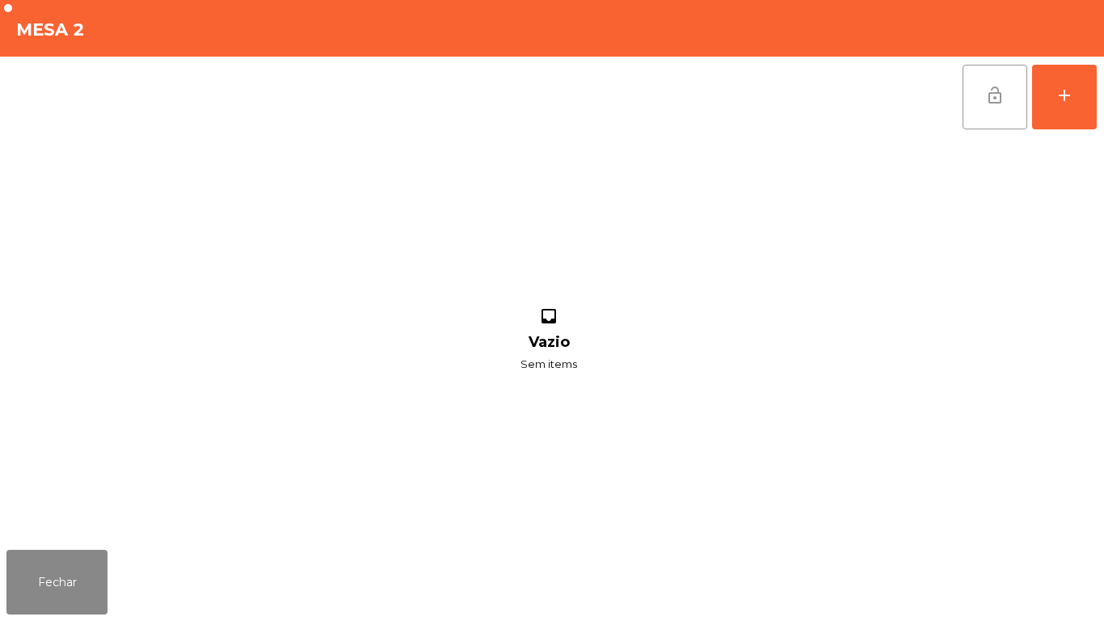
click at [996, 99] on span "lock_open" at bounding box center [994, 95] width 19 height 19
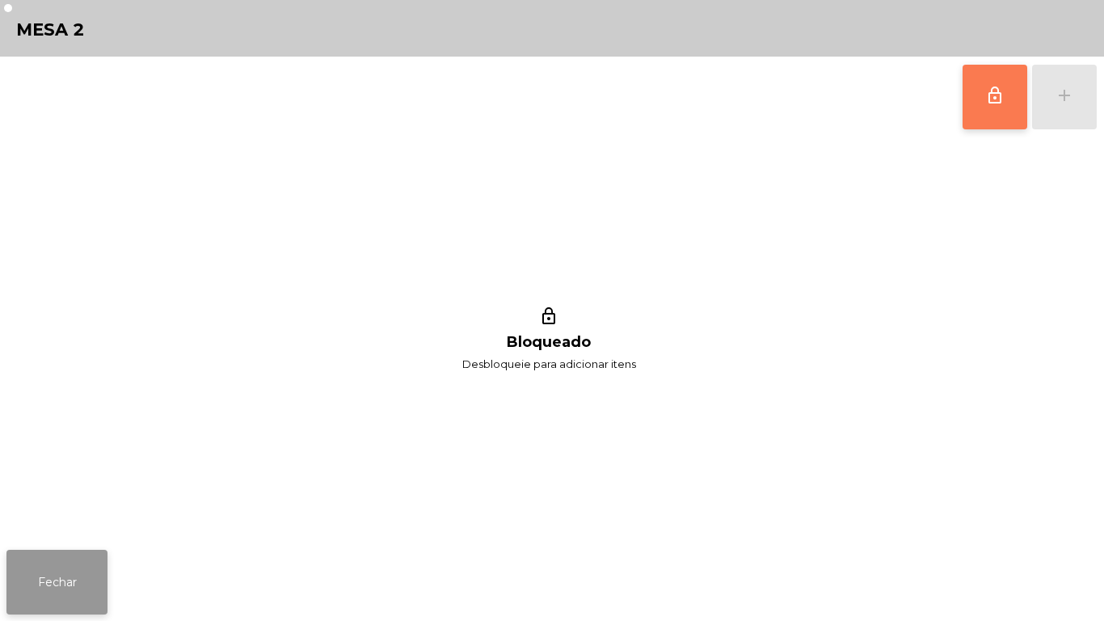
click at [53, 558] on button "Fechar" at bounding box center [56, 581] width 101 height 65
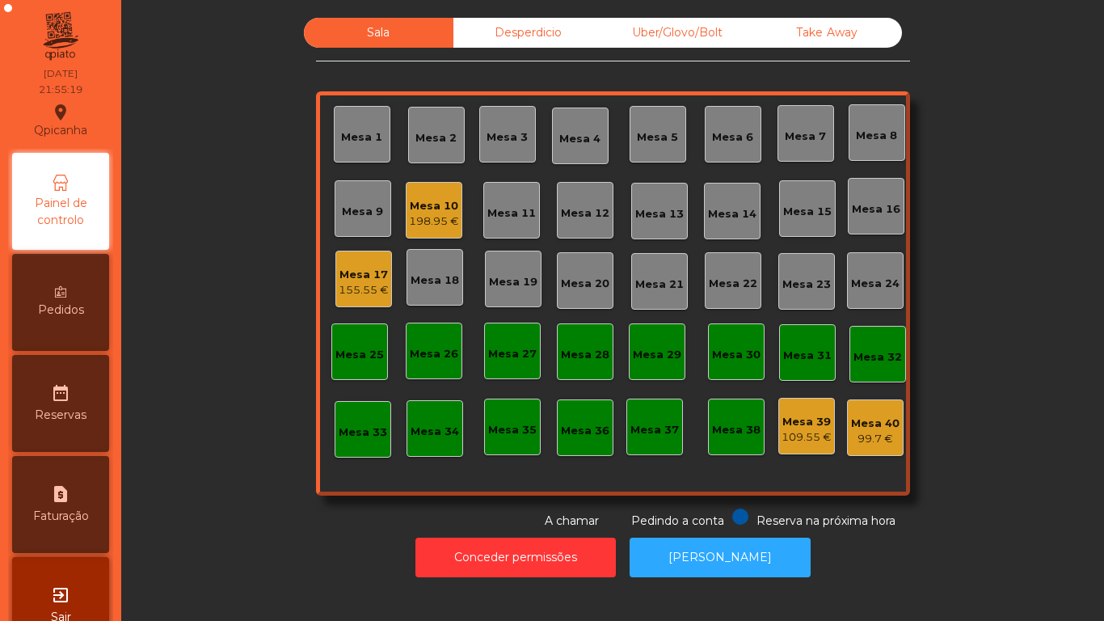
click at [351, 293] on div "155.55 €" at bounding box center [364, 290] width 50 height 16
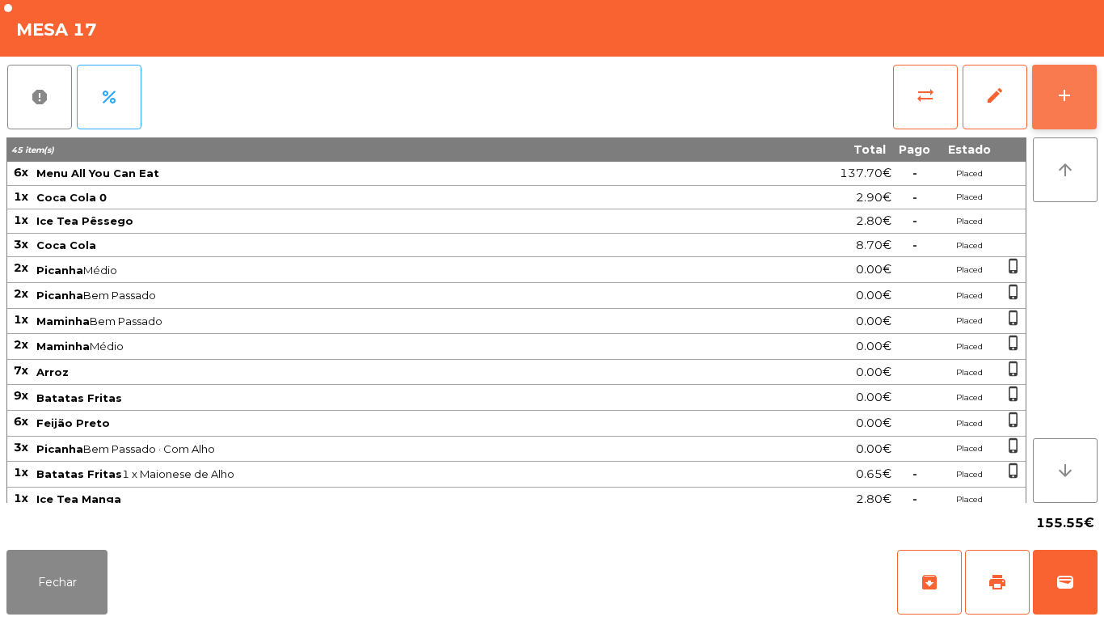
click at [1064, 101] on div "add" at bounding box center [1063, 95] width 19 height 19
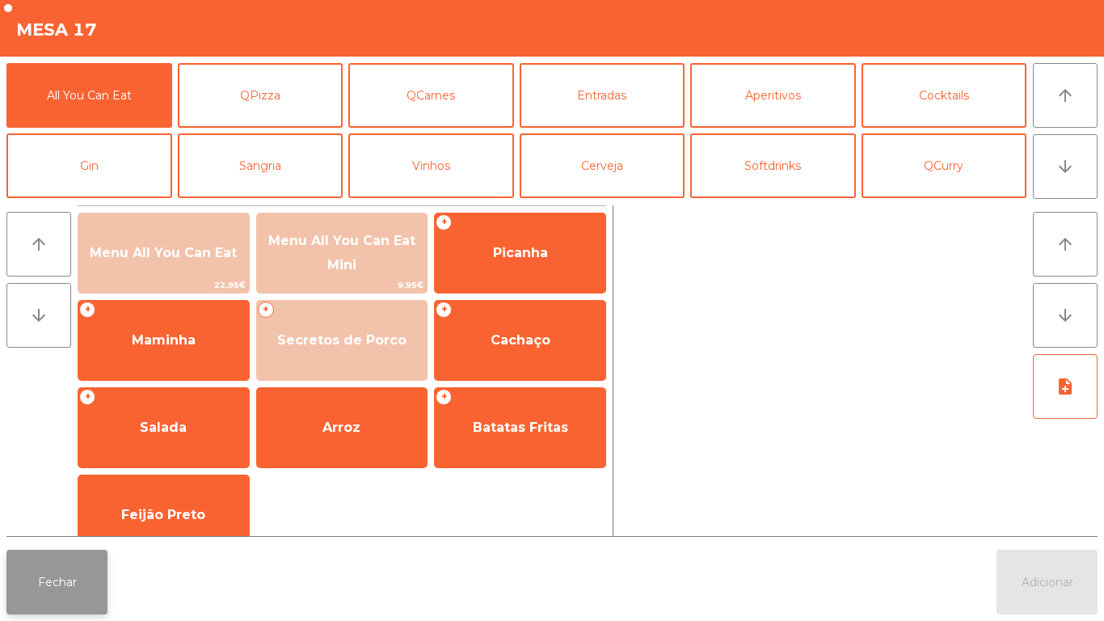
click at [76, 564] on button "Fechar" at bounding box center [56, 581] width 101 height 65
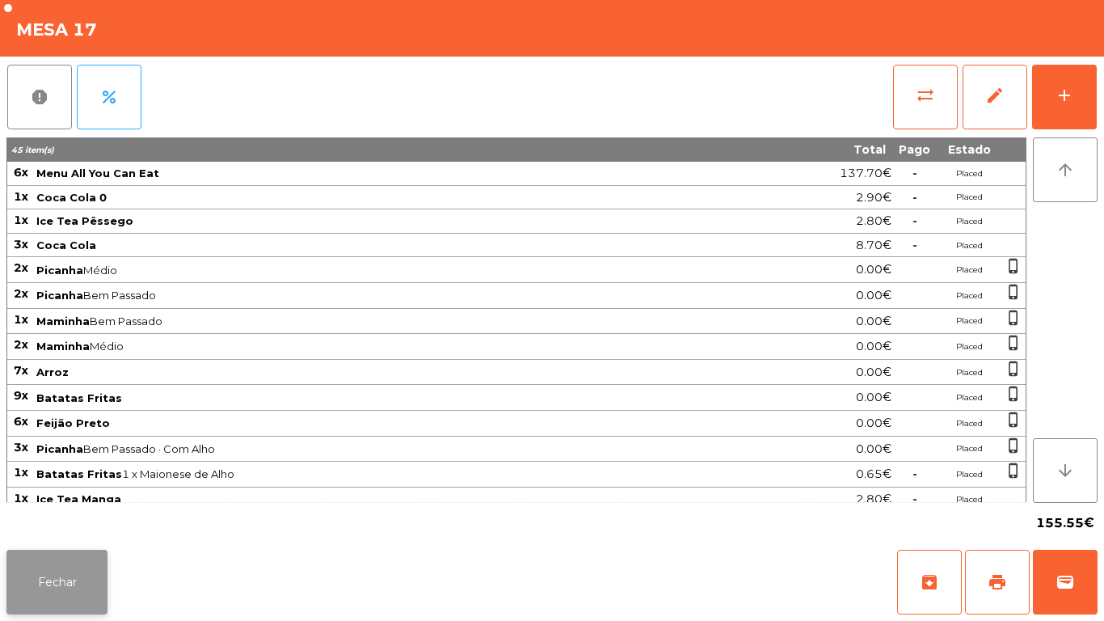
click at [88, 577] on button "Fechar" at bounding box center [56, 581] width 101 height 65
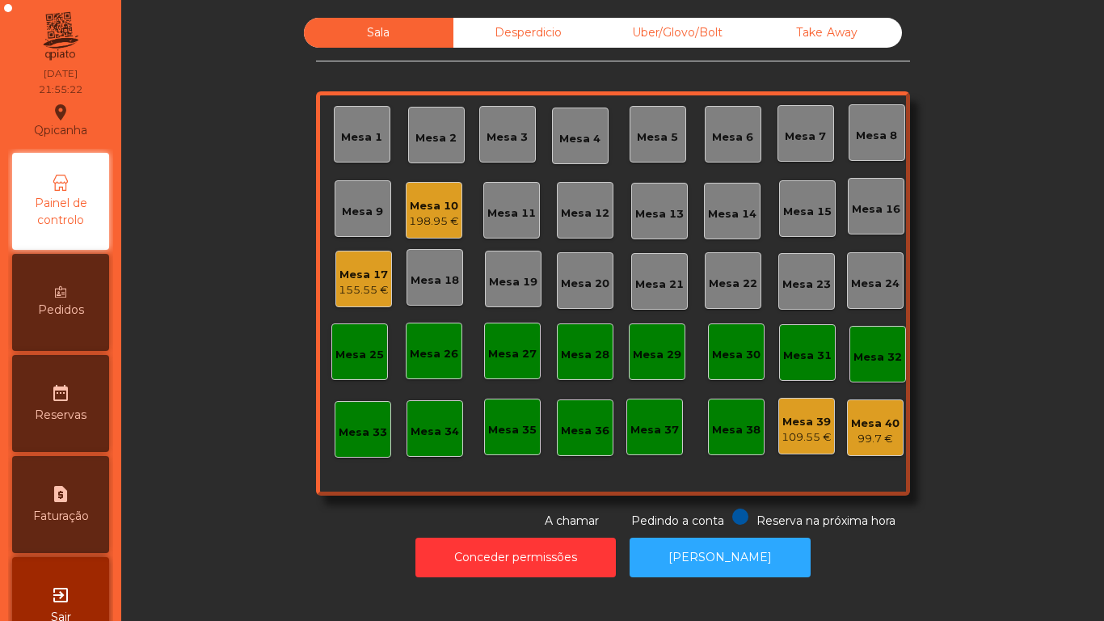
click at [439, 209] on div "Mesa 10" at bounding box center [434, 206] width 50 height 16
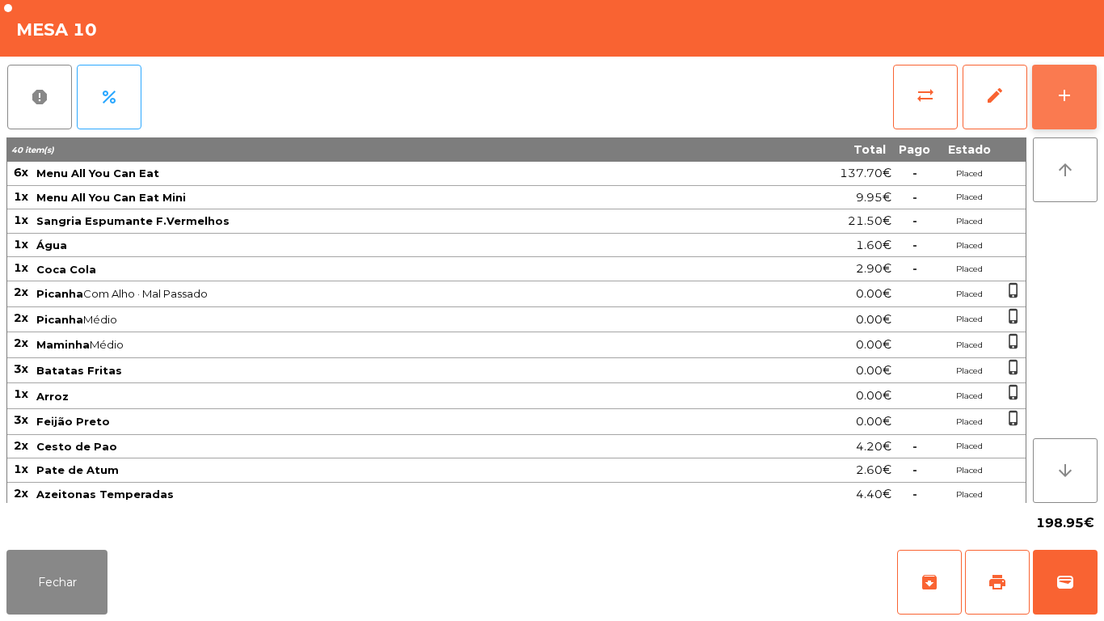
click at [1063, 84] on button "add" at bounding box center [1064, 97] width 65 height 65
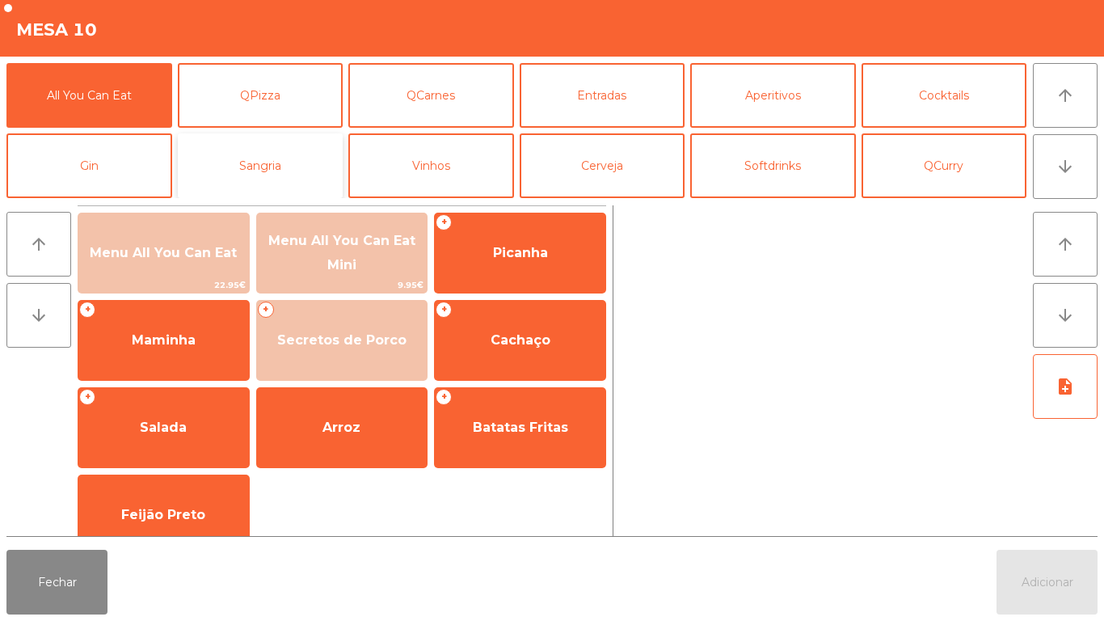
click at [283, 158] on button "Sangria" at bounding box center [261, 165] width 166 height 65
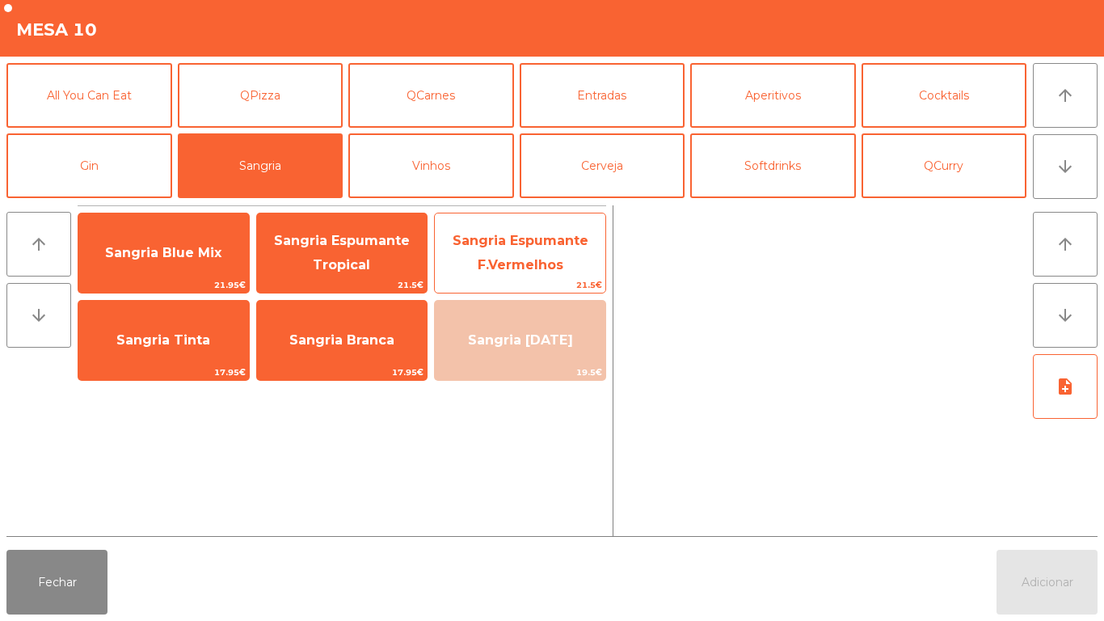
click at [515, 267] on span "Sangria Espumante F.Vermelhos" at bounding box center [520, 253] width 136 height 40
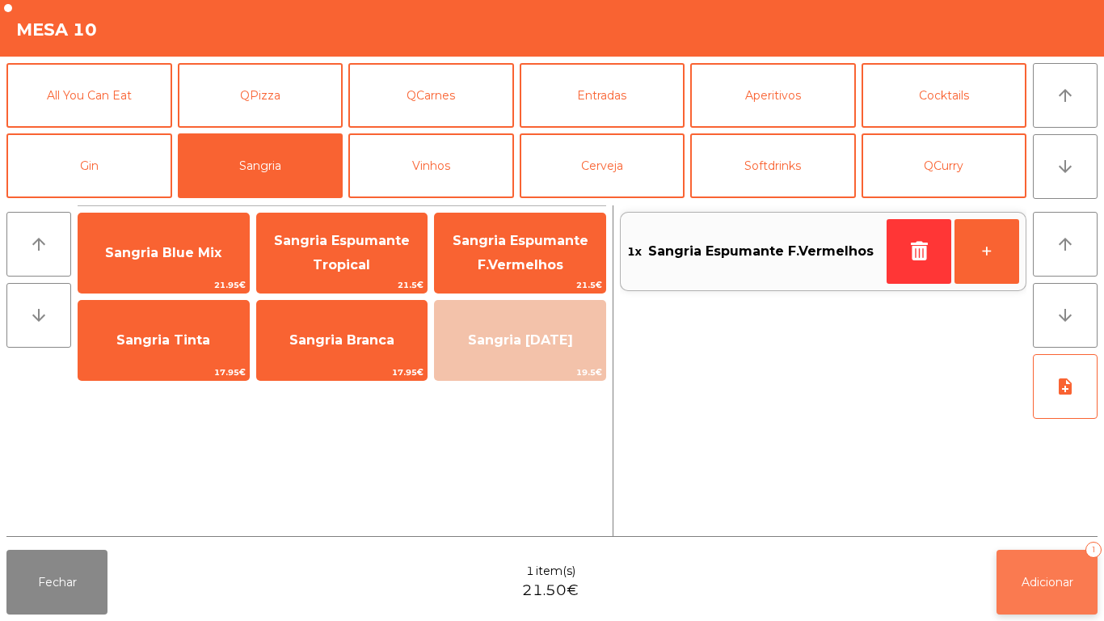
click at [1038, 553] on button "Adicionar 1" at bounding box center [1046, 581] width 101 height 65
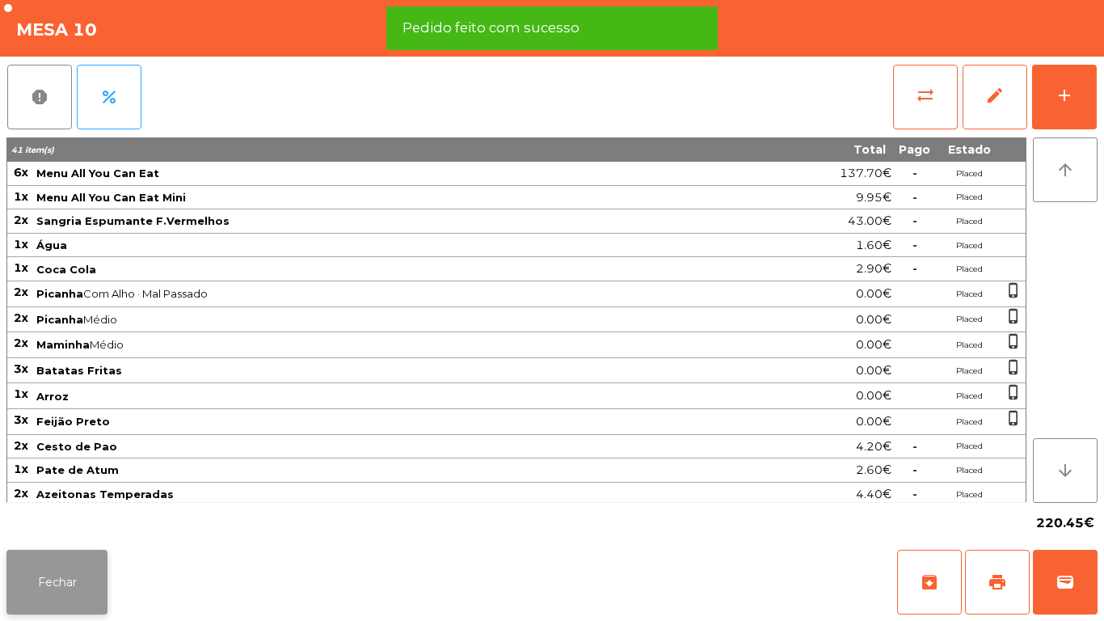
click at [99, 592] on button "Fechar" at bounding box center [56, 581] width 101 height 65
